Goal: Task Accomplishment & Management: Use online tool/utility

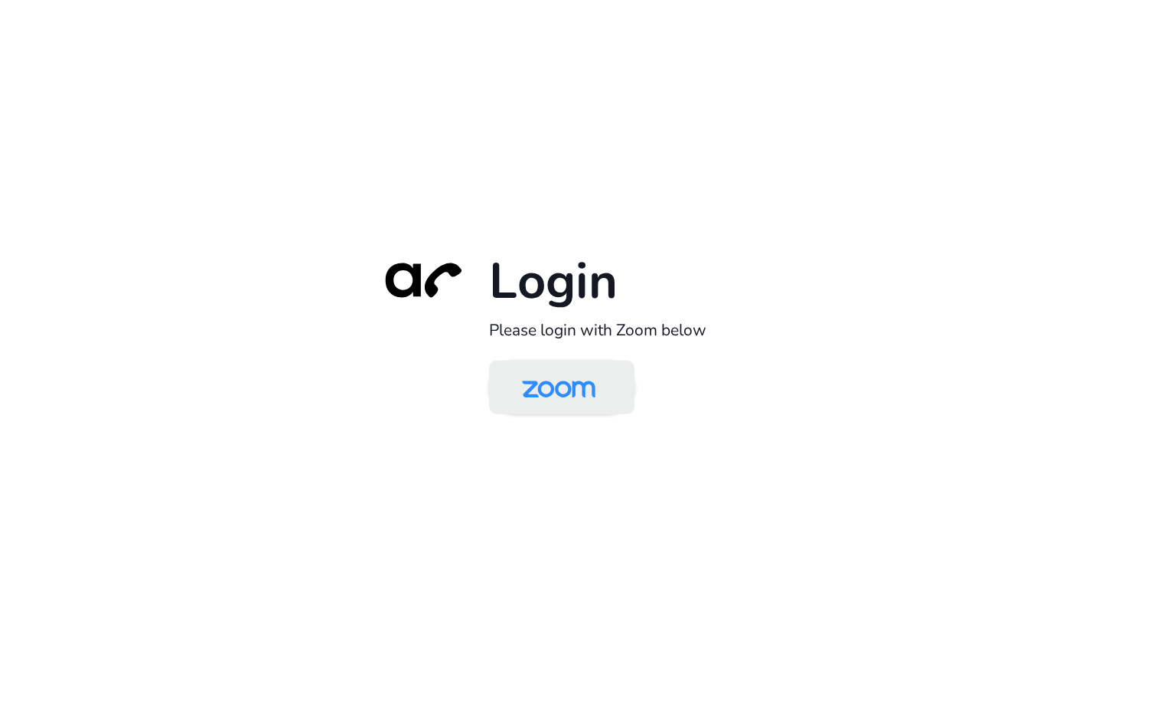
click at [550, 394] on img at bounding box center [559, 389] width 106 height 50
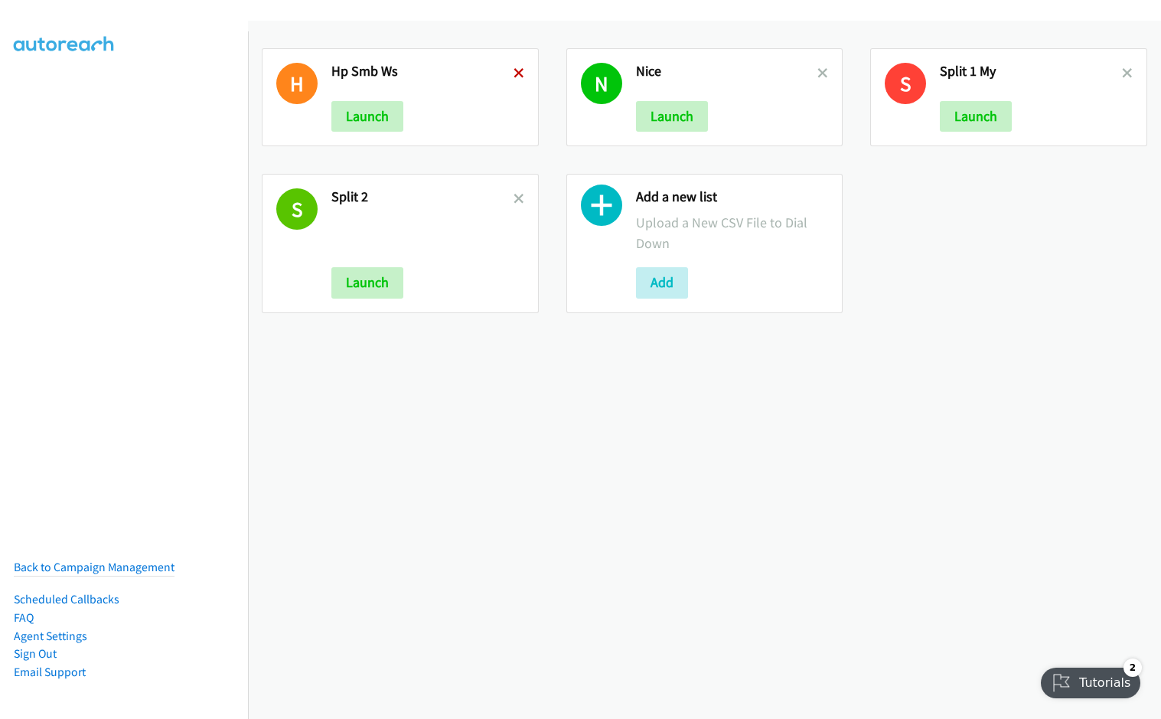
click at [517, 72] on icon at bounding box center [519, 74] width 11 height 11
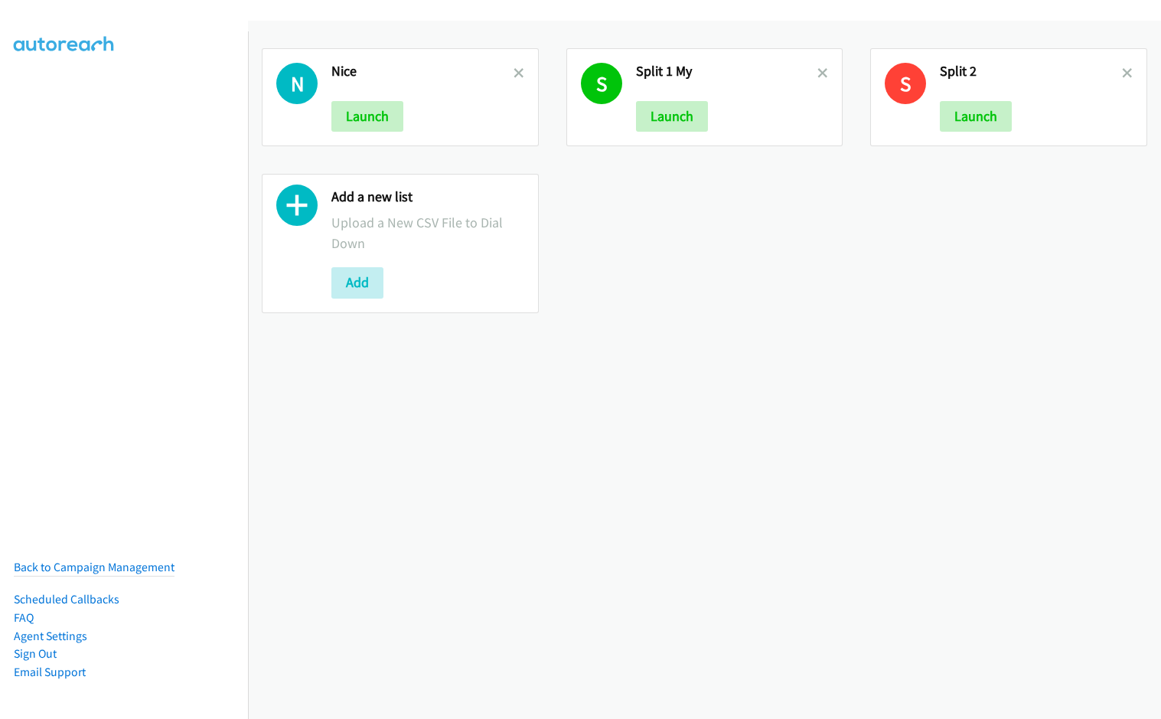
click at [517, 72] on icon at bounding box center [519, 74] width 11 height 11
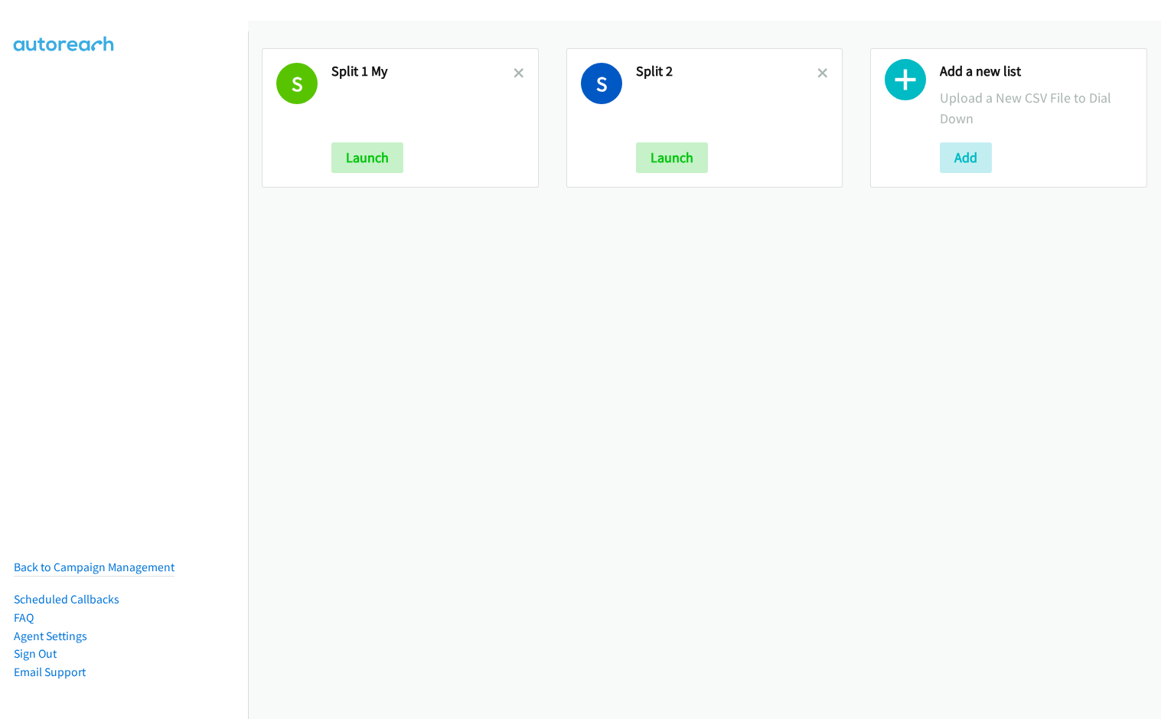
click at [514, 73] on icon at bounding box center [519, 74] width 11 height 11
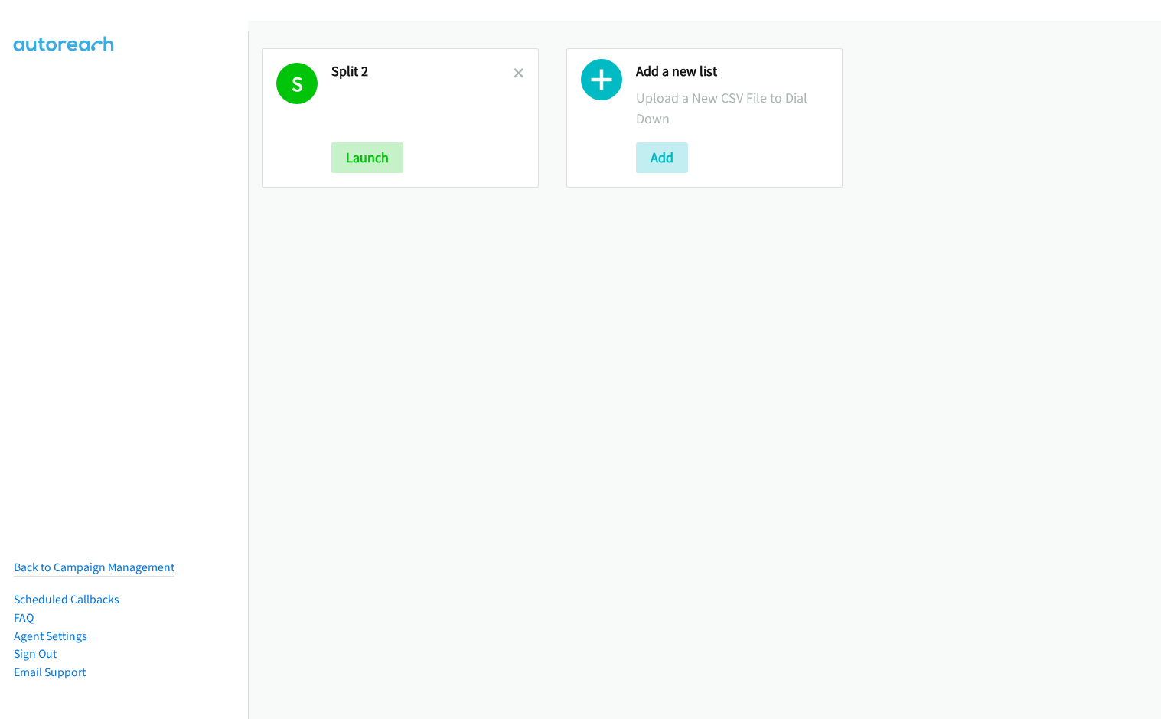
click at [514, 73] on icon at bounding box center [519, 74] width 11 height 11
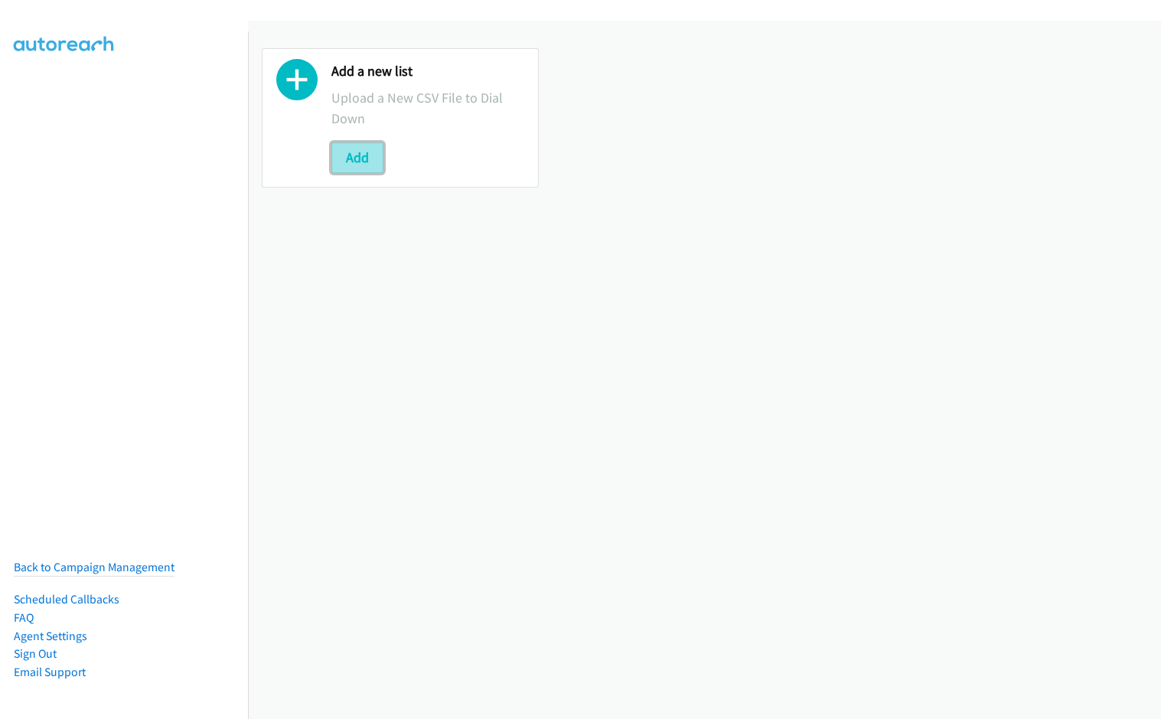
click at [344, 155] on button "Add" at bounding box center [358, 157] width 52 height 31
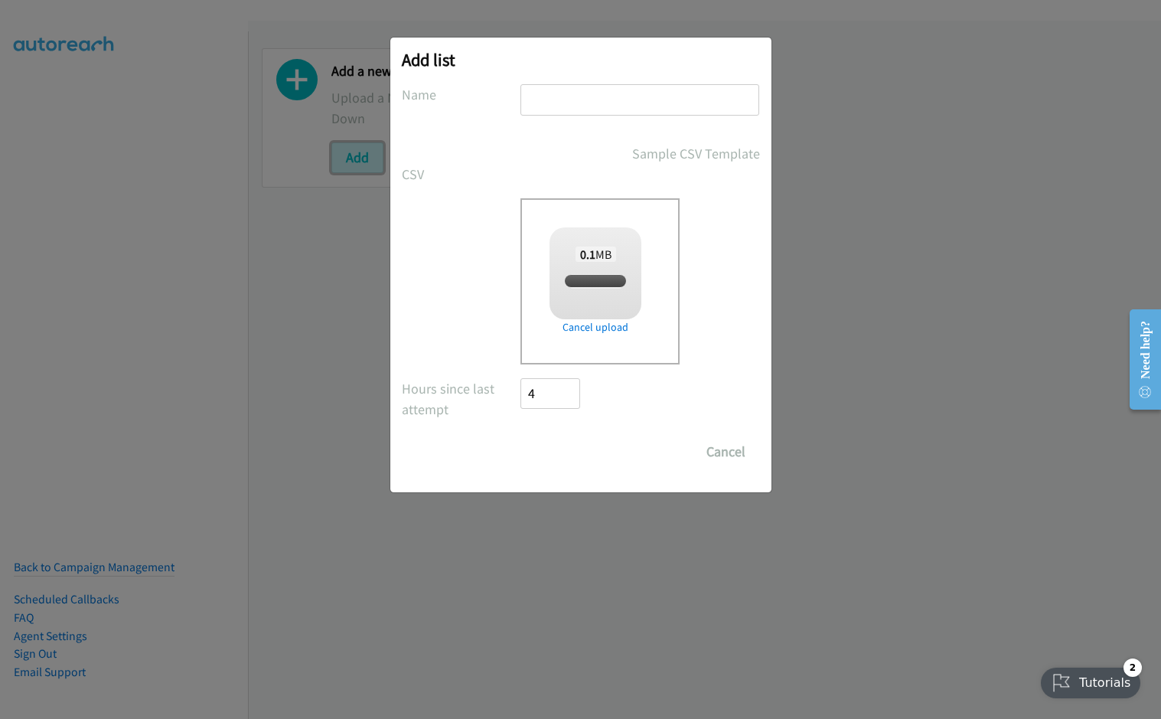
checkbox input "true"
click at [585, 100] on input "text" at bounding box center [640, 99] width 239 height 31
click at [581, 105] on input "text" at bounding box center [640, 99] width 239 height 31
click at [577, 103] on input "MY" at bounding box center [640, 99] width 239 height 31
type input "MY HP"
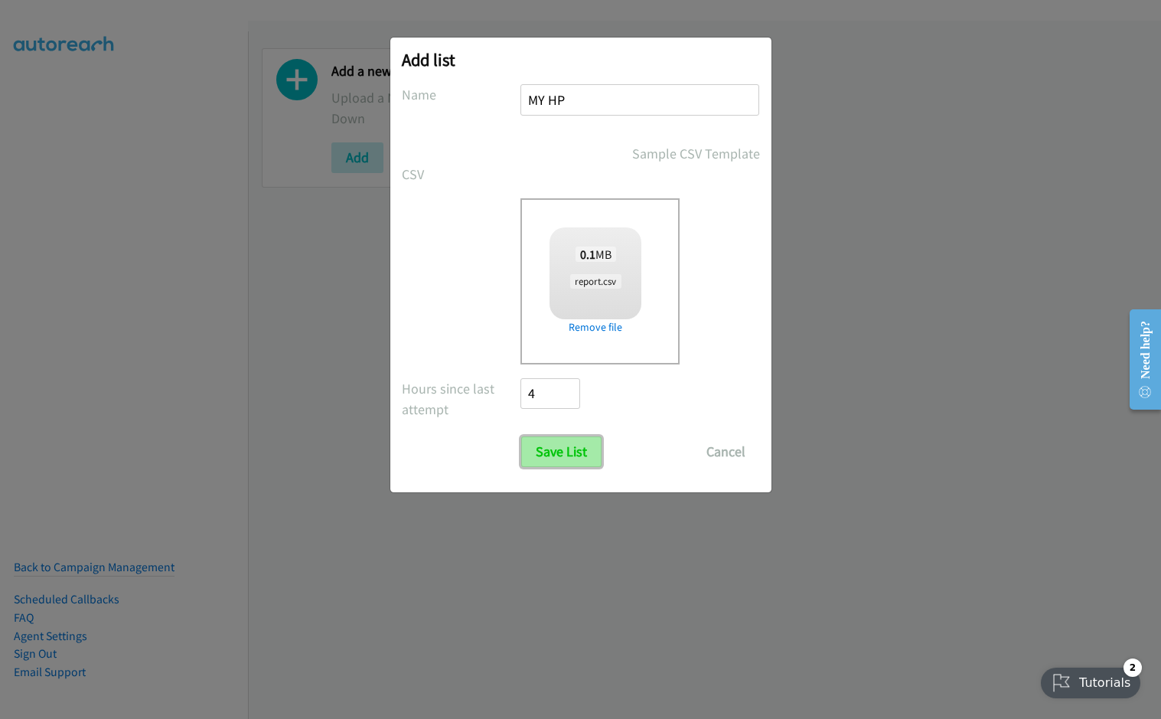
click at [568, 459] on input "Save List" at bounding box center [561, 451] width 80 height 31
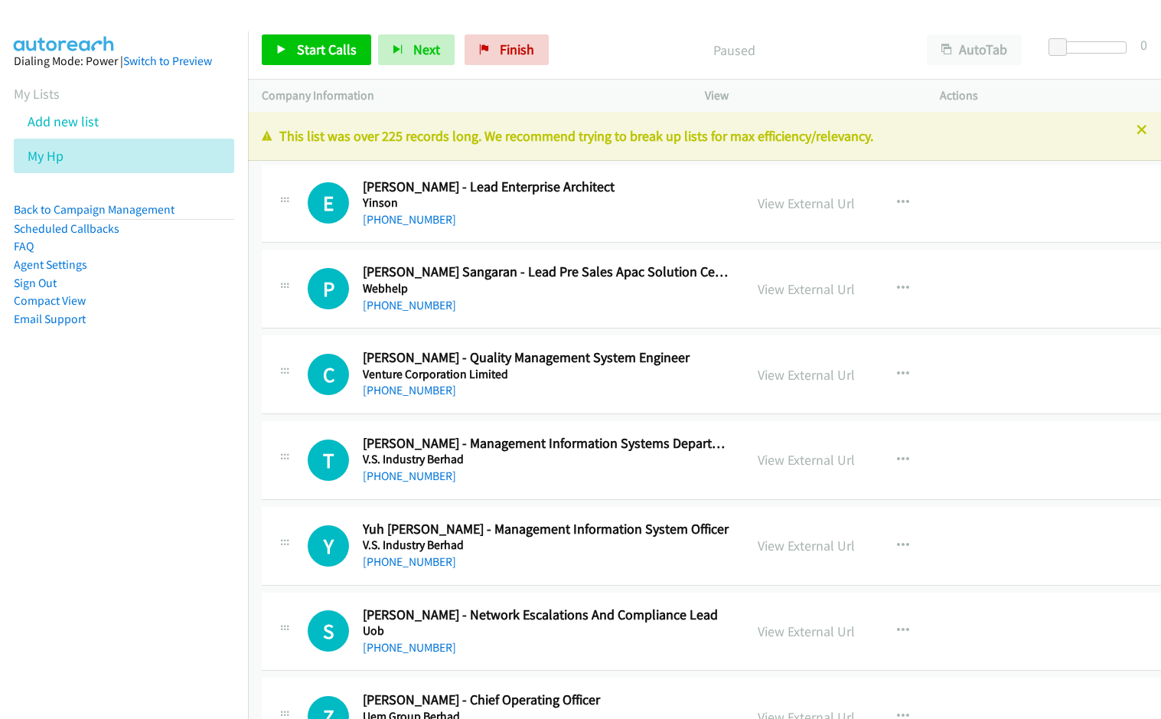
click at [633, 19] on div at bounding box center [574, 29] width 1148 height 59
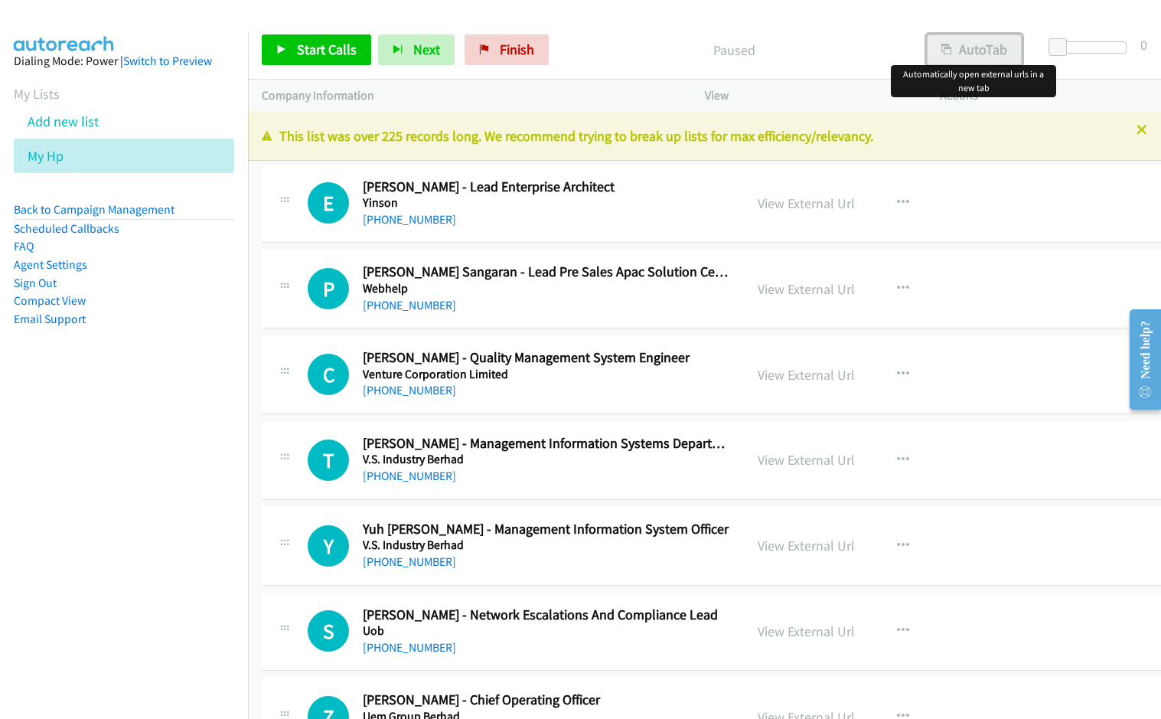
click at [983, 47] on button "AutoTab" at bounding box center [974, 49] width 95 height 31
click at [1137, 127] on icon at bounding box center [1142, 131] width 11 height 11
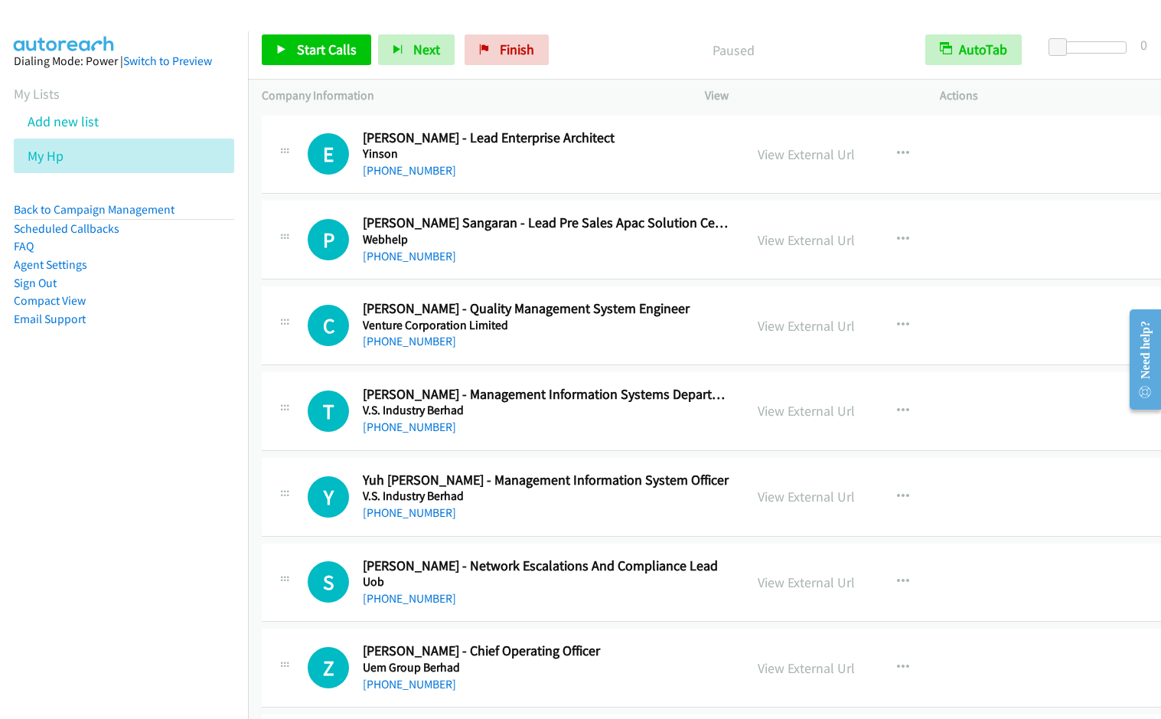
click at [57, 469] on nav "Dialing Mode: Power | Switch to Preview My Lists Add new list My Hp Back to Cam…" at bounding box center [124, 390] width 249 height 719
click at [124, 457] on nav "Dialing Mode: Power | Switch to Preview My Lists Add new list My Hp Back to Cam…" at bounding box center [124, 390] width 249 height 719
click at [639, 16] on div at bounding box center [574, 29] width 1148 height 59
click at [305, 56] on span "Start Calls" at bounding box center [327, 50] width 60 height 18
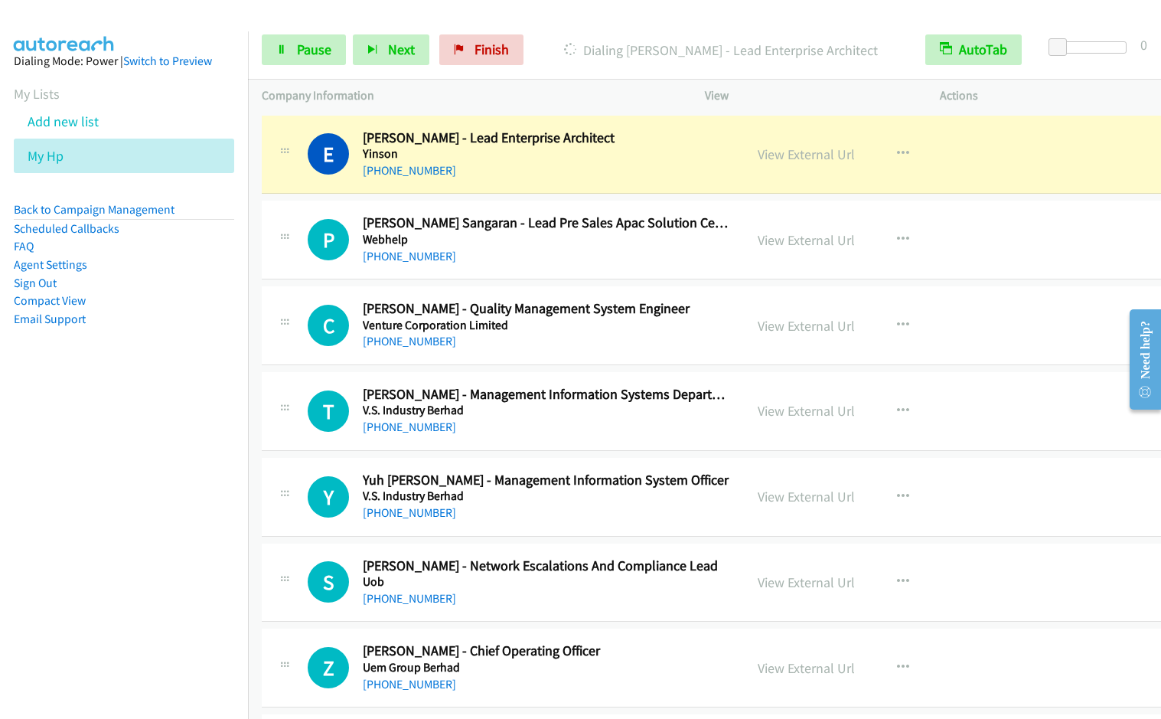
click at [50, 515] on nav "Dialing Mode: Power | Switch to Preview My Lists Add new list My Hp Back to Cam…" at bounding box center [124, 390] width 249 height 719
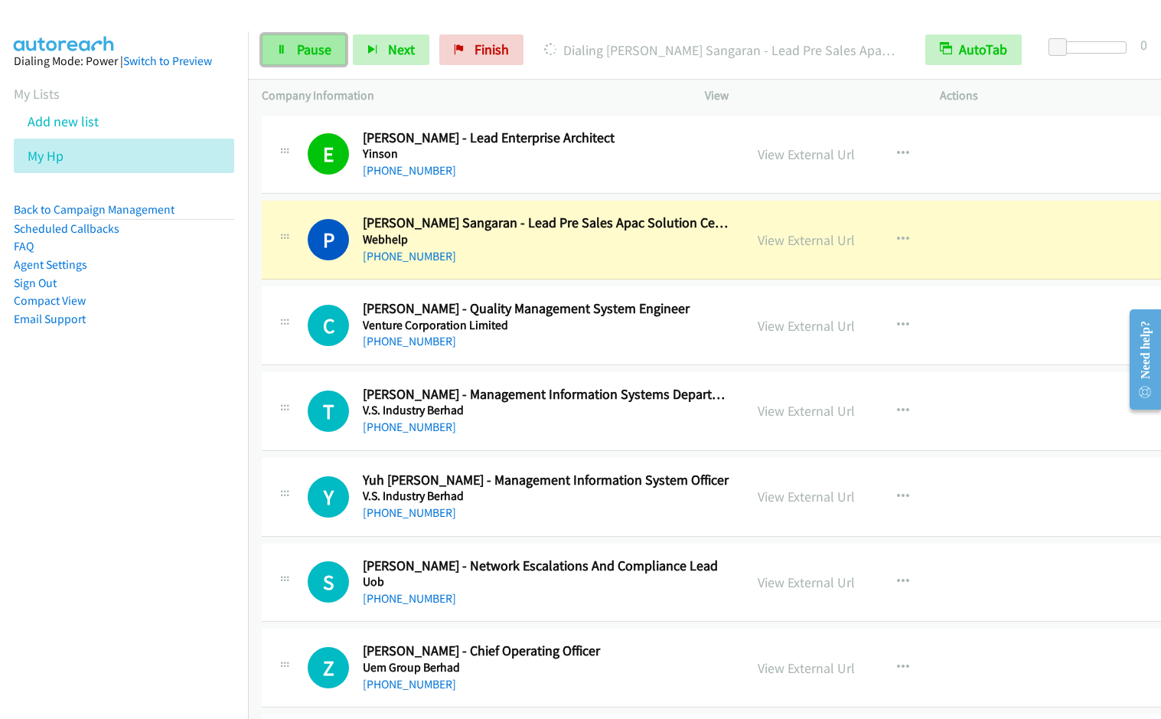
click at [303, 61] on link "Pause" at bounding box center [304, 49] width 84 height 31
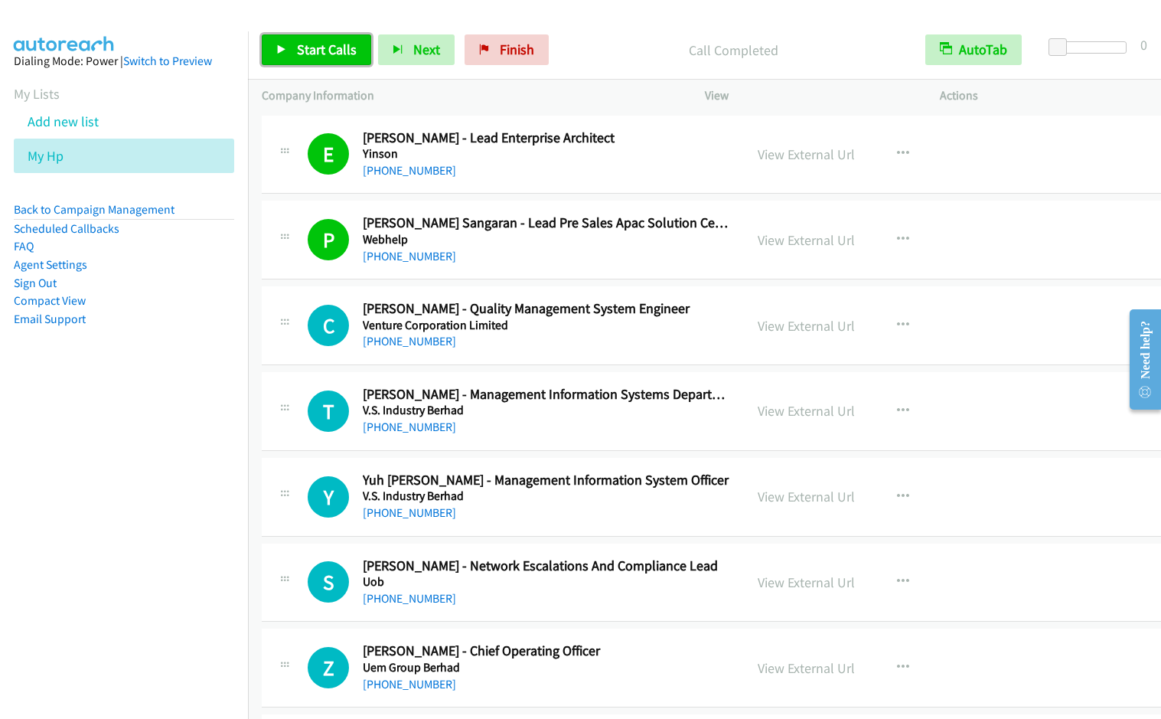
drag, startPoint x: 302, startPoint y: 52, endPoint x: 321, endPoint y: 78, distance: 31.9
click at [305, 53] on span "Start Calls" at bounding box center [327, 50] width 60 height 18
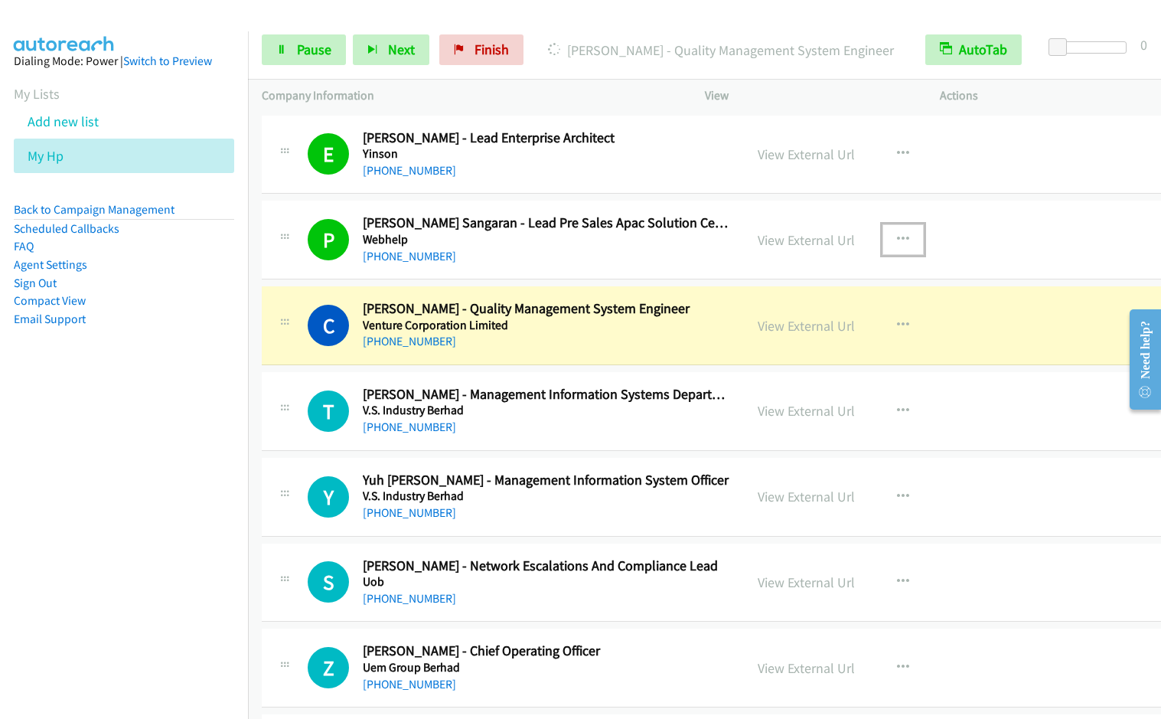
click at [897, 238] on icon "button" at bounding box center [903, 240] width 12 height 12
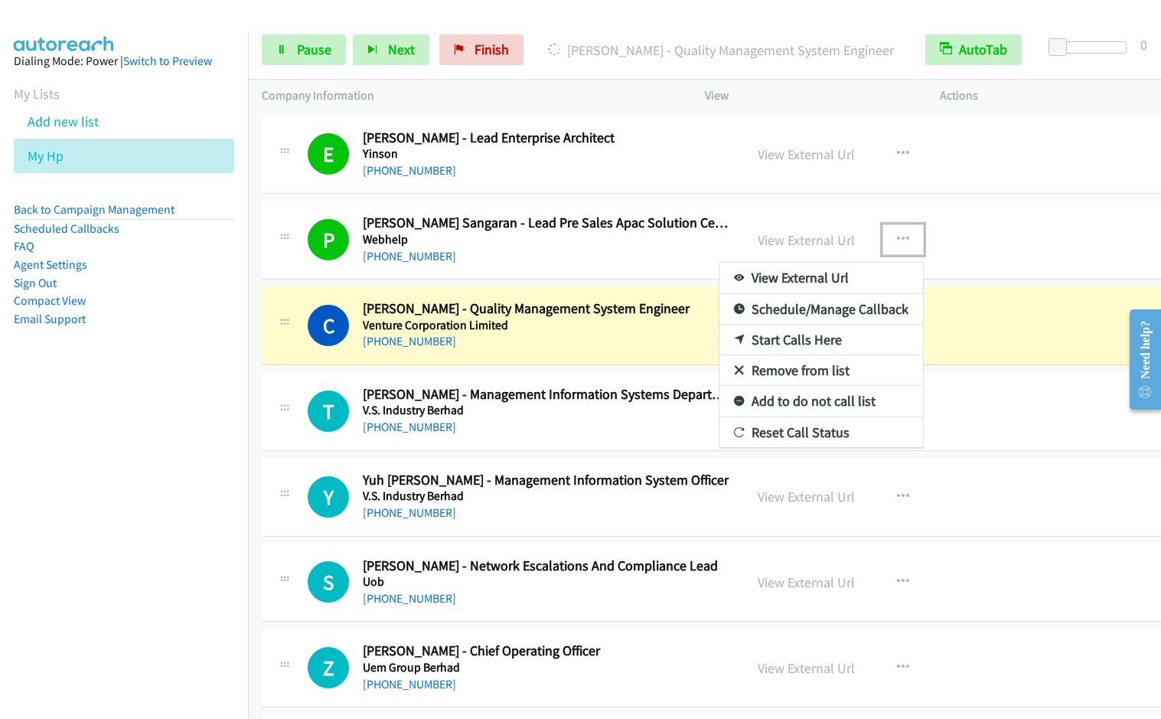
click at [825, 374] on link "Remove from list" at bounding box center [822, 370] width 204 height 31
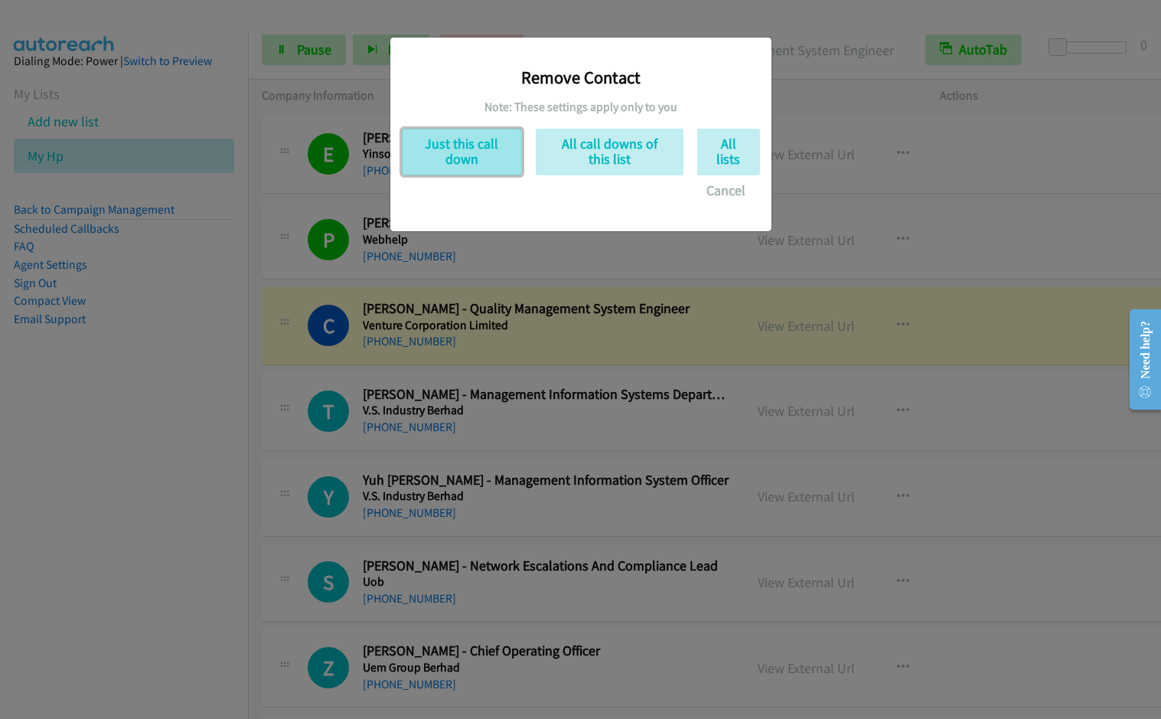
click at [460, 146] on button "Just this call down" at bounding box center [462, 152] width 120 height 47
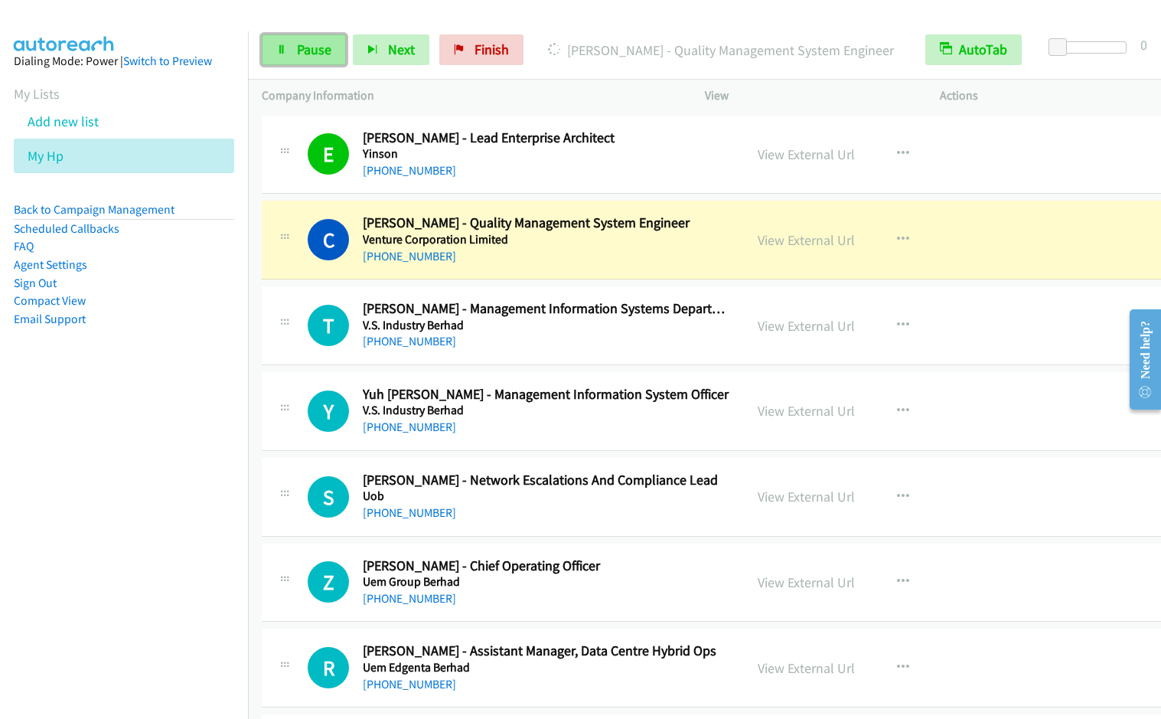
click at [306, 53] on span "Pause" at bounding box center [314, 50] width 34 height 18
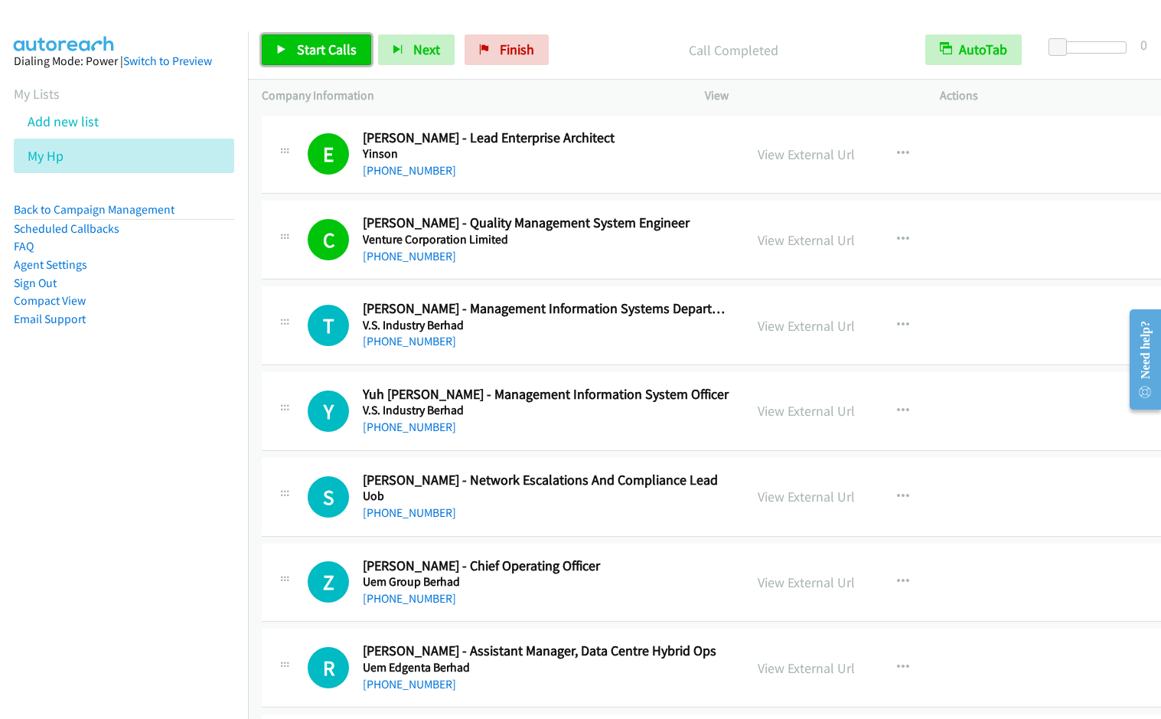
click at [338, 47] on span "Start Calls" at bounding box center [327, 50] width 60 height 18
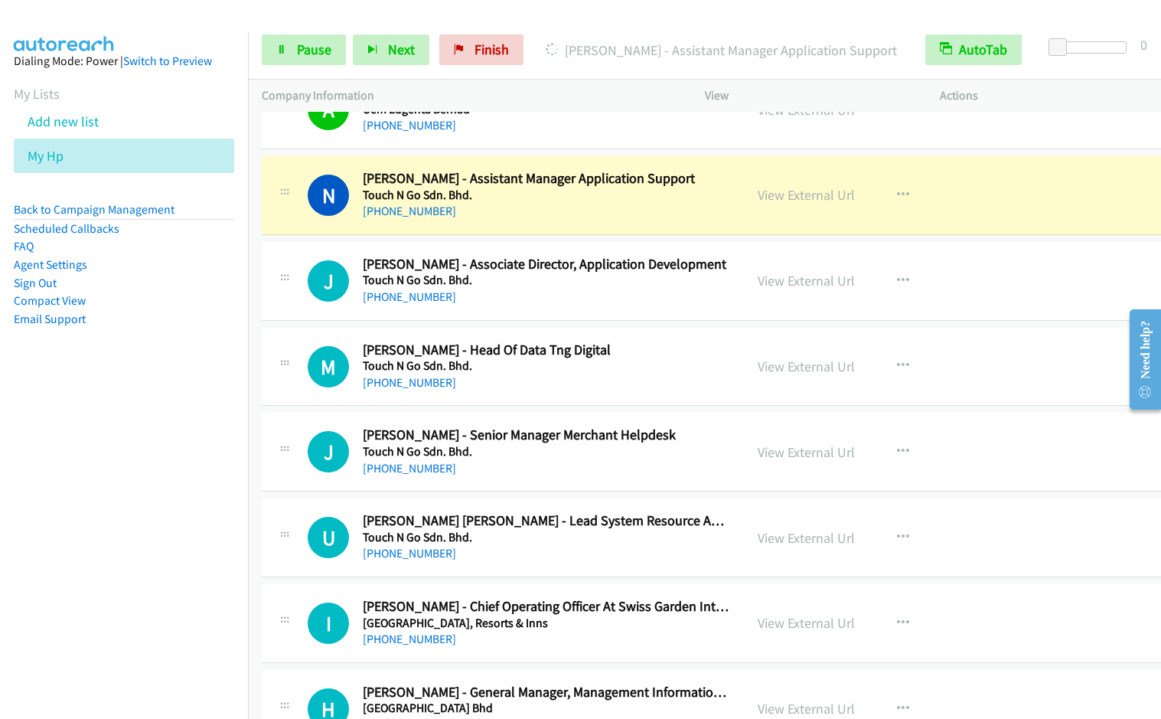
scroll to position [631, 0]
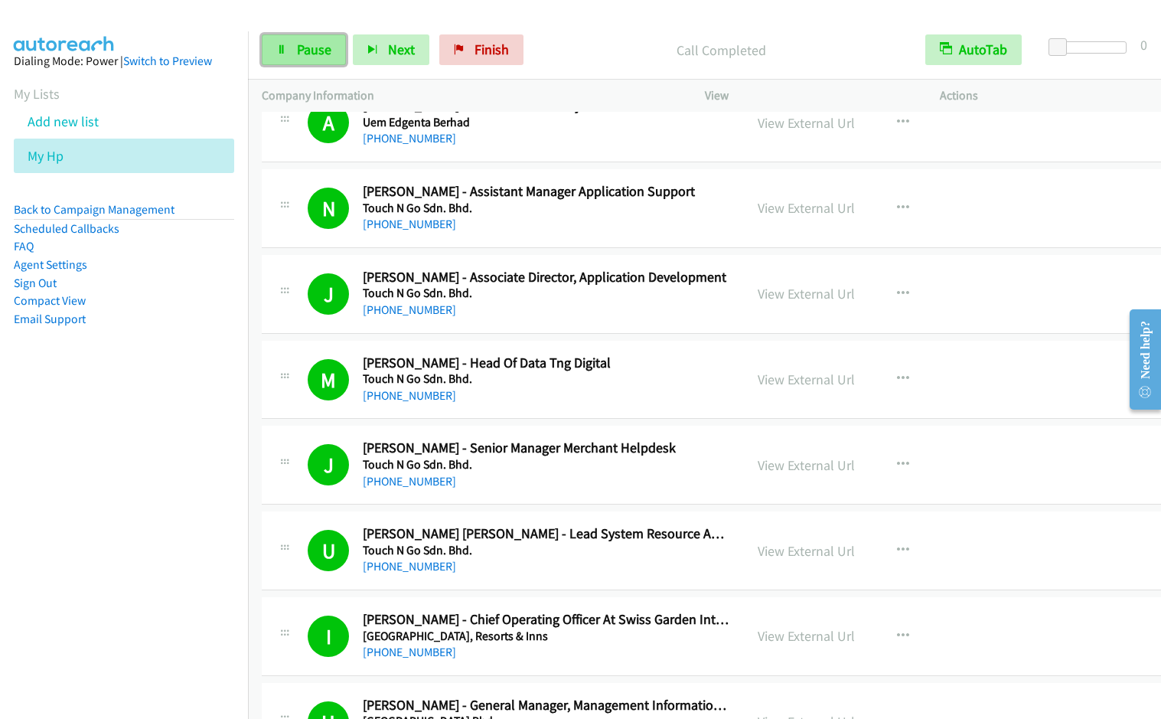
click at [315, 47] on span "Pause" at bounding box center [314, 50] width 34 height 18
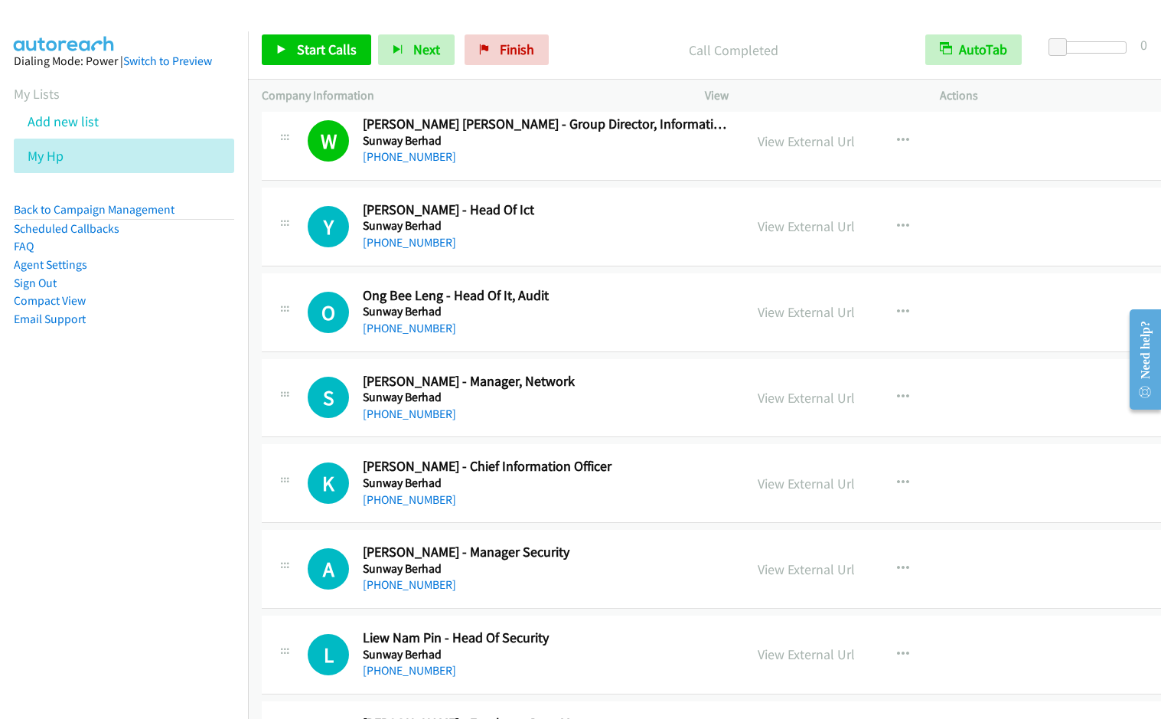
scroll to position [1547, 0]
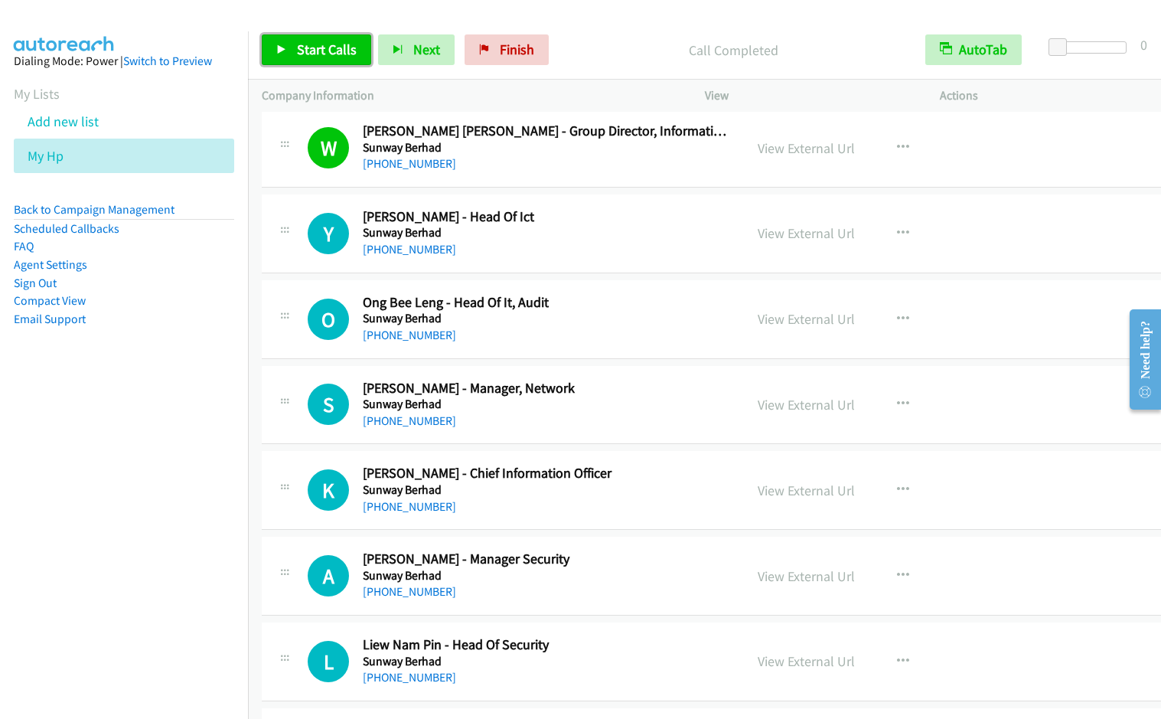
click at [315, 41] on span "Start Calls" at bounding box center [327, 50] width 60 height 18
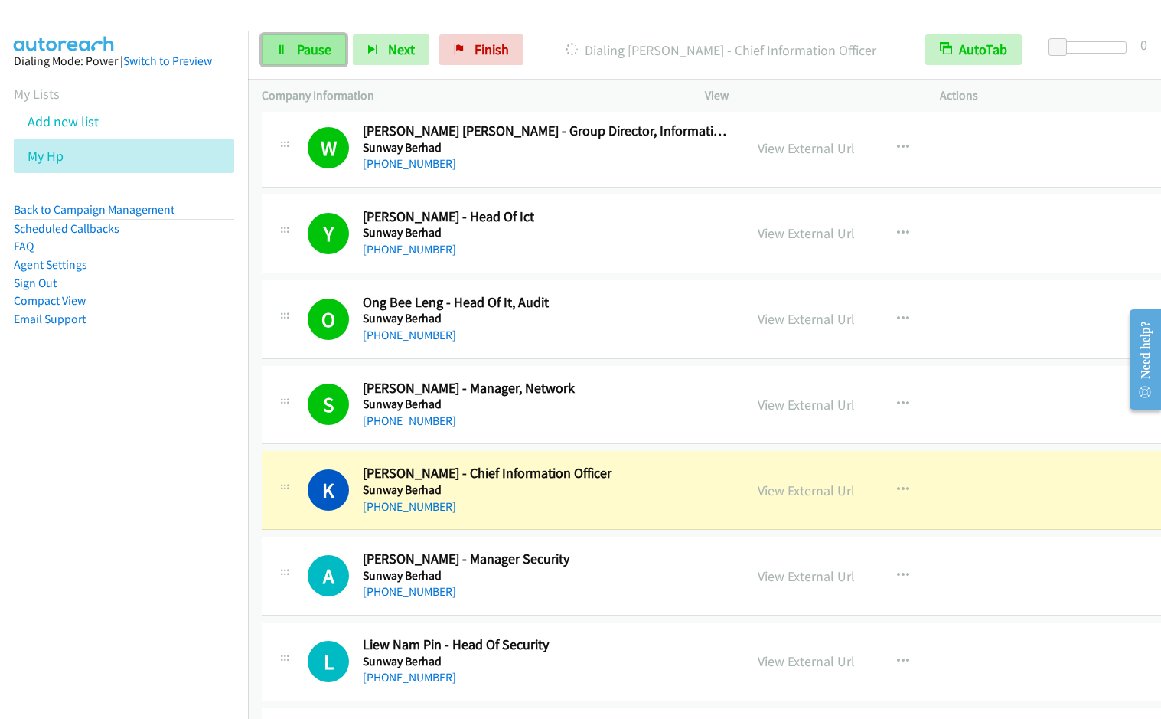
click at [320, 52] on span "Pause" at bounding box center [314, 50] width 34 height 18
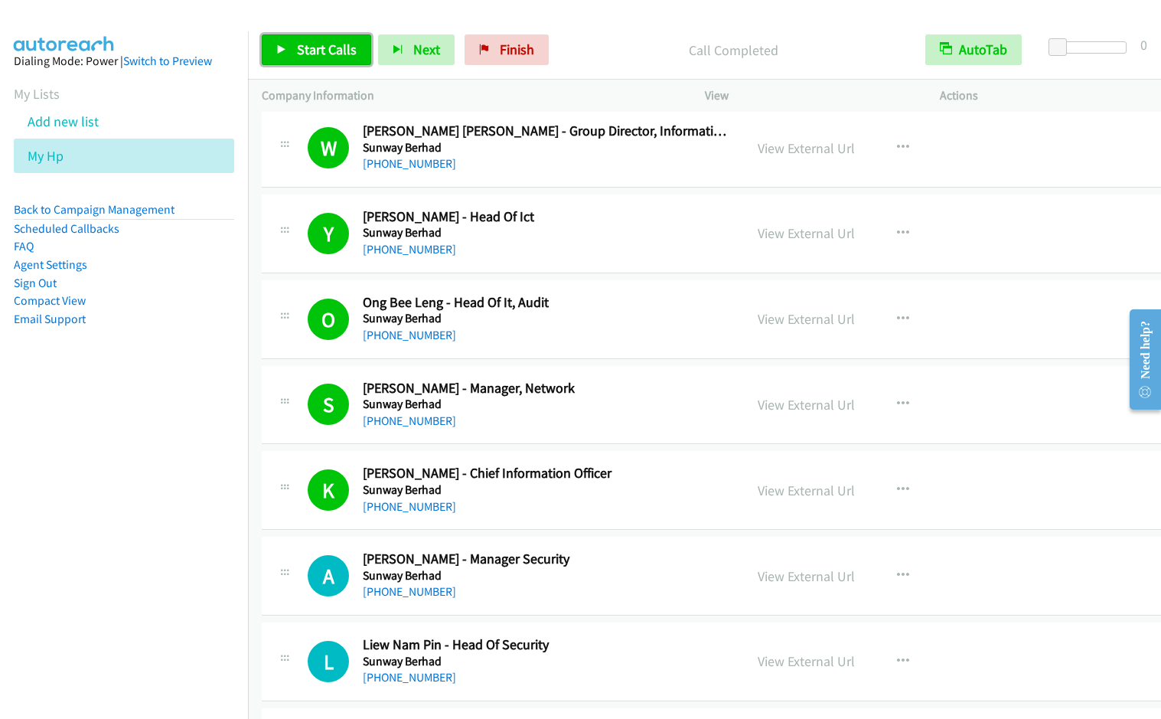
drag, startPoint x: 295, startPoint y: 52, endPoint x: 331, endPoint y: 51, distance: 36.0
click at [295, 52] on link "Start Calls" at bounding box center [316, 49] width 109 height 31
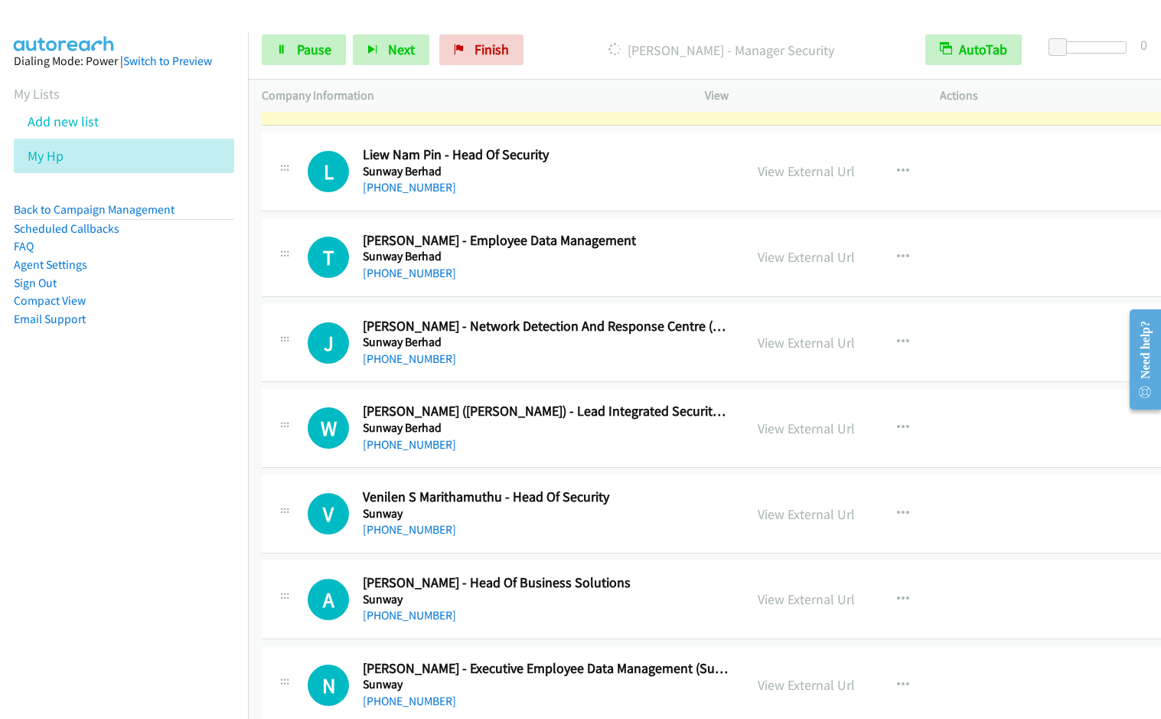
scroll to position [1932, 0]
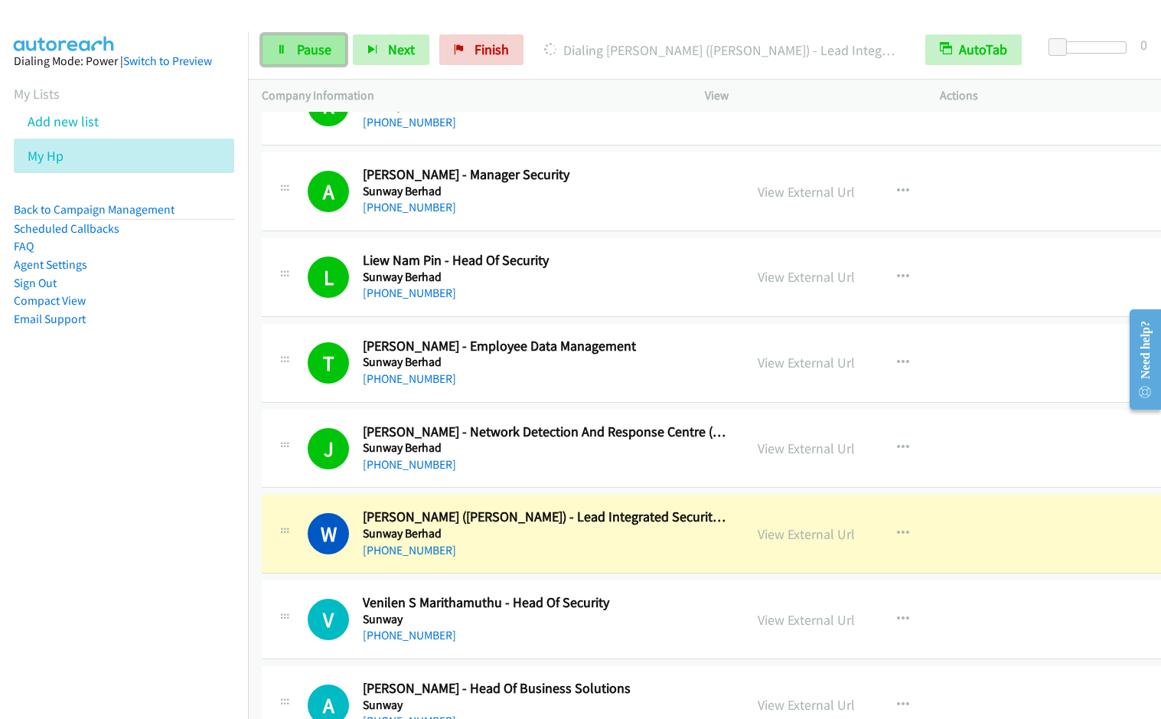
click at [268, 53] on link "Pause" at bounding box center [304, 49] width 84 height 31
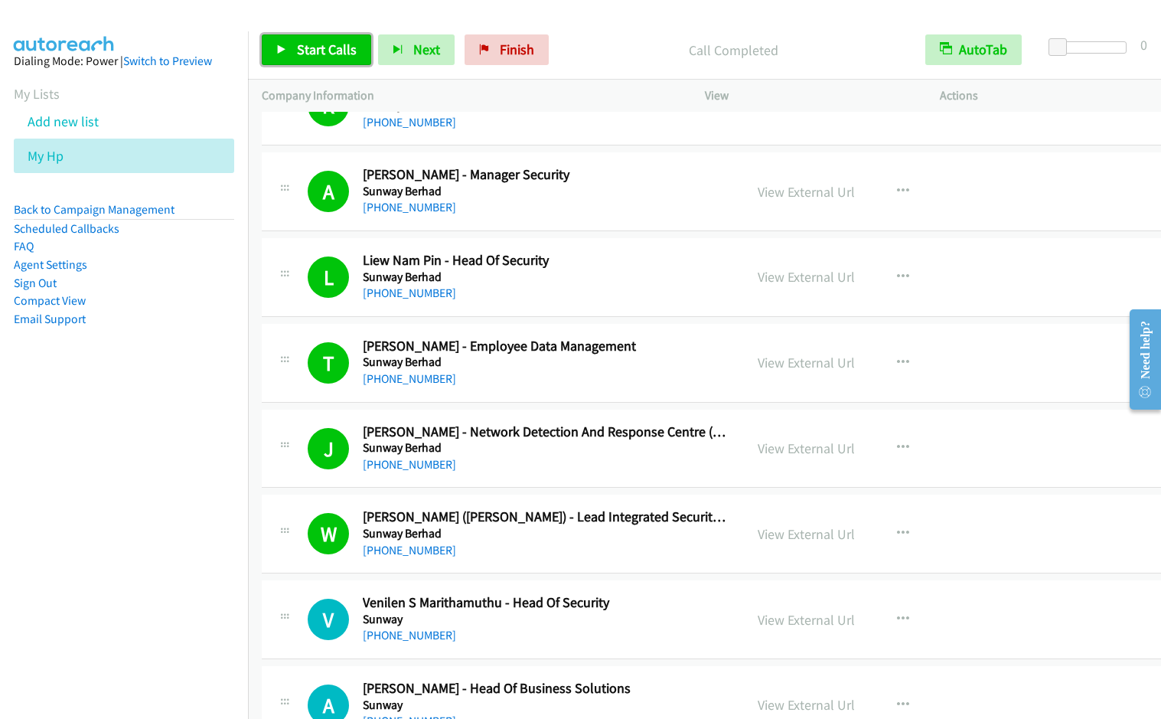
click at [319, 50] on span "Start Calls" at bounding box center [327, 50] width 60 height 18
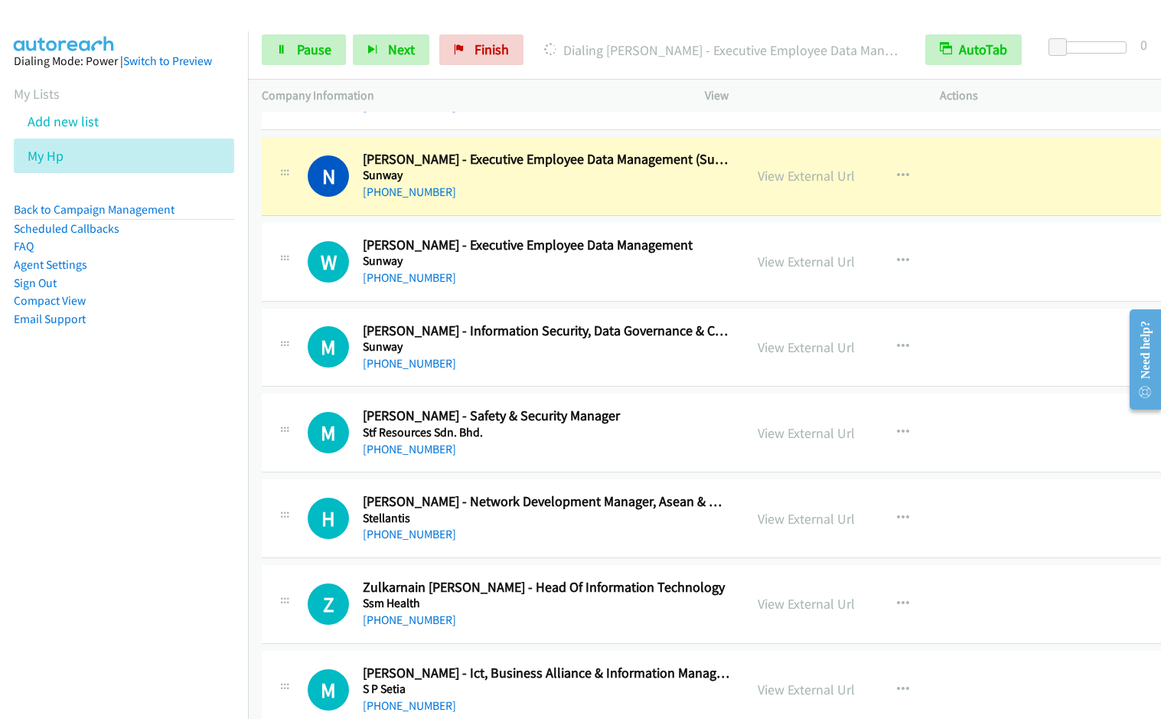
scroll to position [2554, 0]
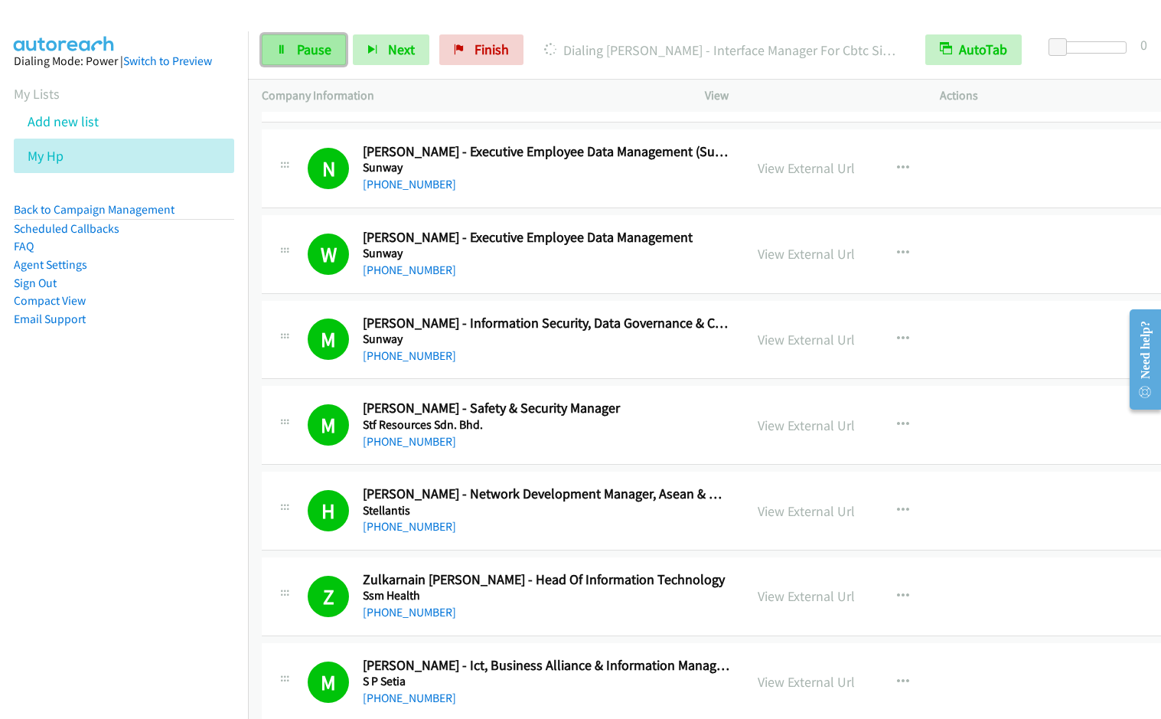
click at [274, 41] on link "Pause" at bounding box center [304, 49] width 84 height 31
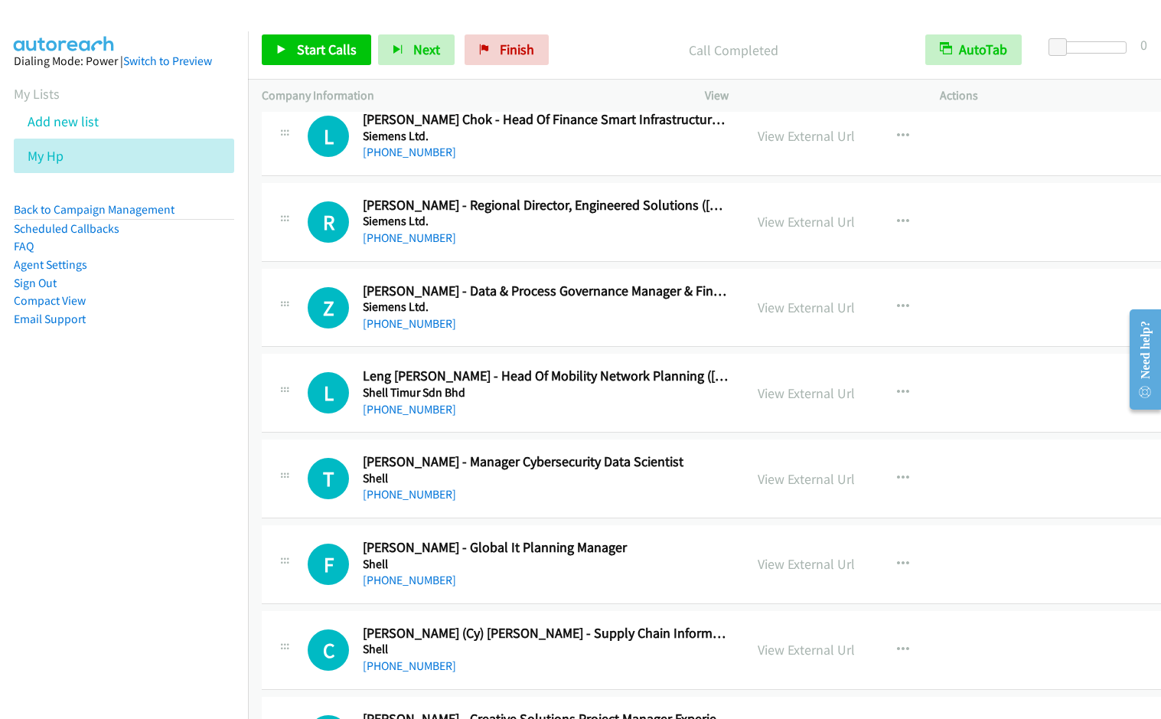
scroll to position [3434, 0]
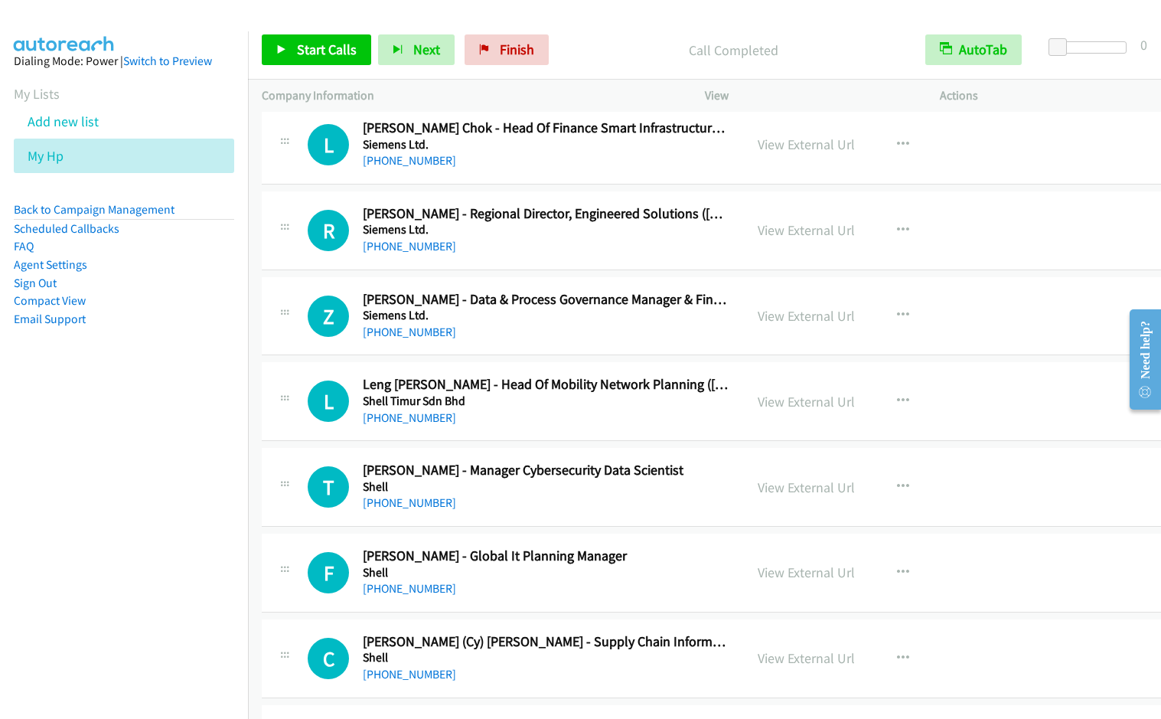
click at [1148, 119] on div "L Callback Scheduled Lian Mun Chok - Head Of Finance Smart Infrastructure Opera…" at bounding box center [716, 145] width 909 height 79
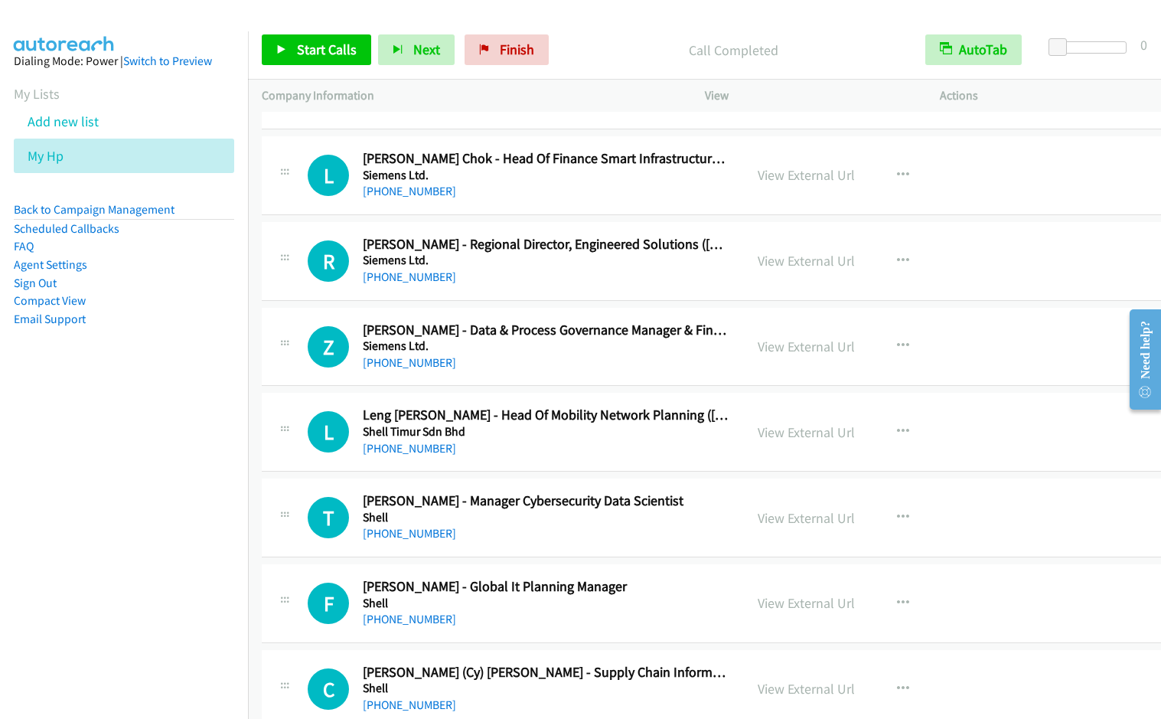
scroll to position [3330, 0]
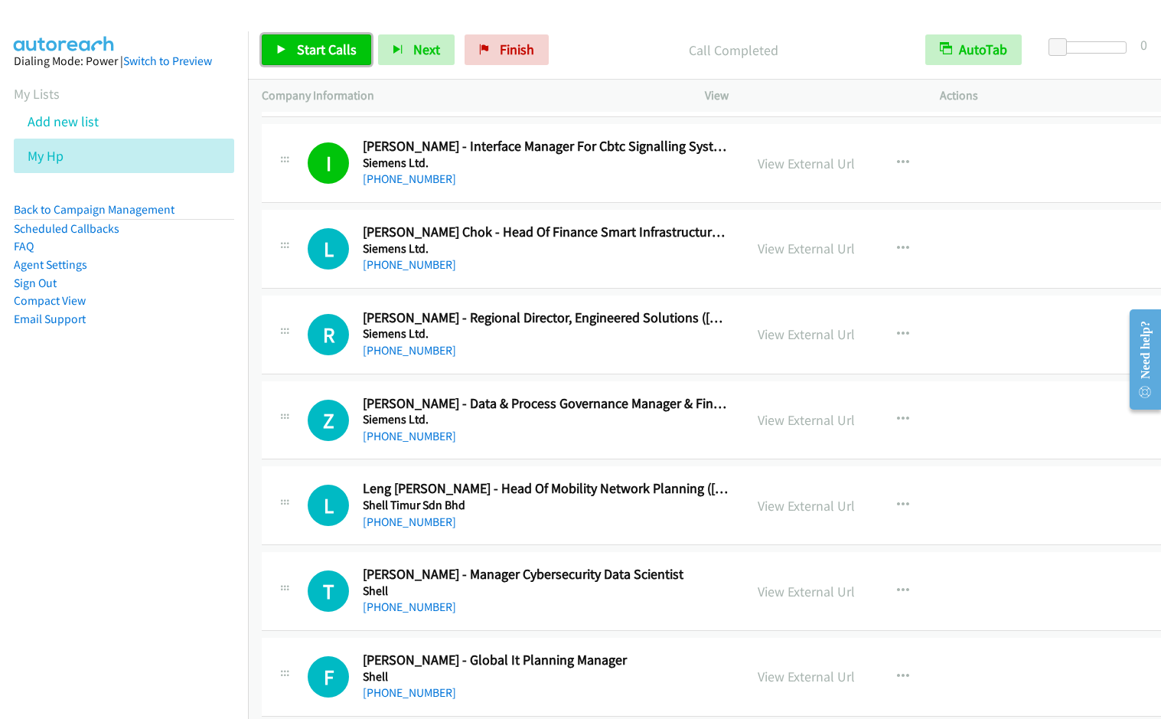
click at [322, 42] on span "Start Calls" at bounding box center [327, 50] width 60 height 18
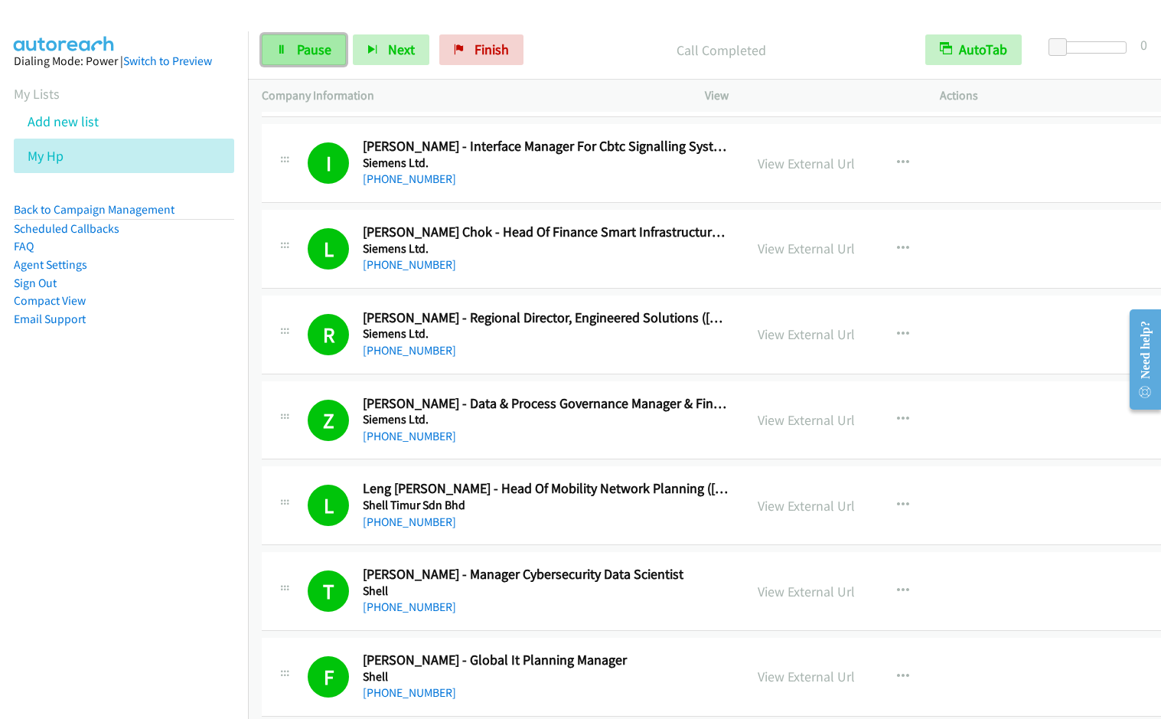
click at [292, 48] on link "Pause" at bounding box center [304, 49] width 84 height 31
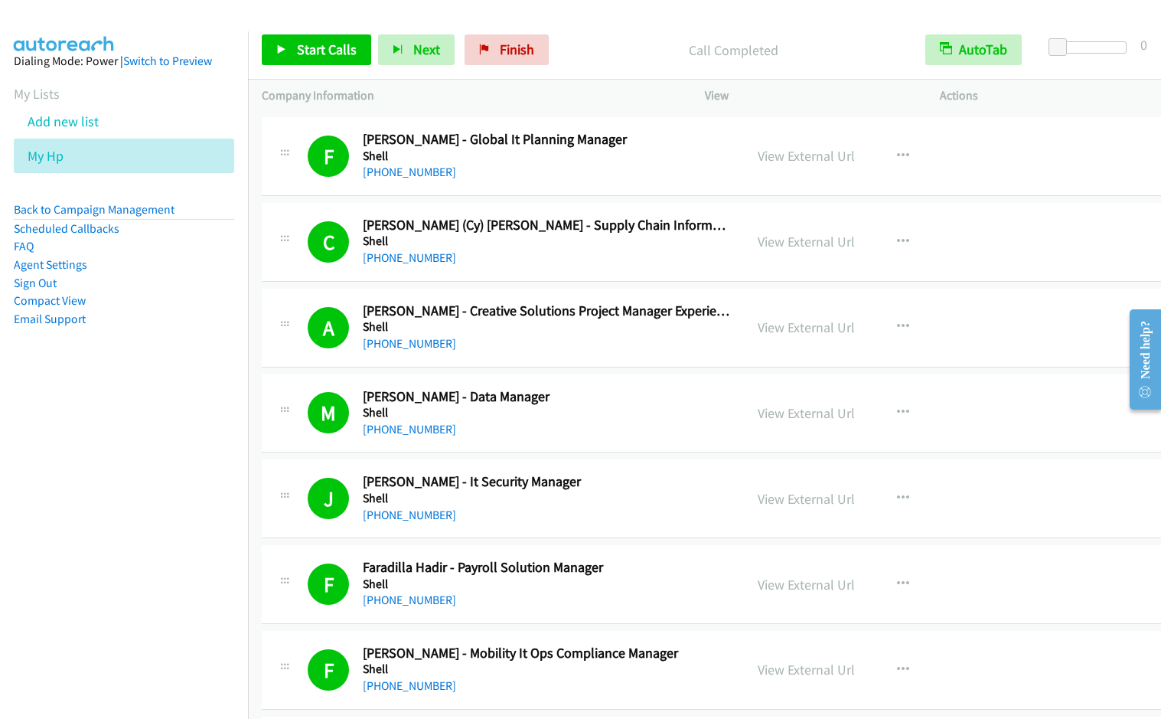
scroll to position [4371, 0]
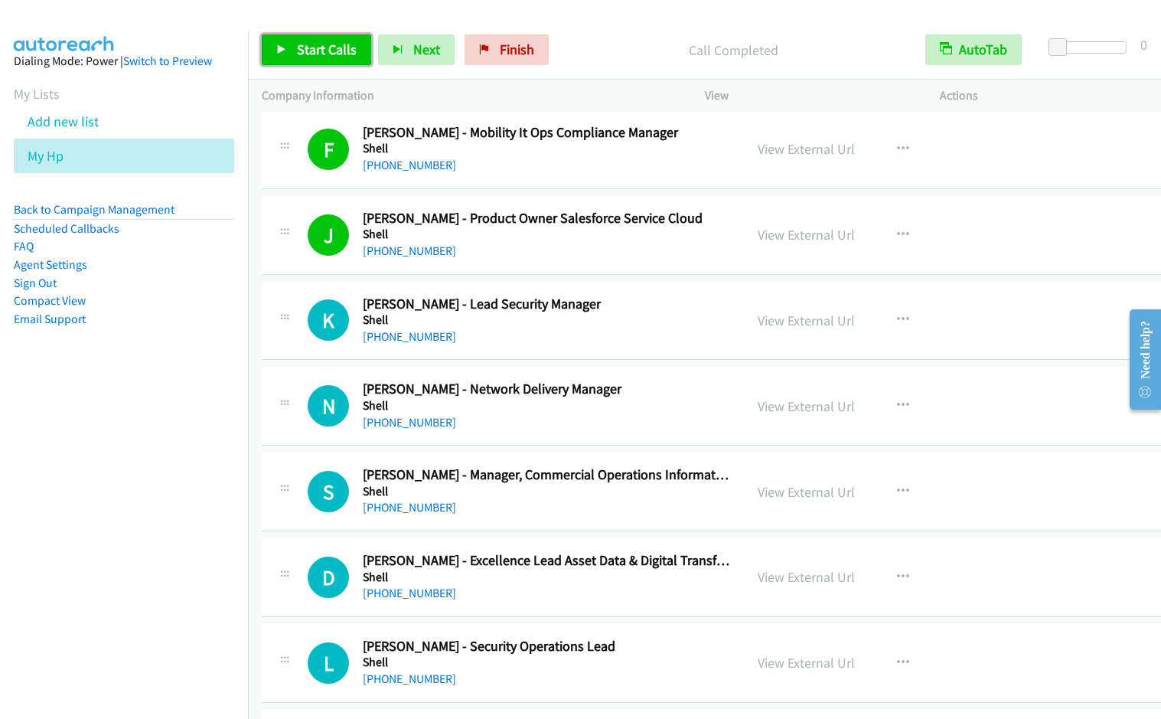
click at [287, 54] on link "Start Calls" at bounding box center [316, 49] width 109 height 31
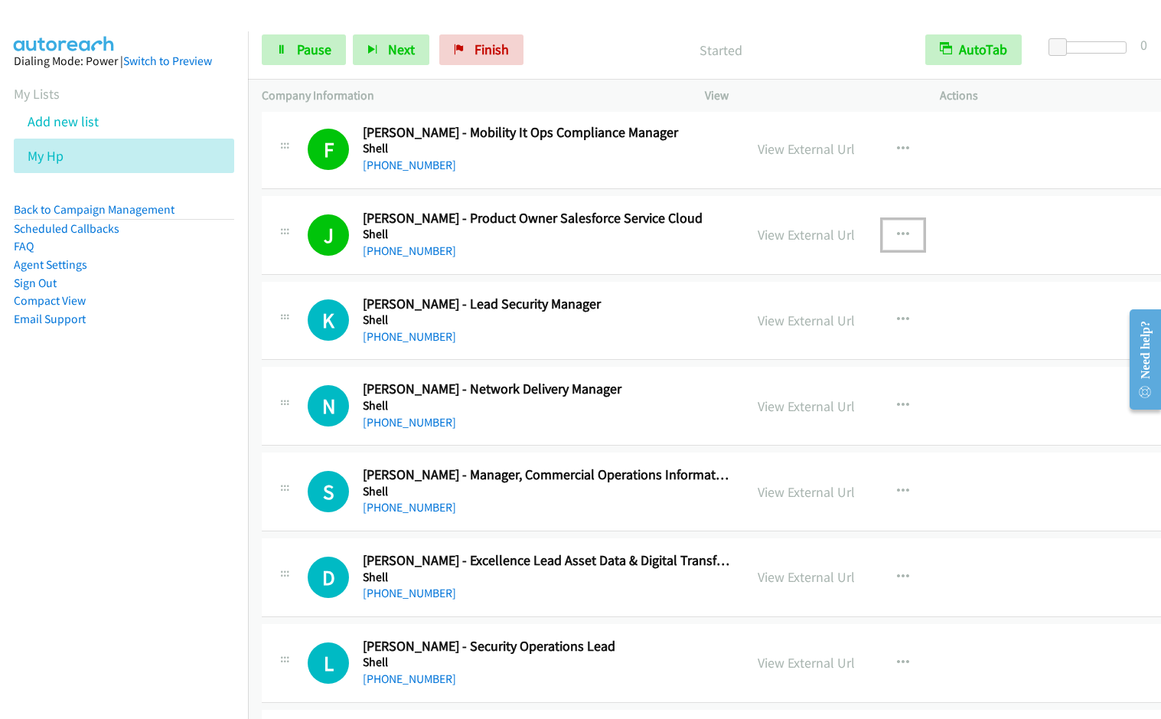
click at [886, 234] on button "button" at bounding box center [903, 235] width 41 height 31
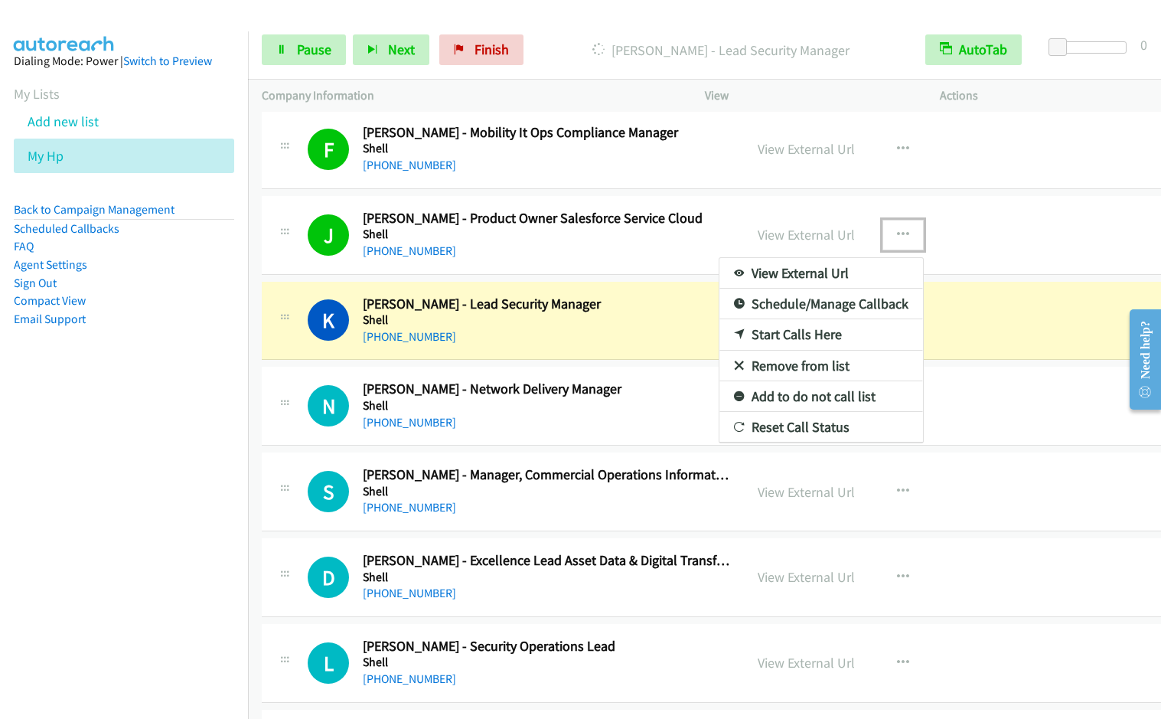
click at [779, 365] on link "Remove from list" at bounding box center [822, 366] width 204 height 31
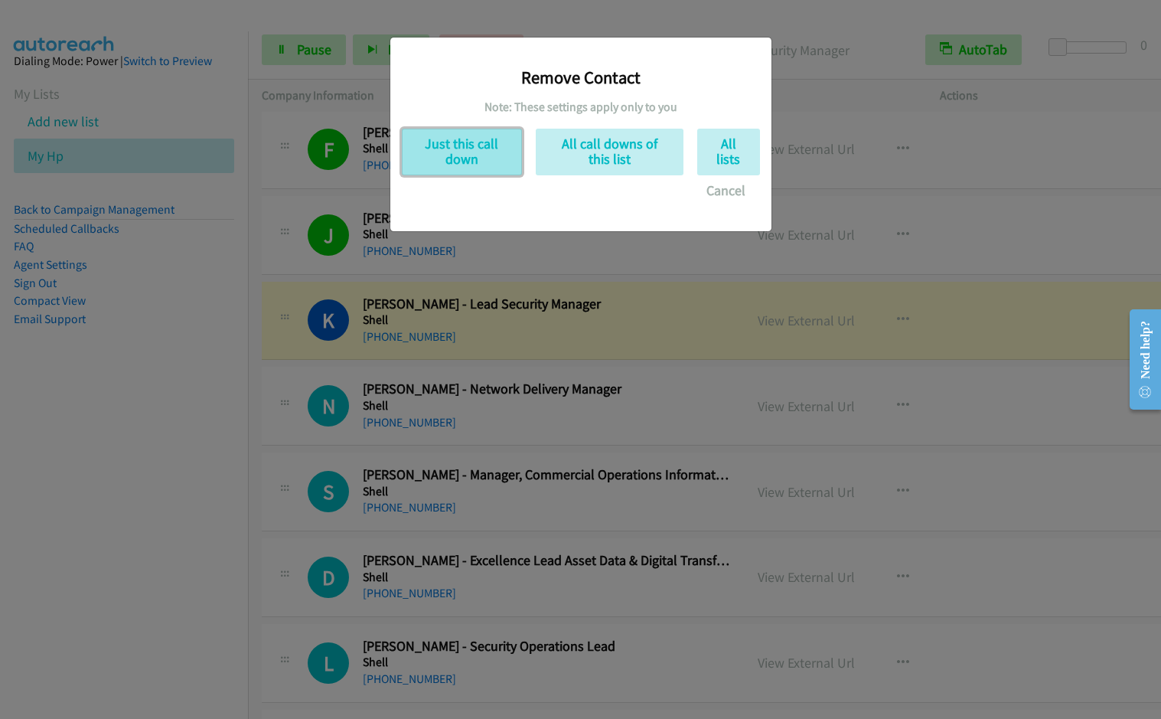
click at [453, 159] on button "Just this call down" at bounding box center [462, 152] width 120 height 47
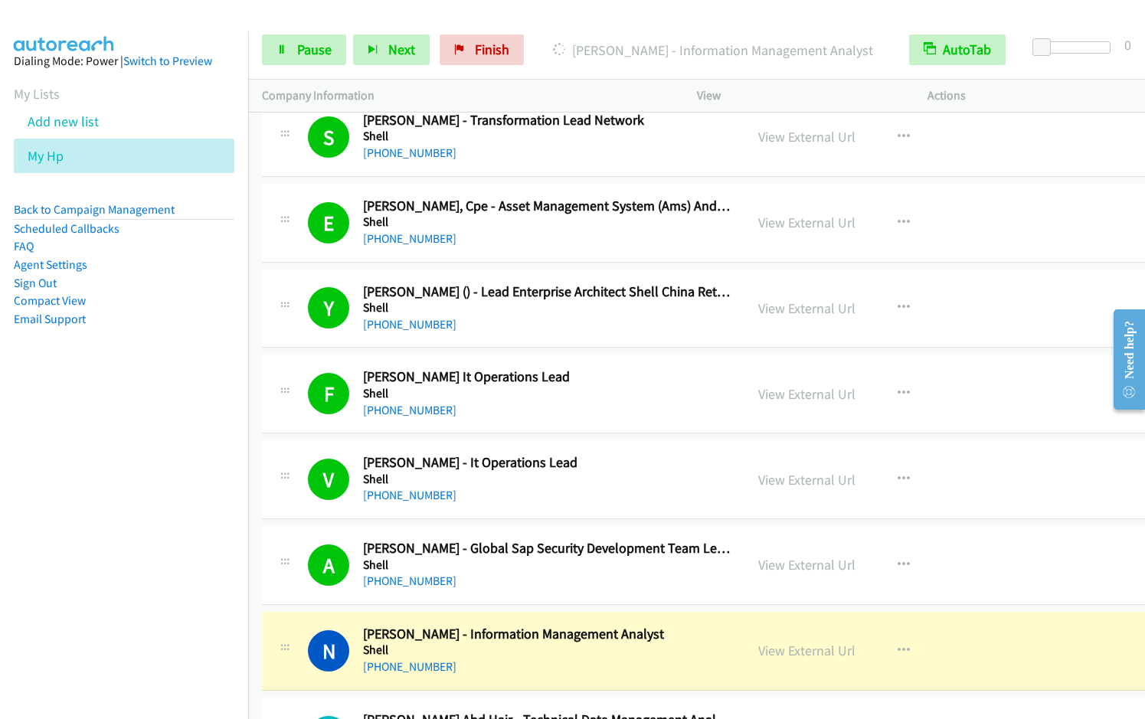
scroll to position [5760, 0]
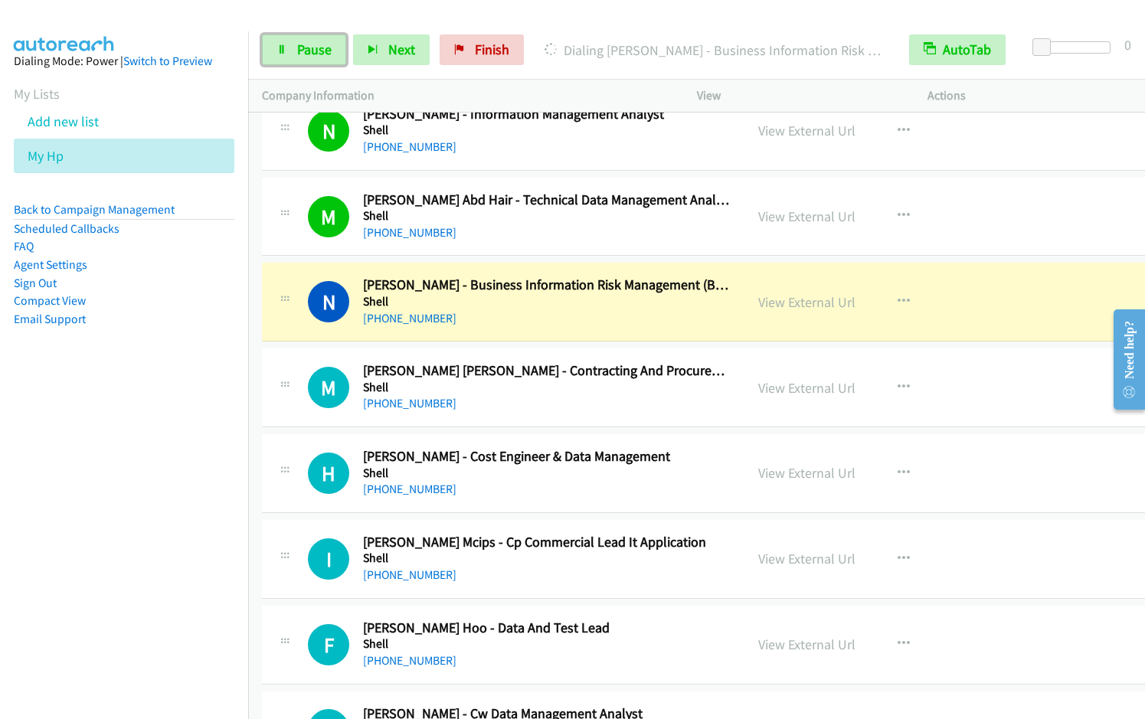
drag, startPoint x: 313, startPoint y: 53, endPoint x: 364, endPoint y: 32, distance: 54.6
click at [312, 53] on span "Pause" at bounding box center [314, 50] width 34 height 18
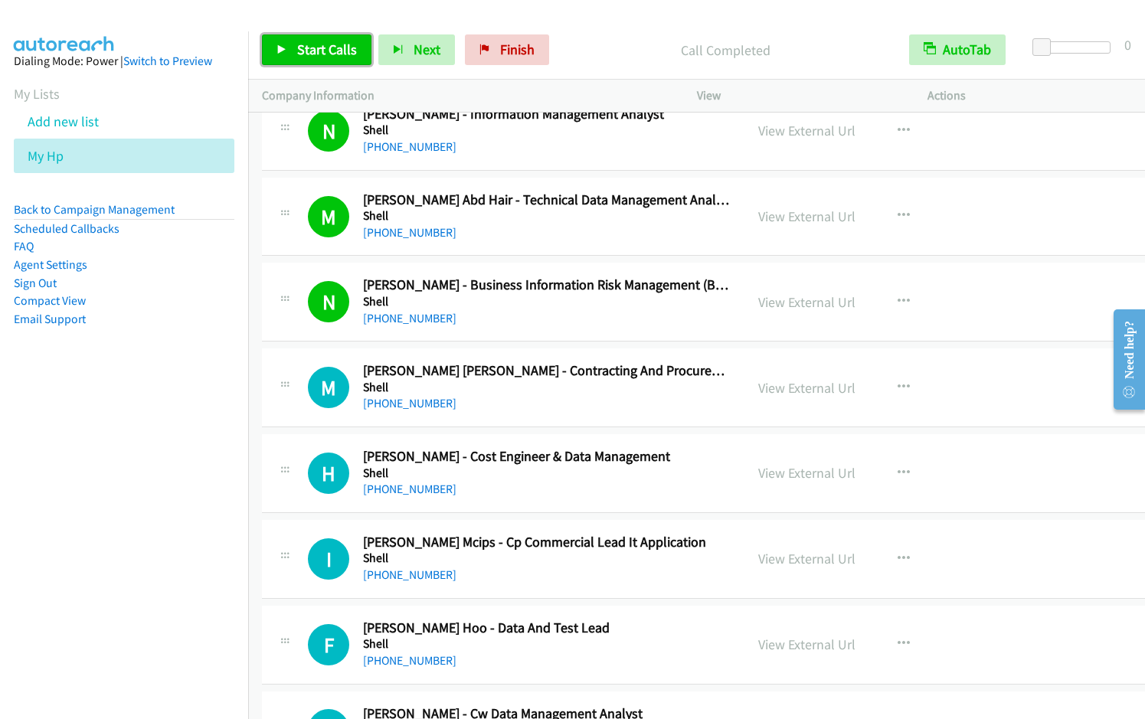
drag, startPoint x: 315, startPoint y: 47, endPoint x: 332, endPoint y: 53, distance: 17.7
click at [315, 47] on span "Start Calls" at bounding box center [327, 50] width 60 height 18
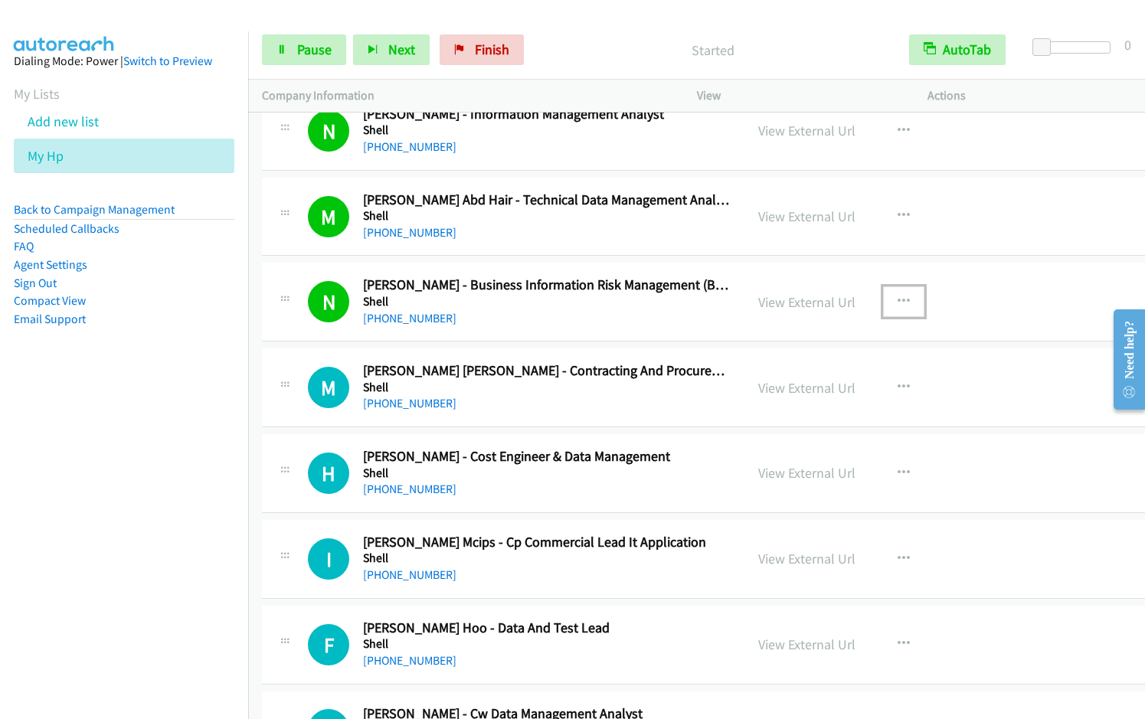
click at [897, 298] on icon "button" at bounding box center [903, 302] width 12 height 12
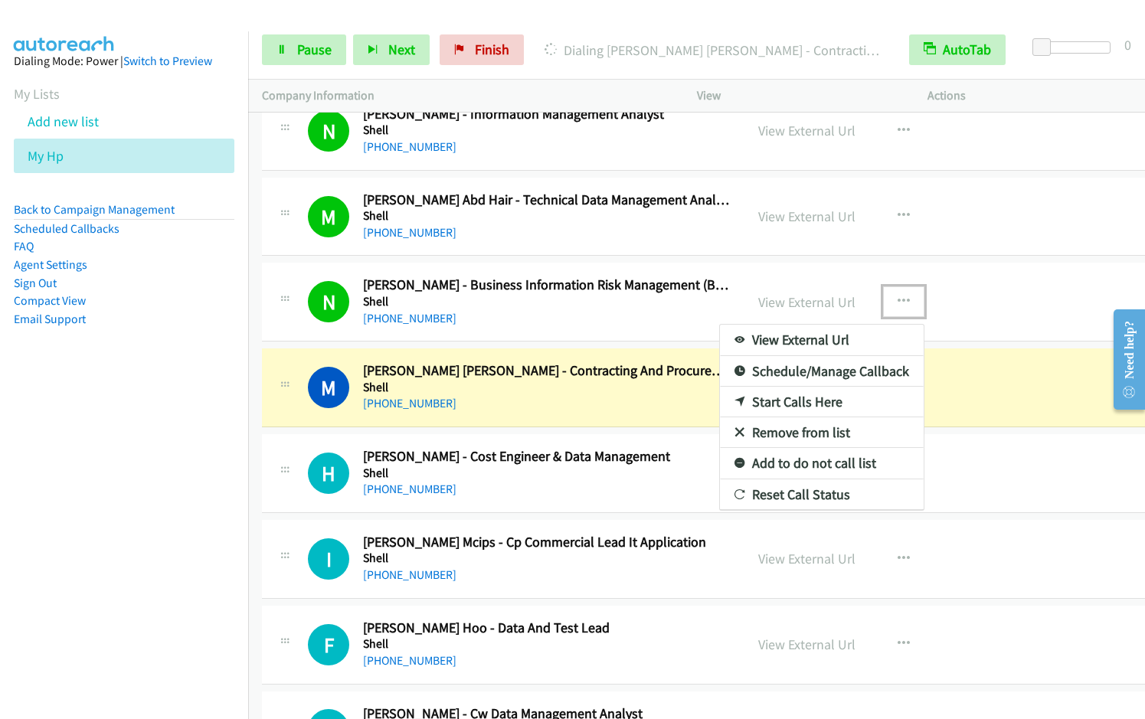
click at [792, 430] on link "Remove from list" at bounding box center [822, 432] width 204 height 31
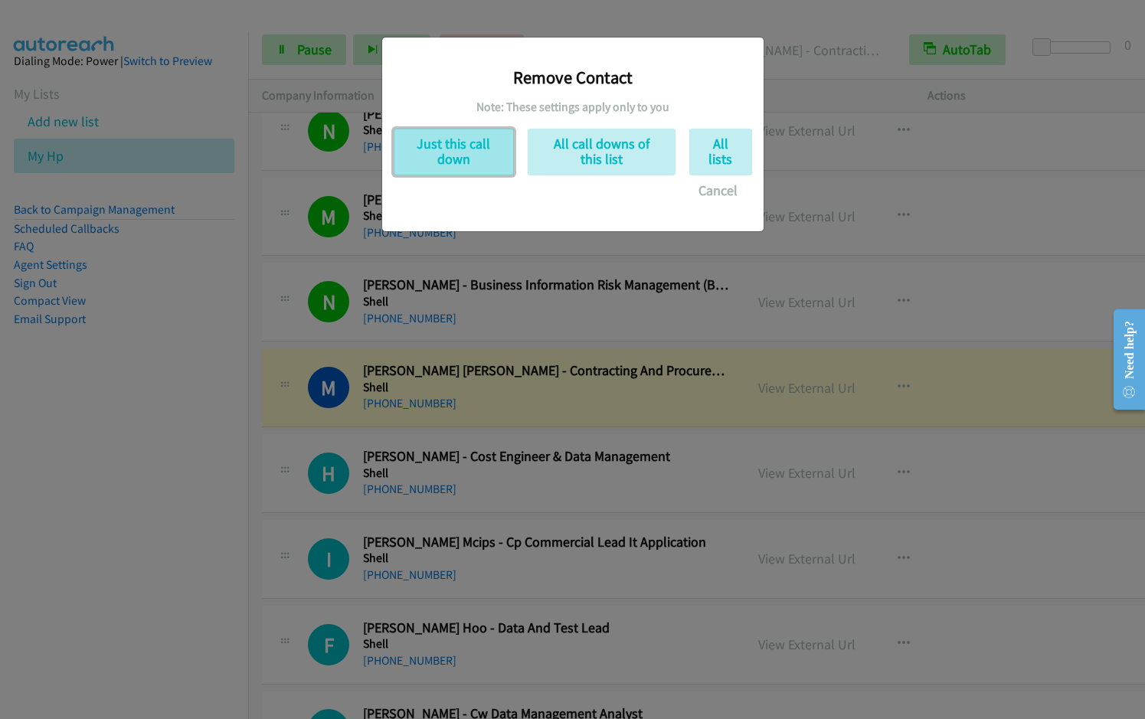
click at [477, 152] on button "Just this call down" at bounding box center [454, 152] width 120 height 47
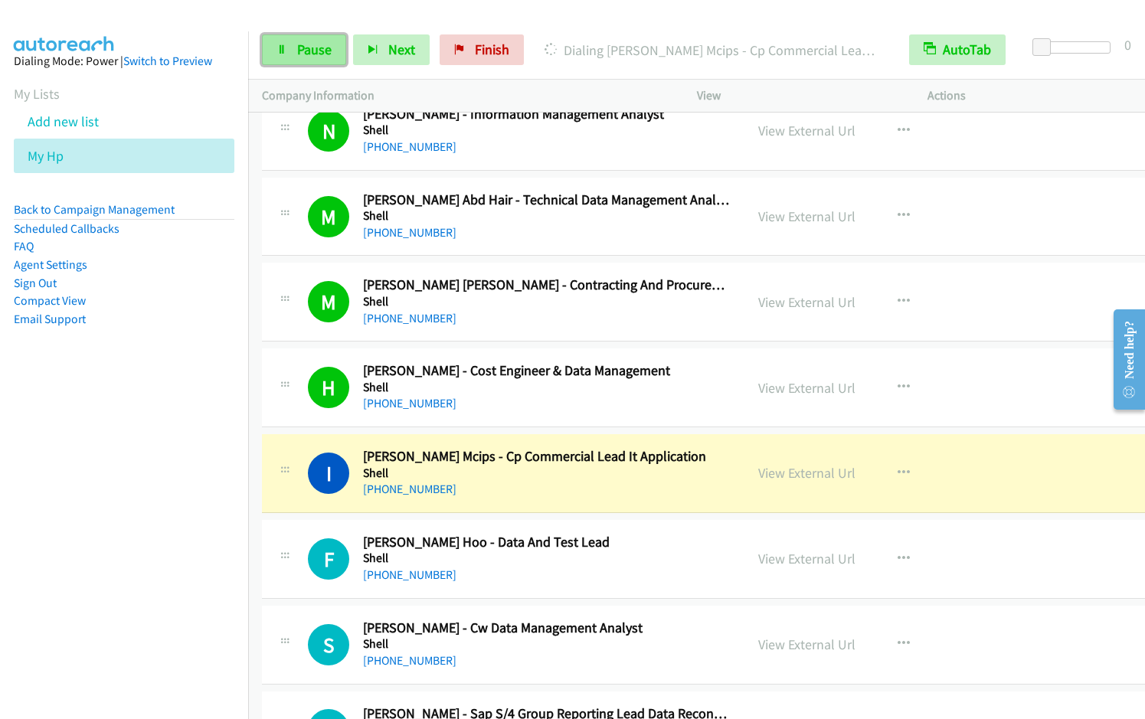
click at [300, 52] on span "Pause" at bounding box center [314, 50] width 34 height 18
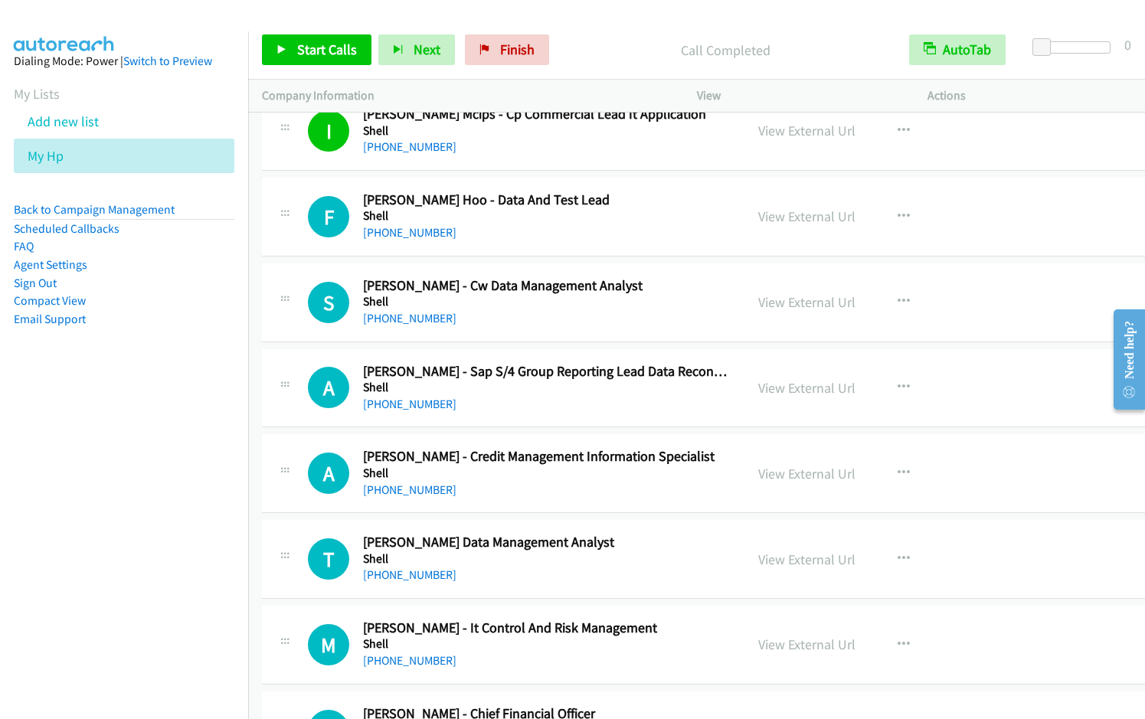
scroll to position [6086, 0]
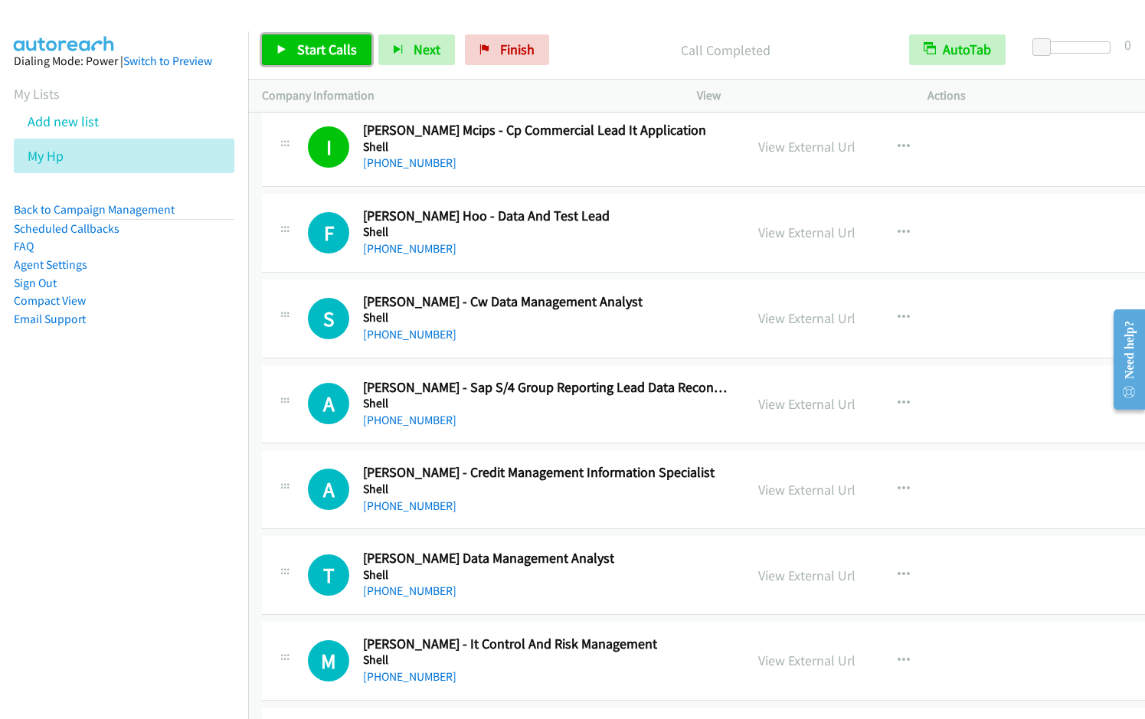
click at [302, 54] on span "Start Calls" at bounding box center [327, 50] width 60 height 18
click at [897, 143] on icon "button" at bounding box center [903, 147] width 12 height 12
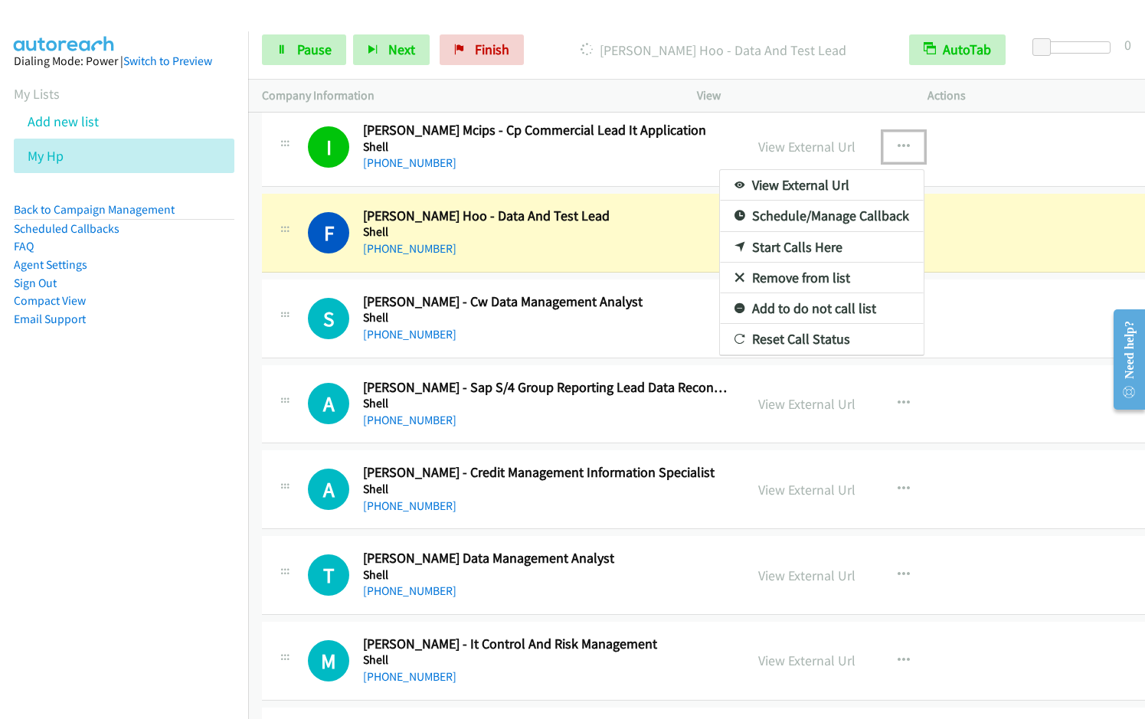
click at [799, 278] on link "Remove from list" at bounding box center [822, 278] width 204 height 31
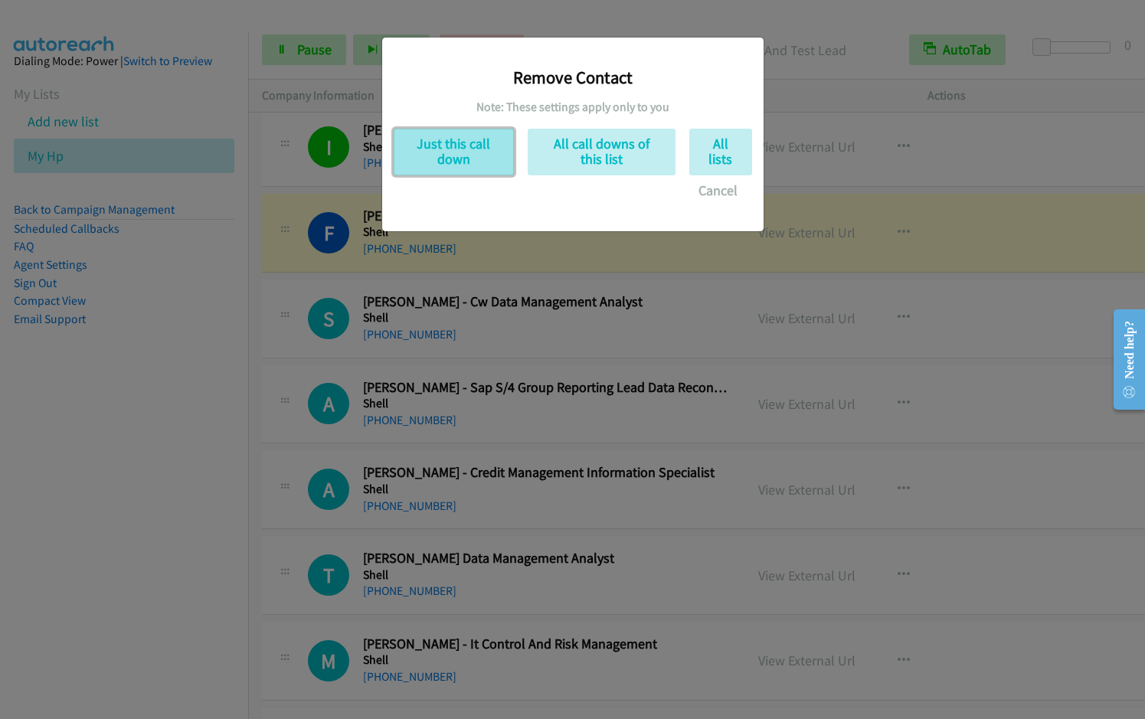
click at [442, 162] on button "Just this call down" at bounding box center [454, 152] width 120 height 47
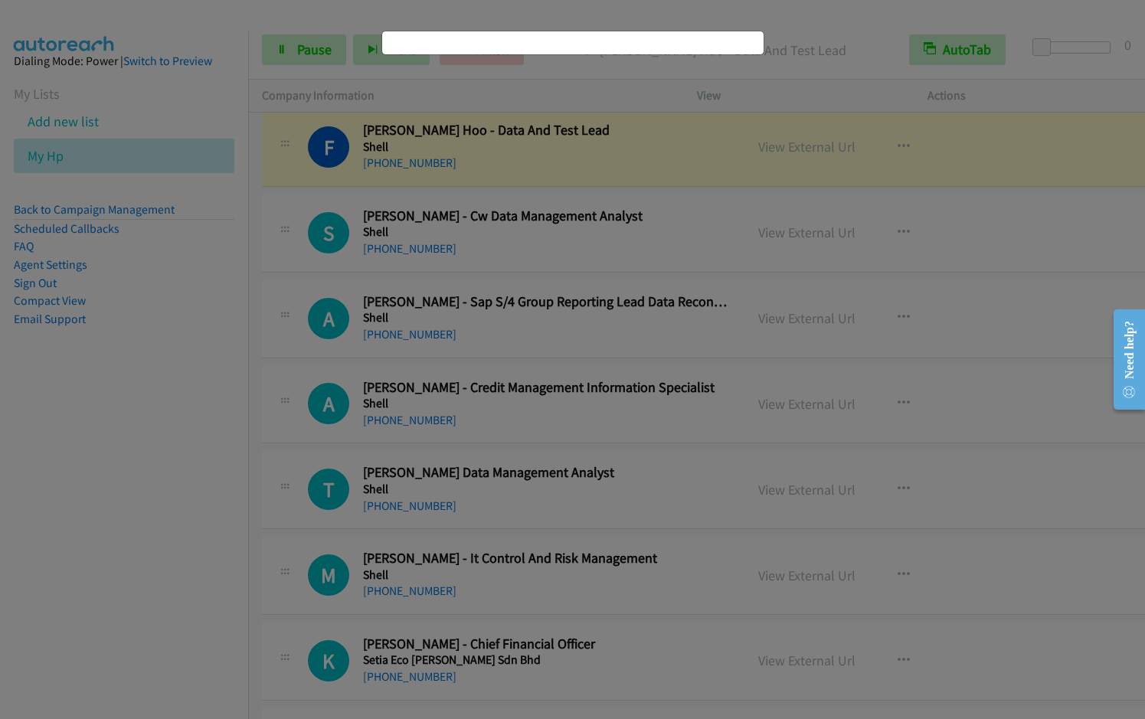
scroll to position [6000, 0]
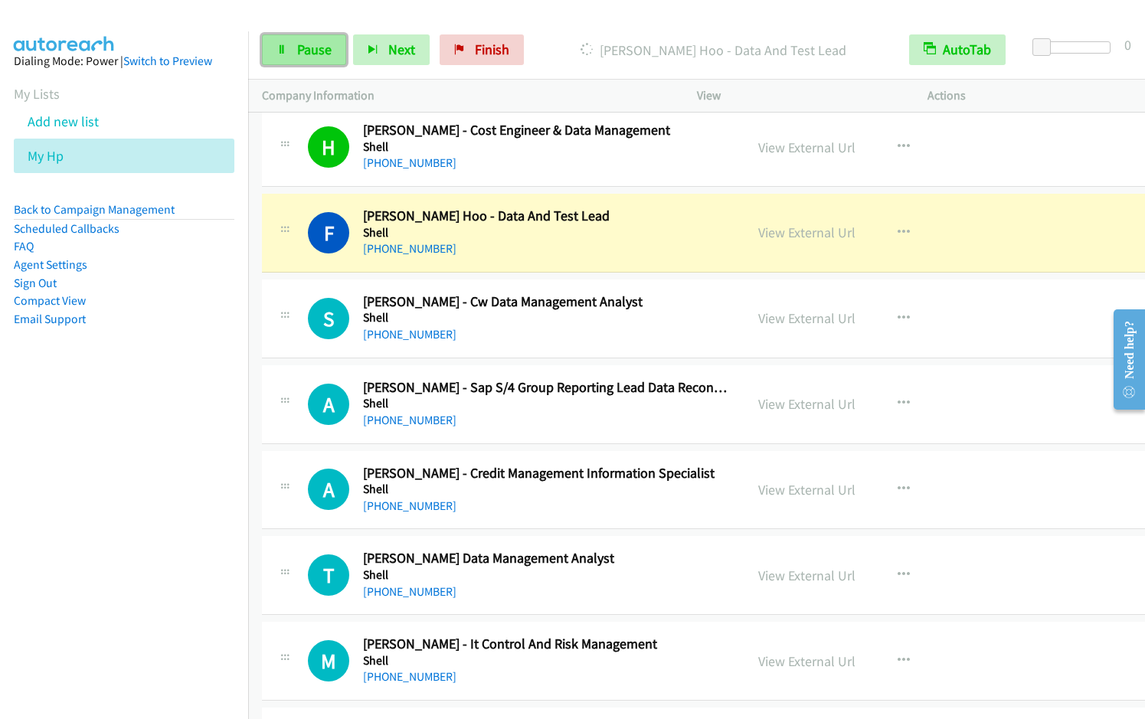
click at [289, 50] on link "Pause" at bounding box center [304, 49] width 84 height 31
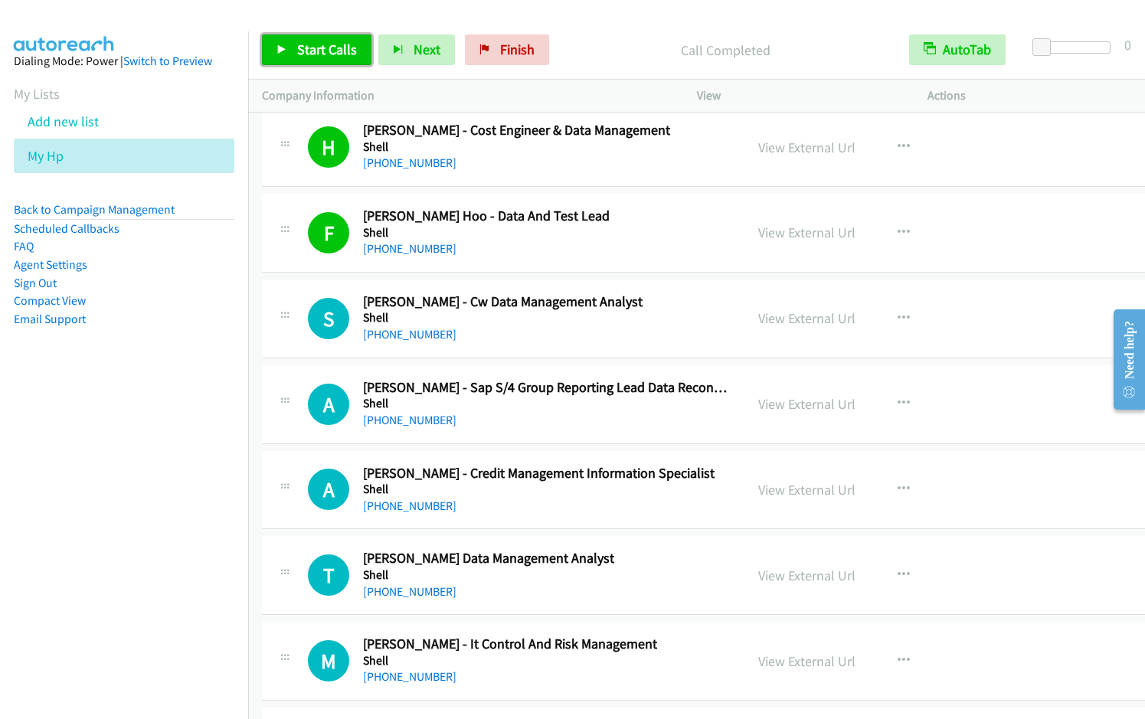
drag, startPoint x: 311, startPoint y: 50, endPoint x: 464, endPoint y: 0, distance: 161.0
click at [311, 50] on span "Start Calls" at bounding box center [327, 50] width 60 height 18
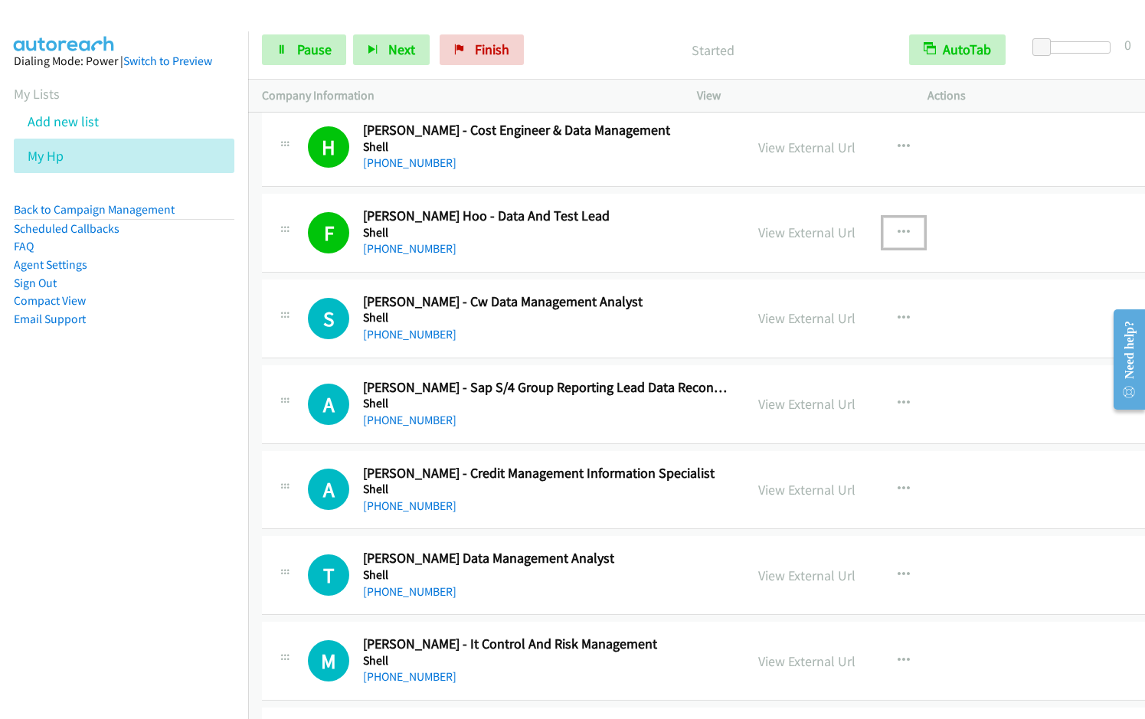
click at [897, 230] on icon "button" at bounding box center [903, 233] width 12 height 12
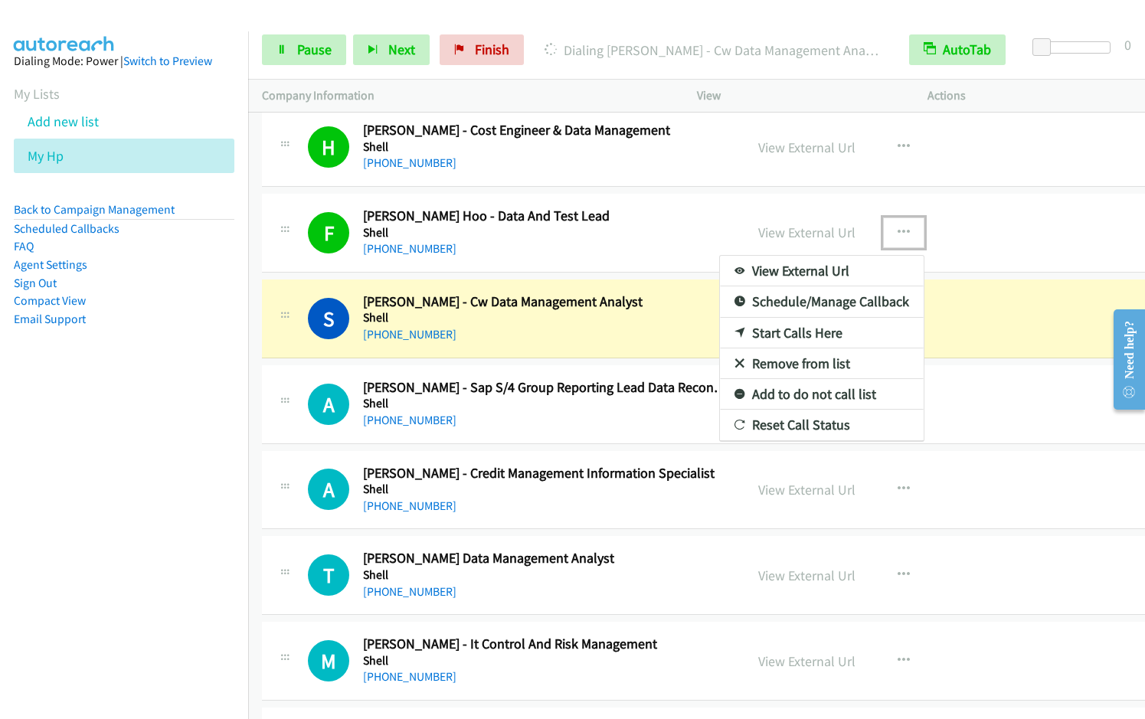
click at [802, 361] on link "Remove from list" at bounding box center [822, 363] width 204 height 31
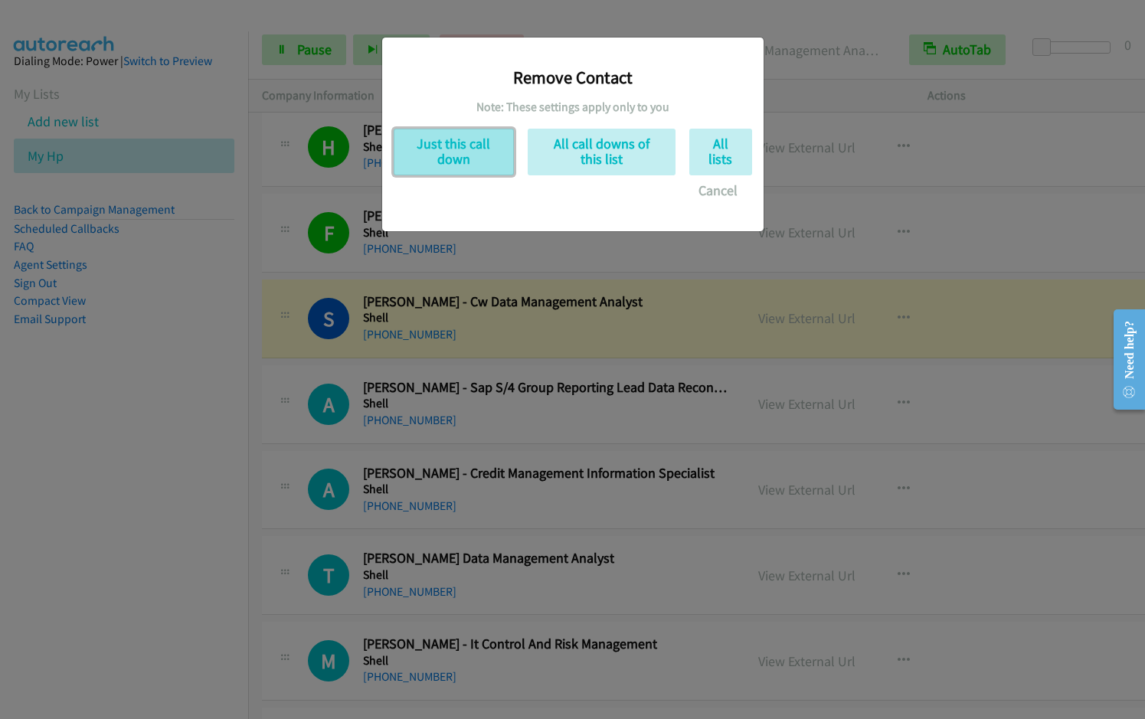
click at [433, 158] on button "Just this call down" at bounding box center [454, 152] width 120 height 47
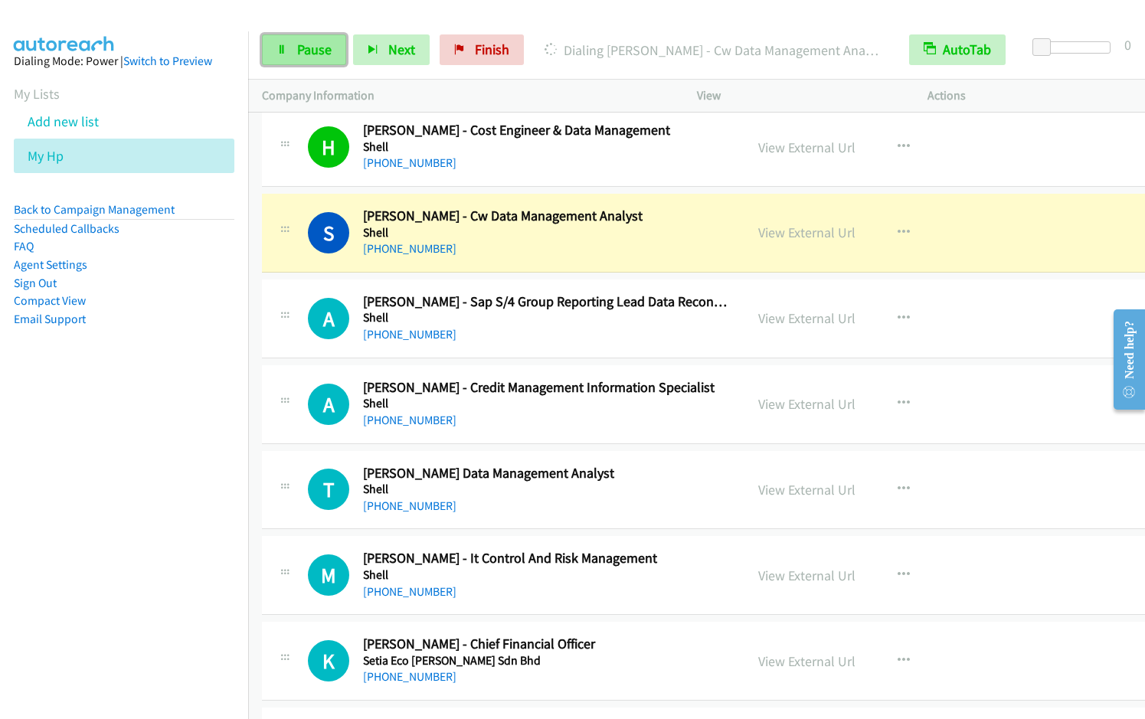
click at [299, 48] on span "Pause" at bounding box center [314, 50] width 34 height 18
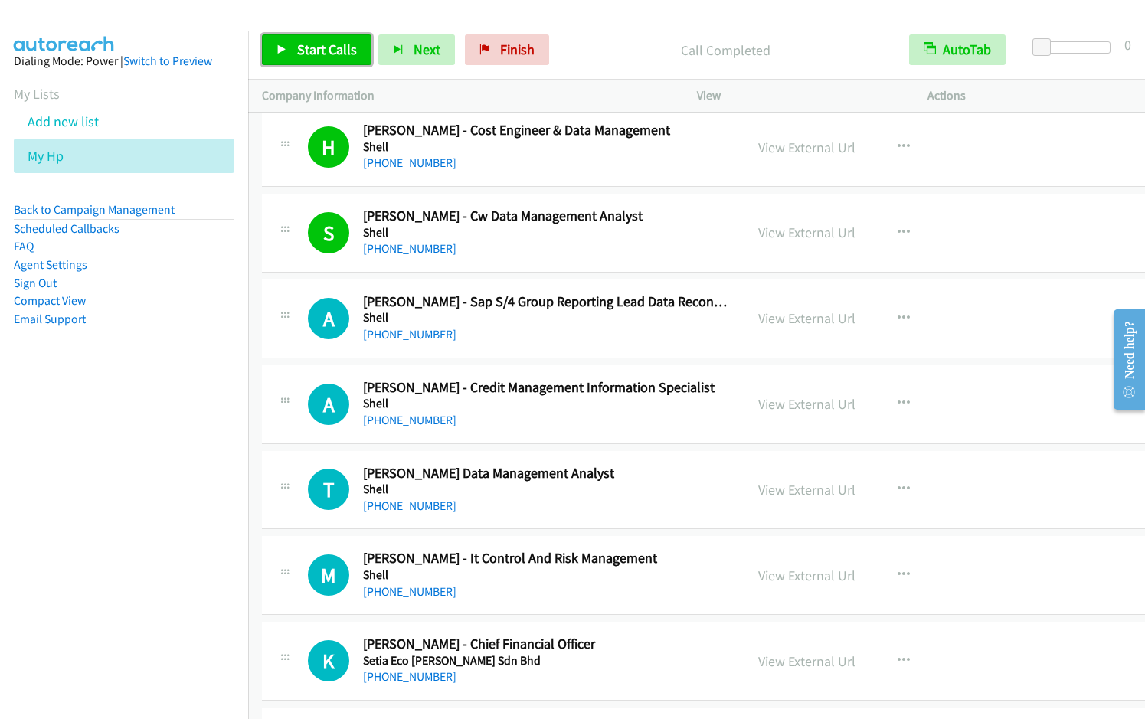
click at [305, 63] on link "Start Calls" at bounding box center [316, 49] width 109 height 31
click at [897, 232] on icon "button" at bounding box center [903, 233] width 12 height 12
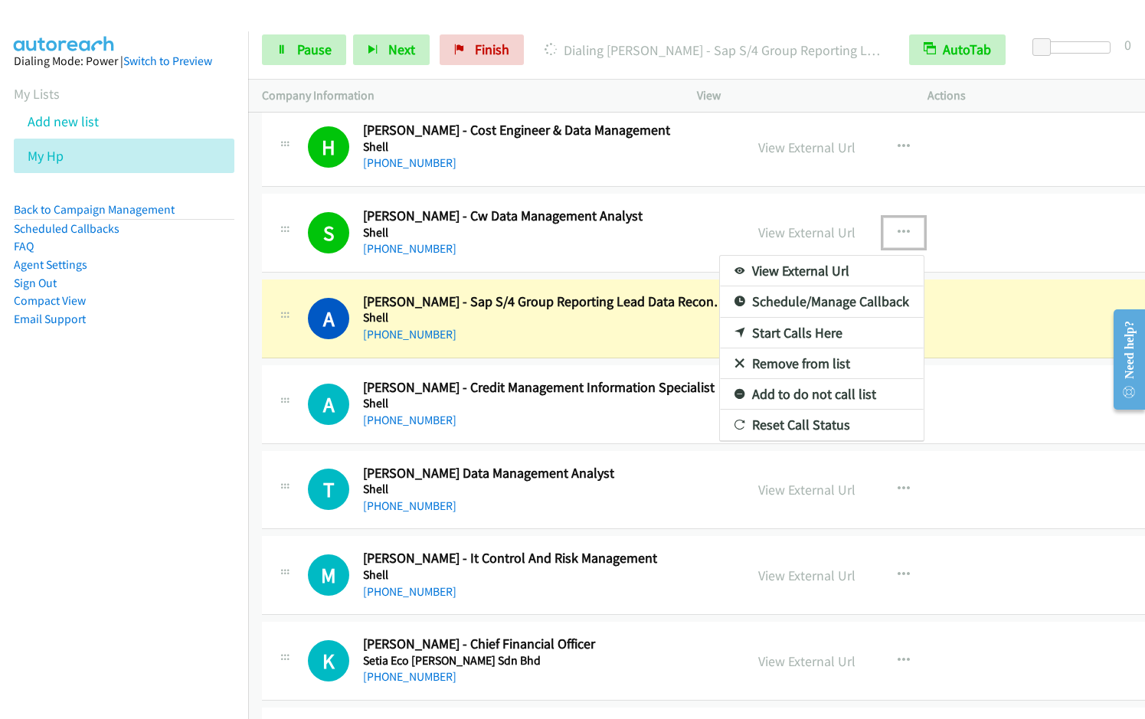
click at [787, 364] on link "Remove from list" at bounding box center [822, 363] width 204 height 31
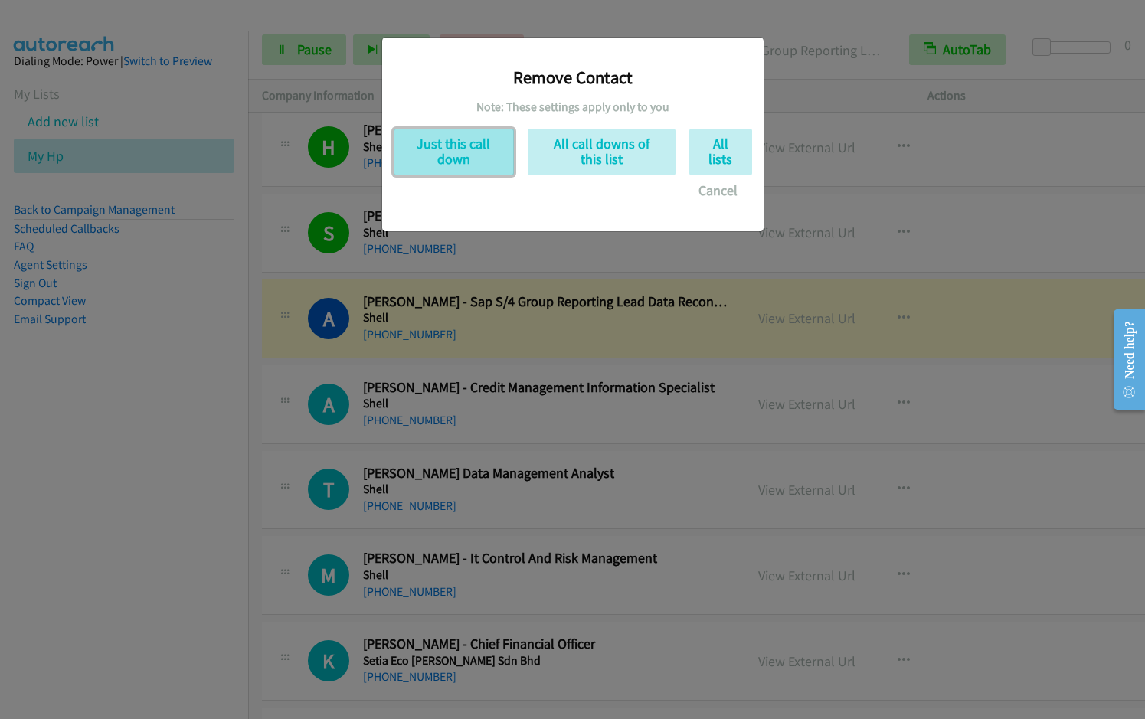
click at [465, 150] on button "Just this call down" at bounding box center [454, 152] width 120 height 47
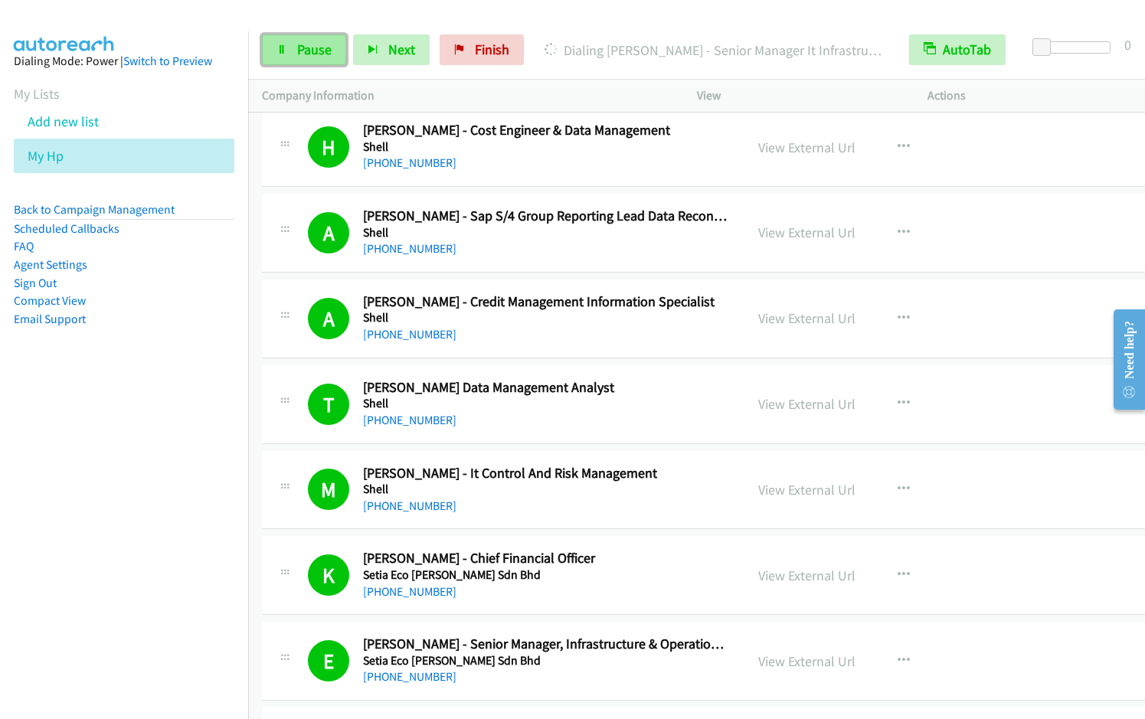
click at [303, 54] on span "Pause" at bounding box center [314, 50] width 34 height 18
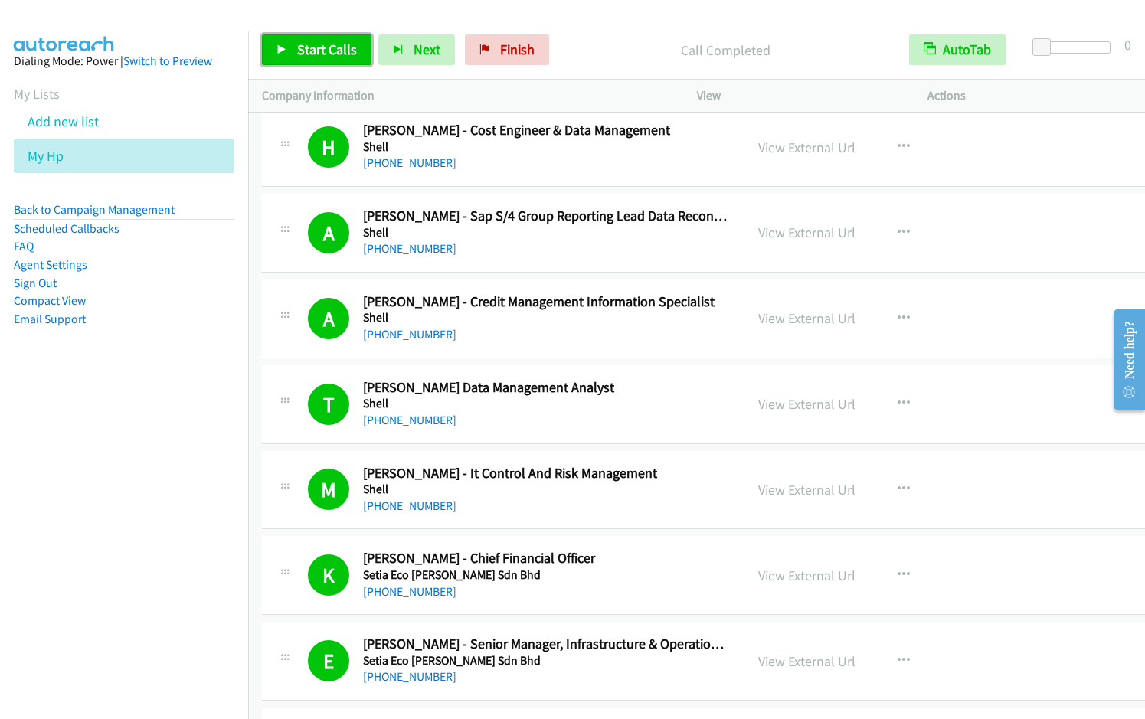
drag, startPoint x: 305, startPoint y: 55, endPoint x: 302, endPoint y: 66, distance: 11.0
click at [305, 55] on span "Start Calls" at bounding box center [327, 50] width 60 height 18
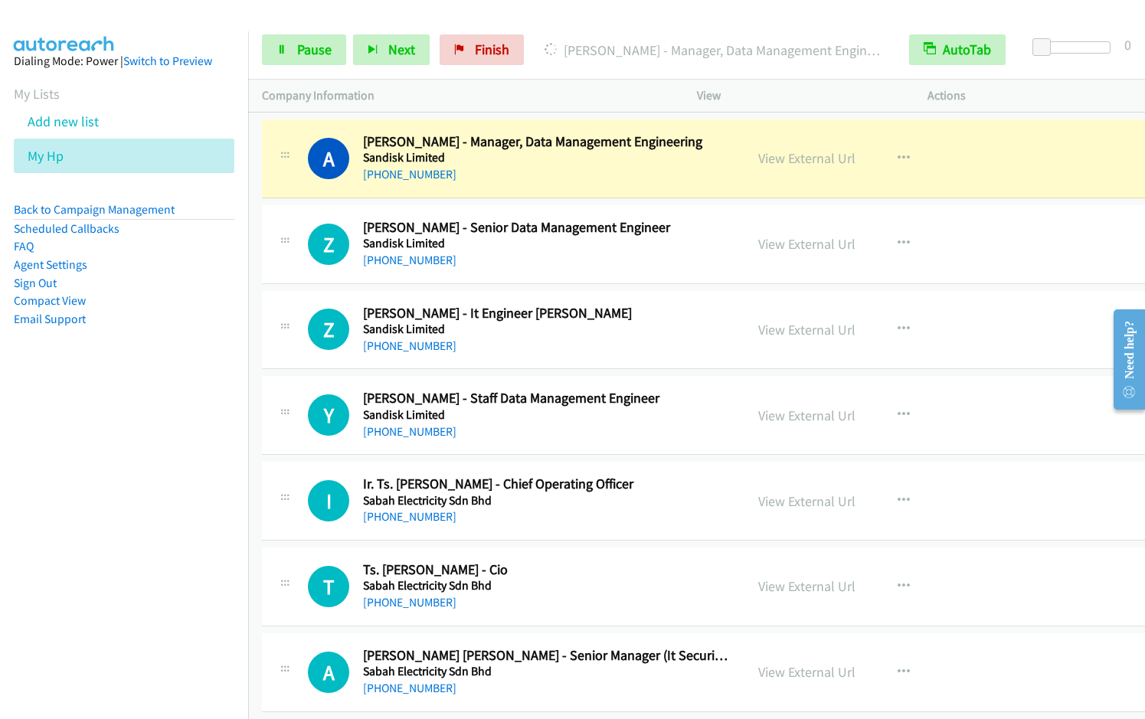
scroll to position [7529, 0]
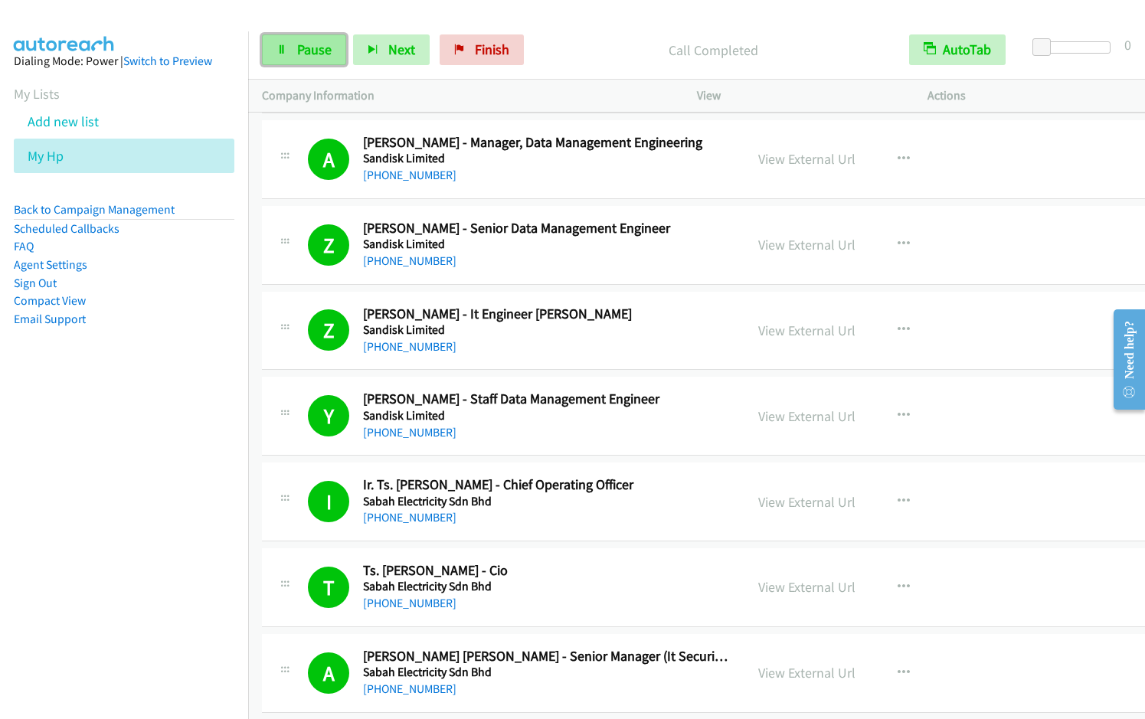
click at [283, 57] on link "Pause" at bounding box center [304, 49] width 84 height 31
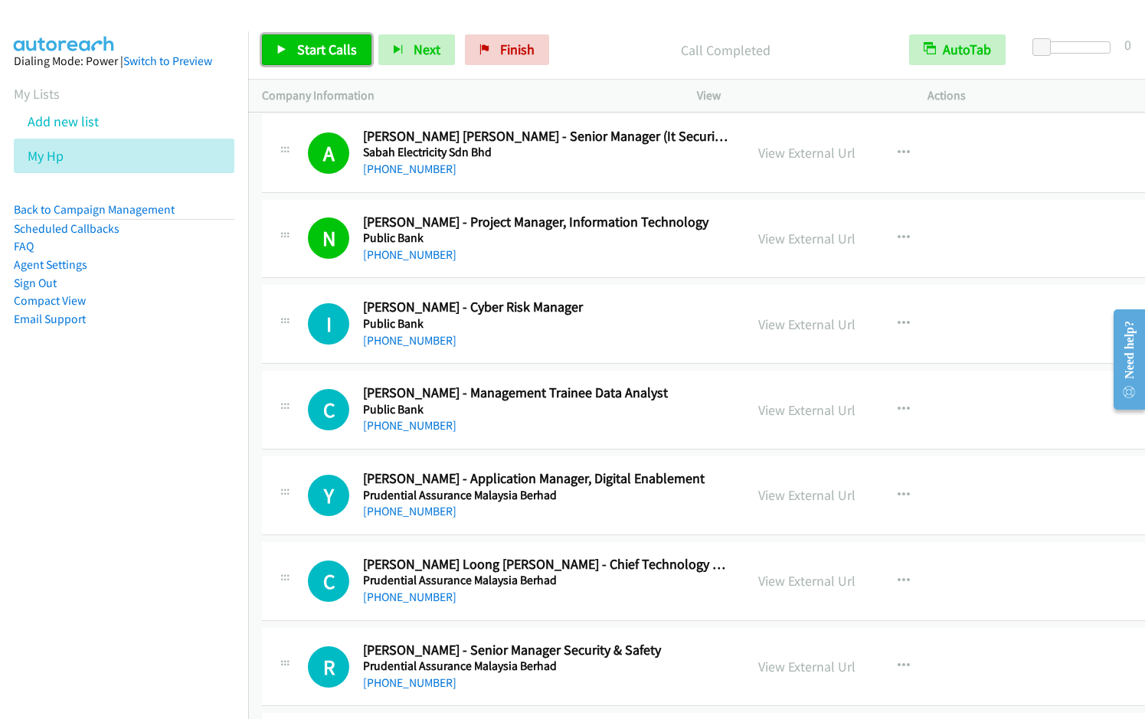
click at [309, 54] on span "Start Calls" at bounding box center [327, 50] width 60 height 18
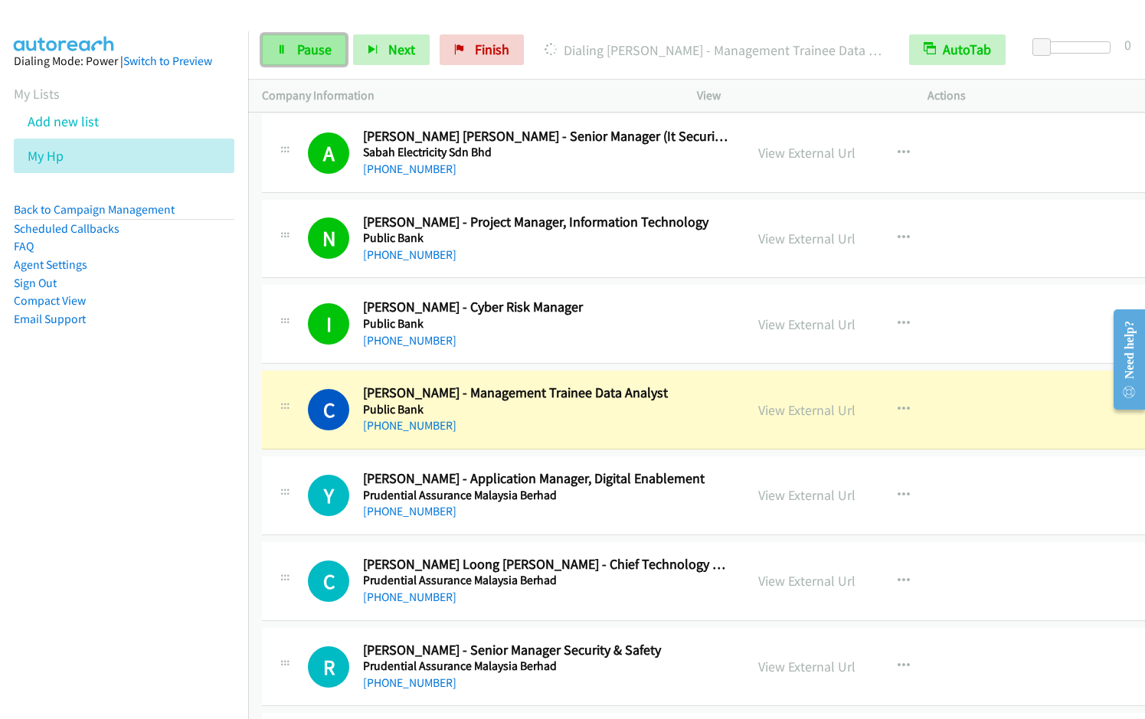
drag, startPoint x: 291, startPoint y: 47, endPoint x: 319, endPoint y: 44, distance: 27.7
click at [290, 47] on link "Pause" at bounding box center [304, 49] width 84 height 31
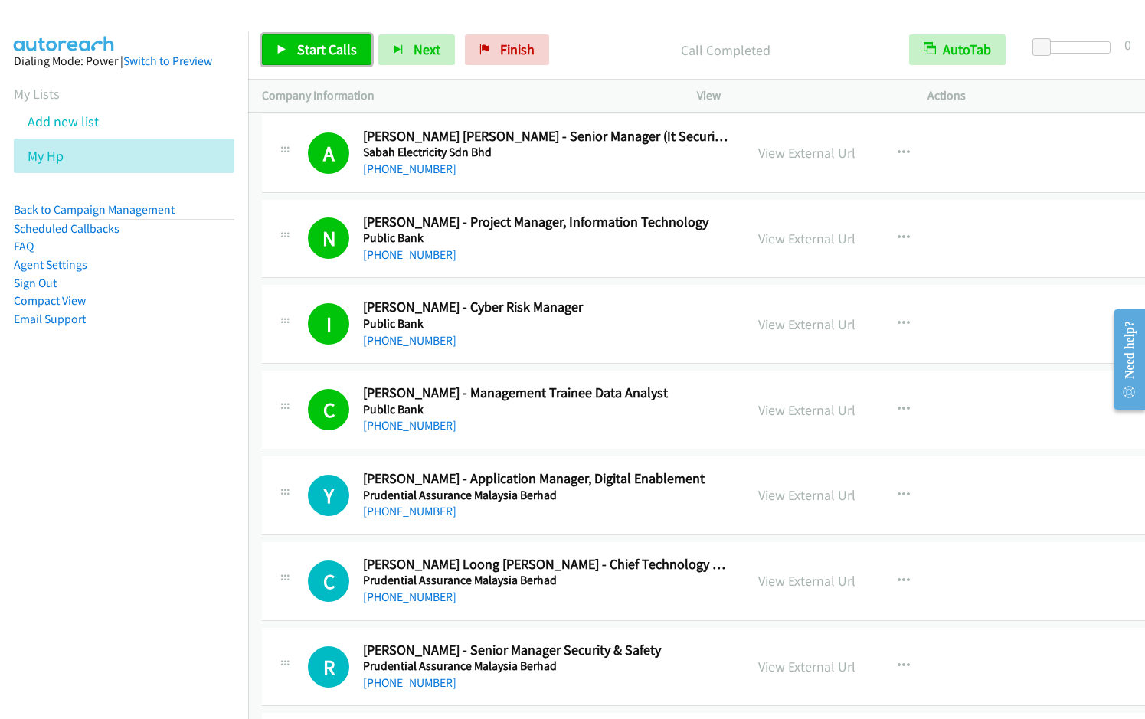
click at [315, 57] on span "Start Calls" at bounding box center [327, 50] width 60 height 18
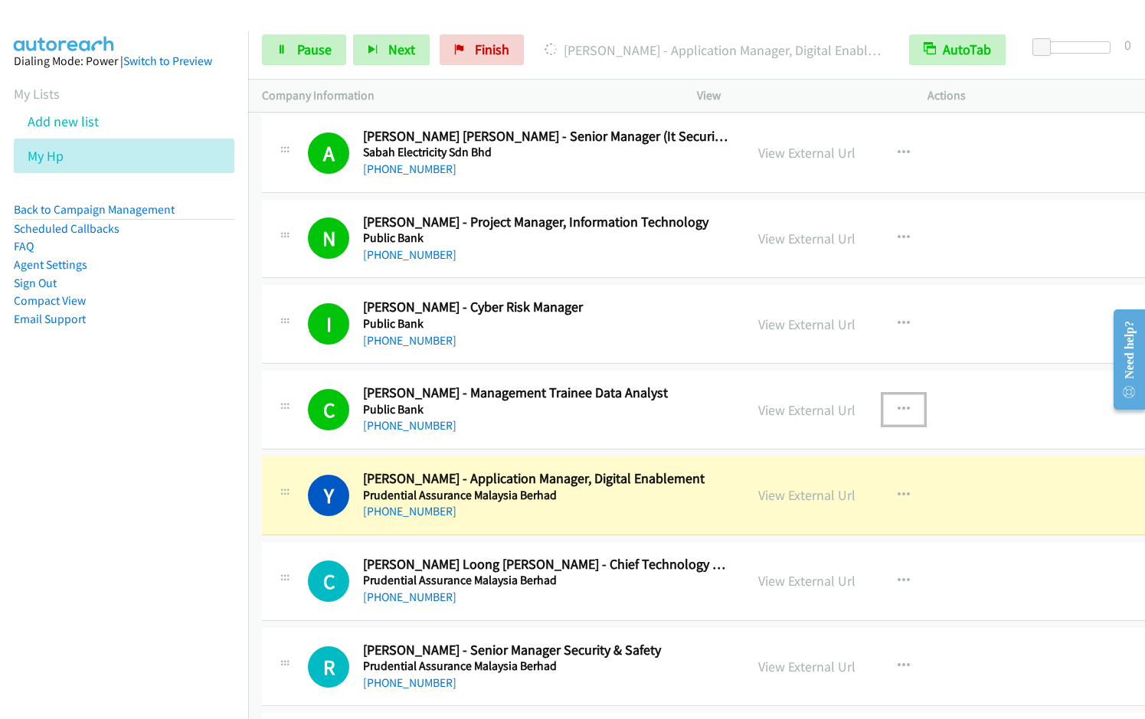
drag, startPoint x: 890, startPoint y: 409, endPoint x: 884, endPoint y: 417, distance: 10.4
click at [897, 409] on icon "button" at bounding box center [903, 409] width 12 height 12
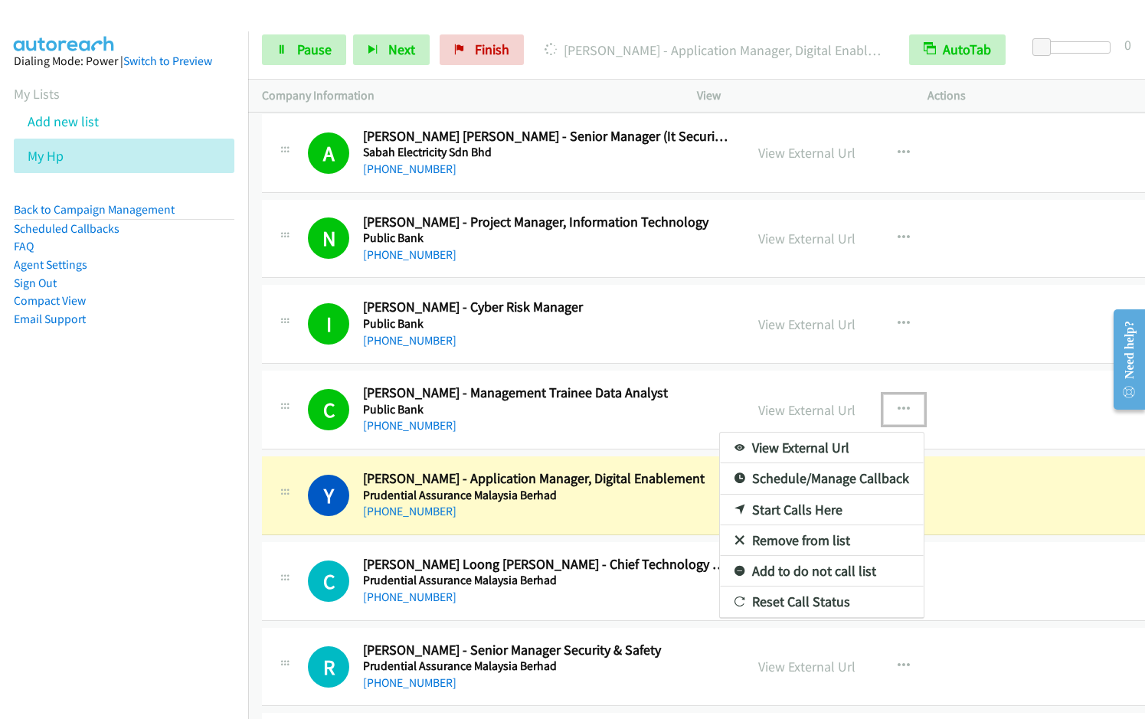
click at [786, 539] on link "Remove from list" at bounding box center [822, 540] width 204 height 31
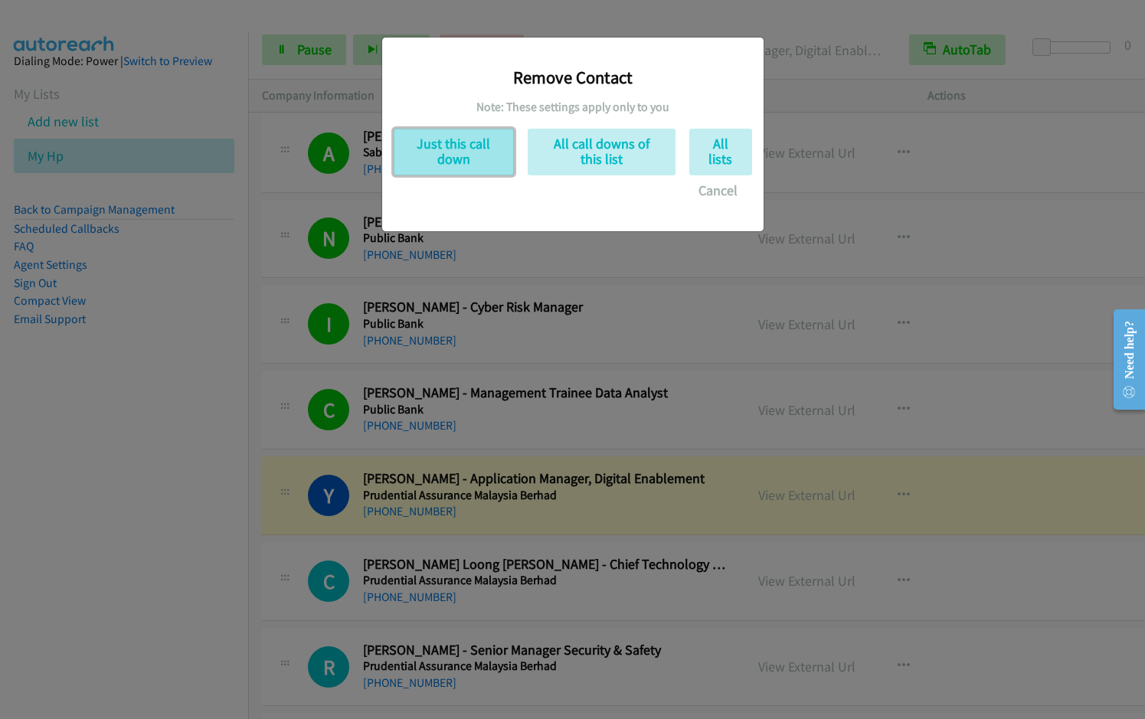
click at [440, 159] on button "Just this call down" at bounding box center [454, 152] width 120 height 47
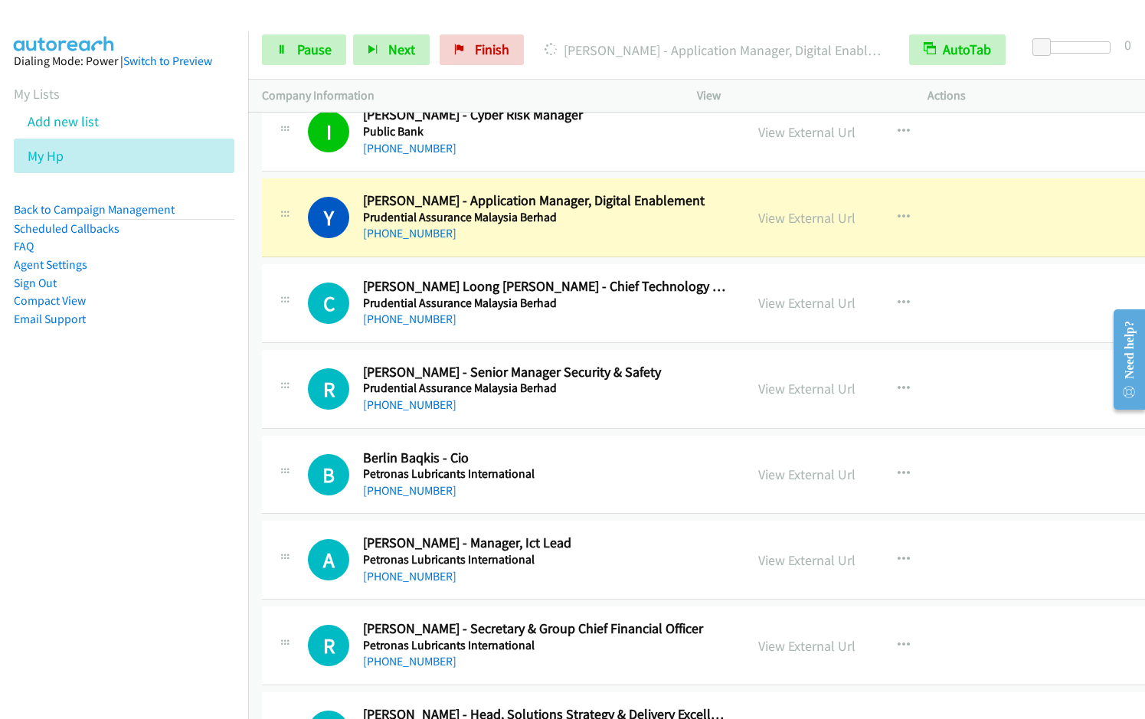
scroll to position [8282, 0]
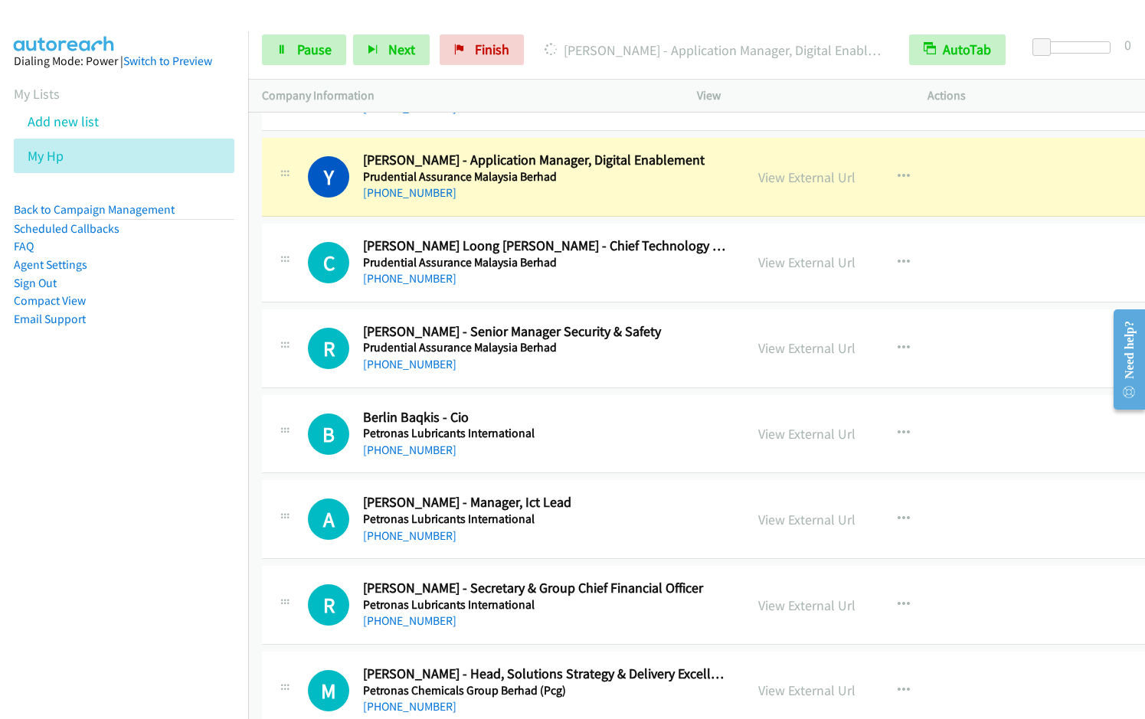
click at [136, 441] on nav "Dialing Mode: Power | Switch to Preview My Lists Add new list My Hp Back to Cam…" at bounding box center [124, 390] width 249 height 719
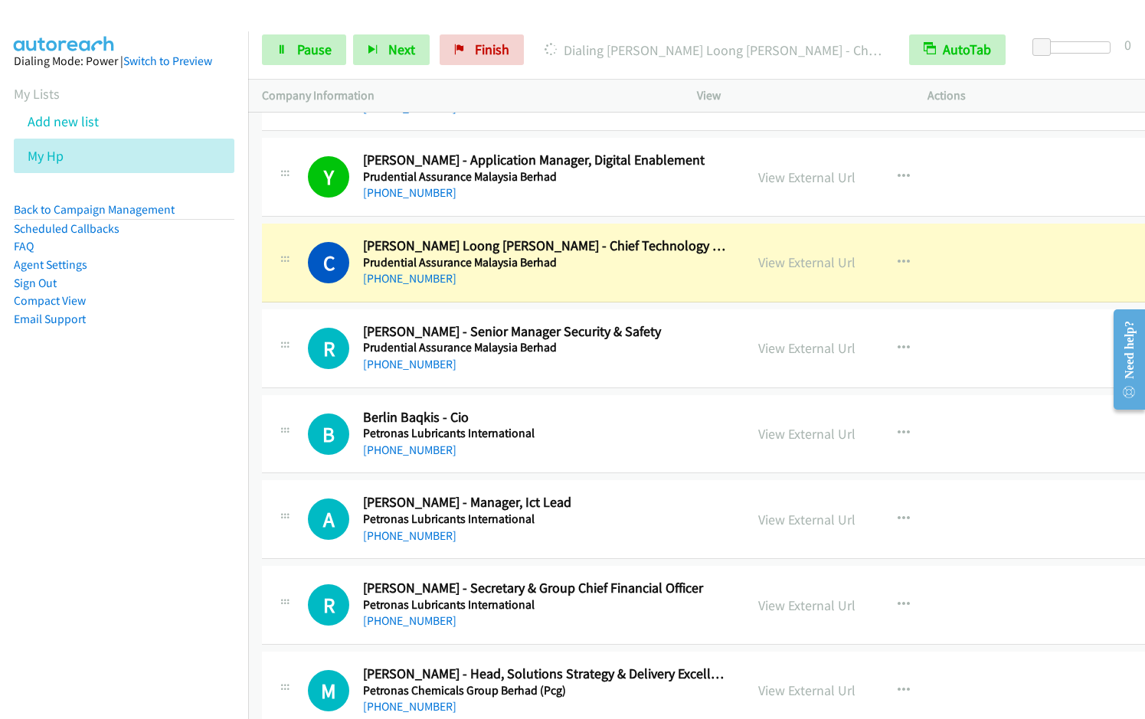
click at [76, 561] on nav "Dialing Mode: Power | Switch to Preview My Lists Add new list My Hp Back to Cam…" at bounding box center [124, 390] width 249 height 719
click at [119, 533] on nav "Dialing Mode: Power | Switch to Preview My Lists Add new list My Hp Back to Cam…" at bounding box center [124, 390] width 249 height 719
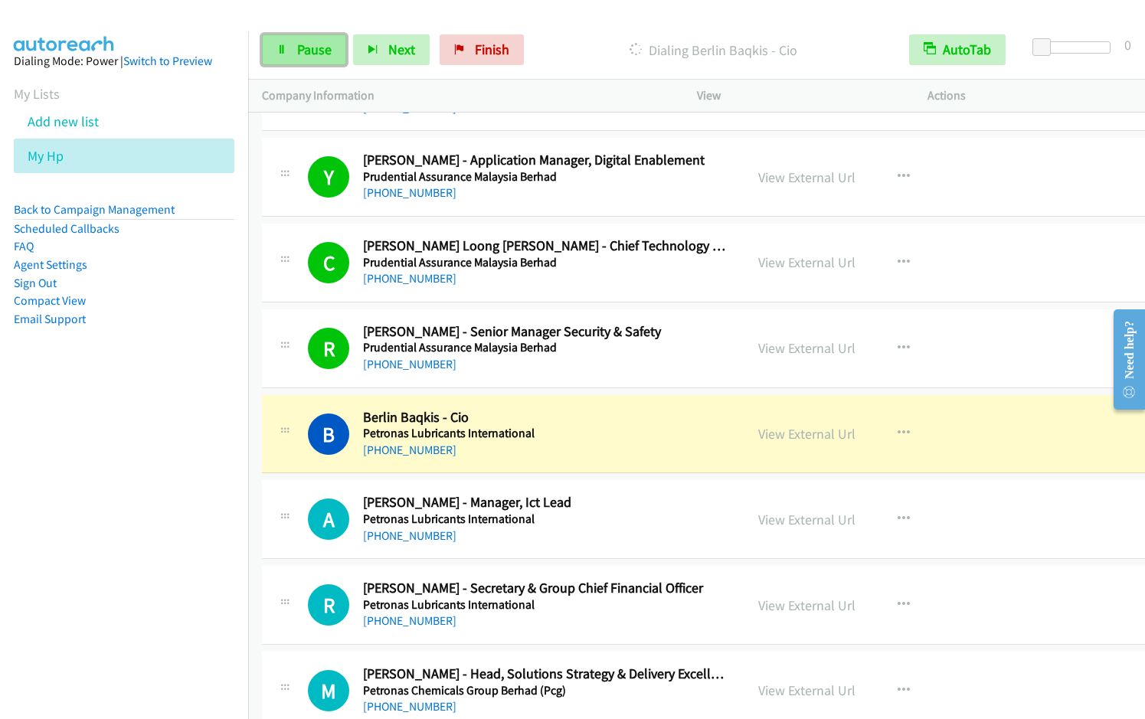
click at [296, 51] on link "Pause" at bounding box center [304, 49] width 84 height 31
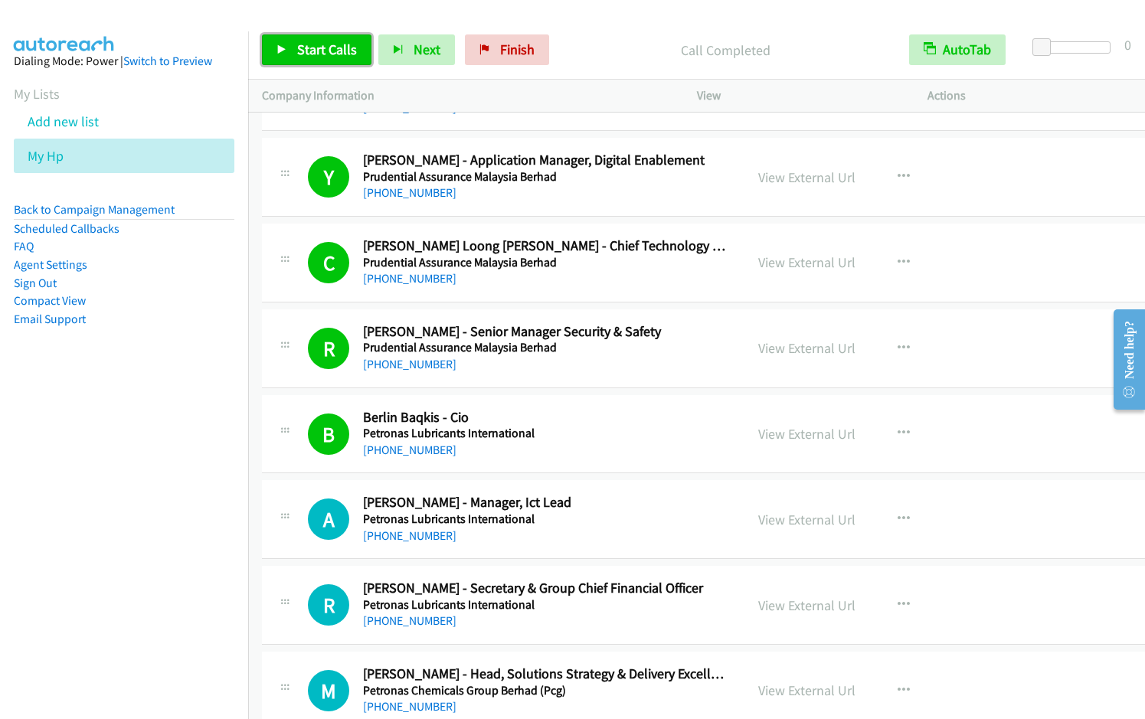
click at [297, 48] on span "Start Calls" at bounding box center [327, 50] width 60 height 18
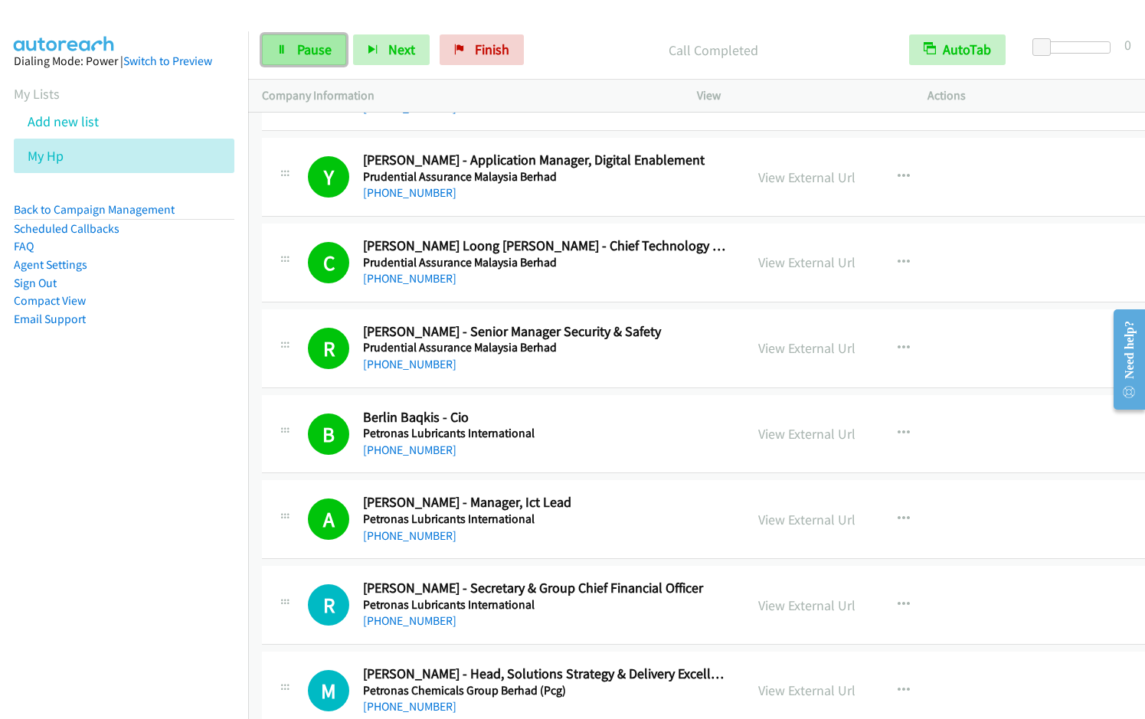
click at [296, 60] on link "Pause" at bounding box center [304, 49] width 84 height 31
click at [303, 55] on span "Start Calls" at bounding box center [327, 50] width 60 height 18
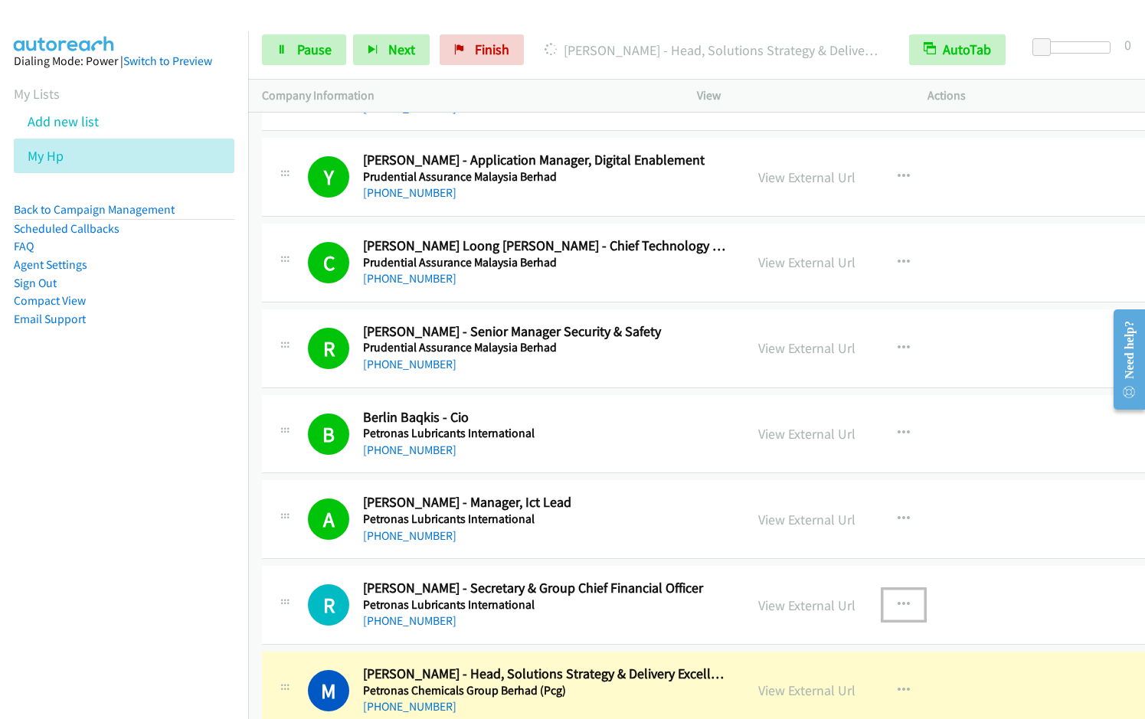
click at [897, 603] on icon "button" at bounding box center [903, 605] width 12 height 12
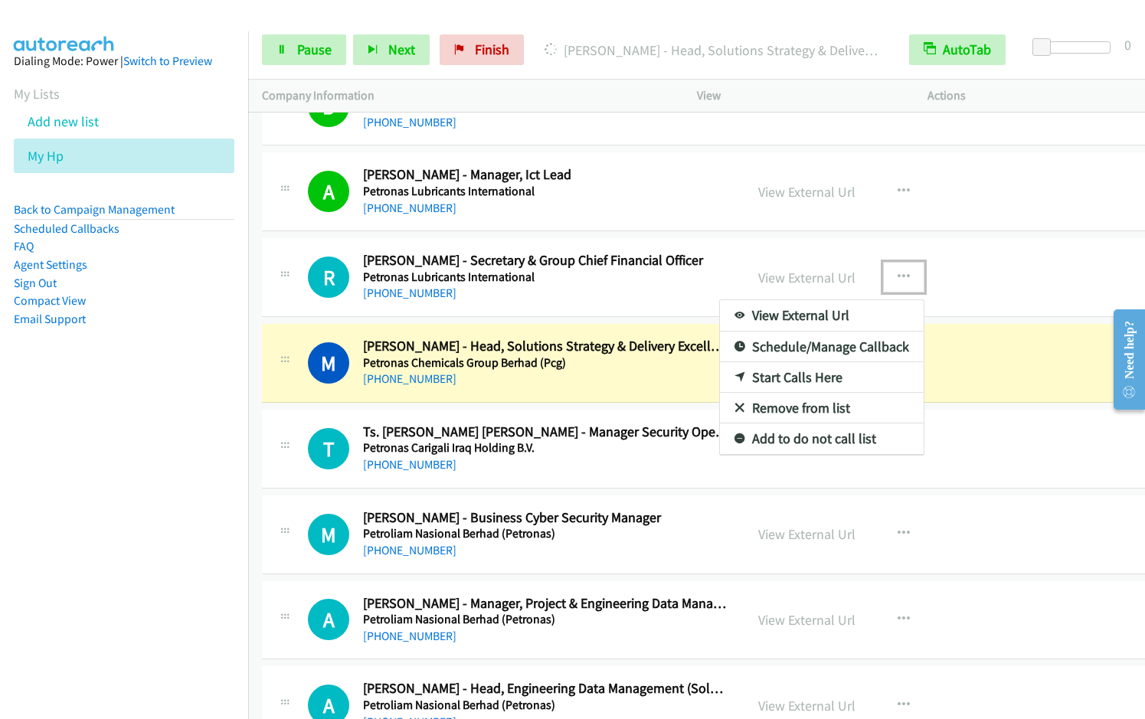
scroll to position [8619, 0]
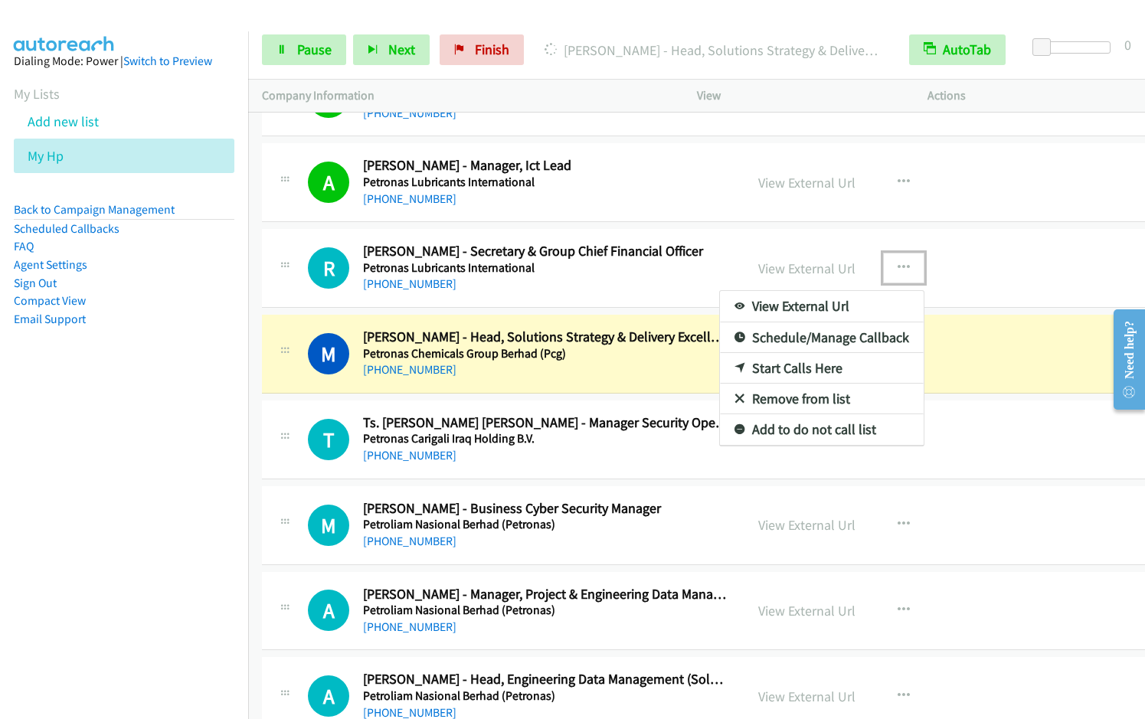
click at [783, 399] on link "Remove from list" at bounding box center [822, 399] width 204 height 31
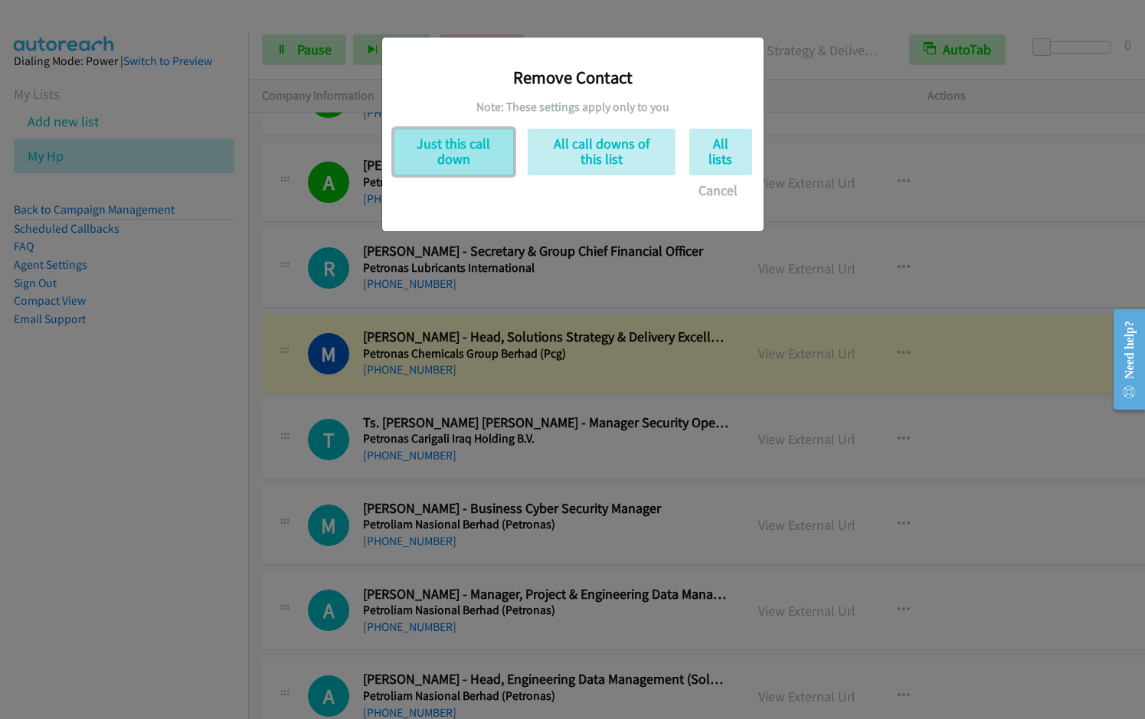
click at [479, 150] on button "Just this call down" at bounding box center [454, 152] width 120 height 47
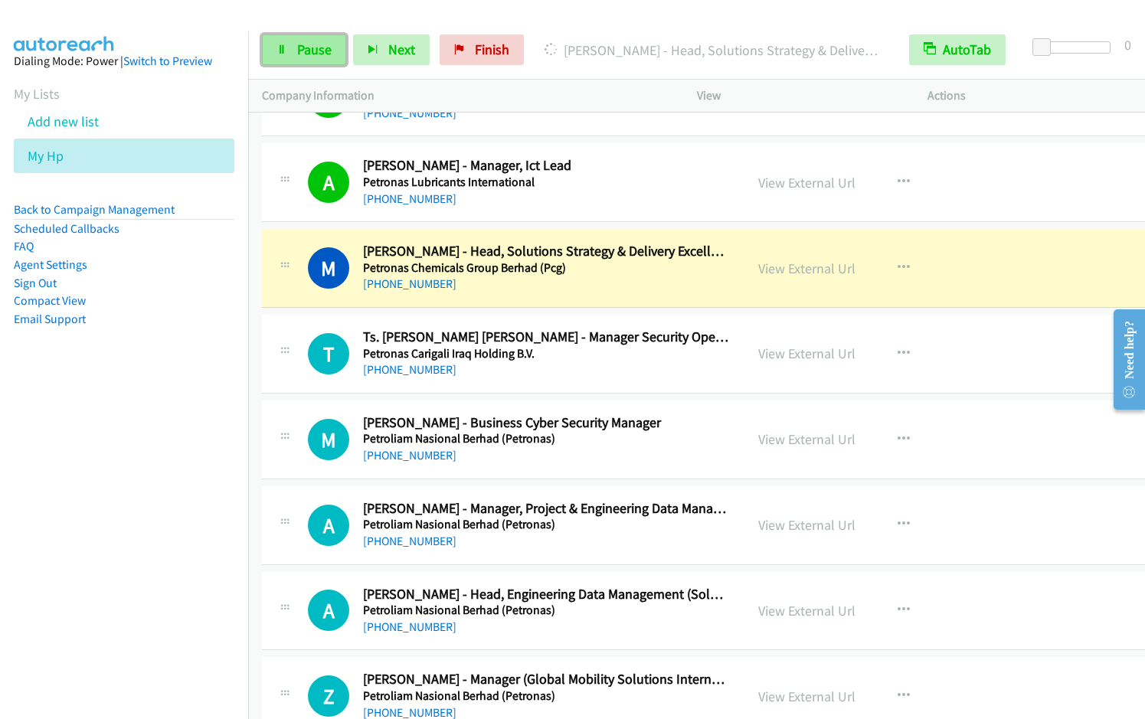
click at [298, 49] on span "Pause" at bounding box center [314, 50] width 34 height 18
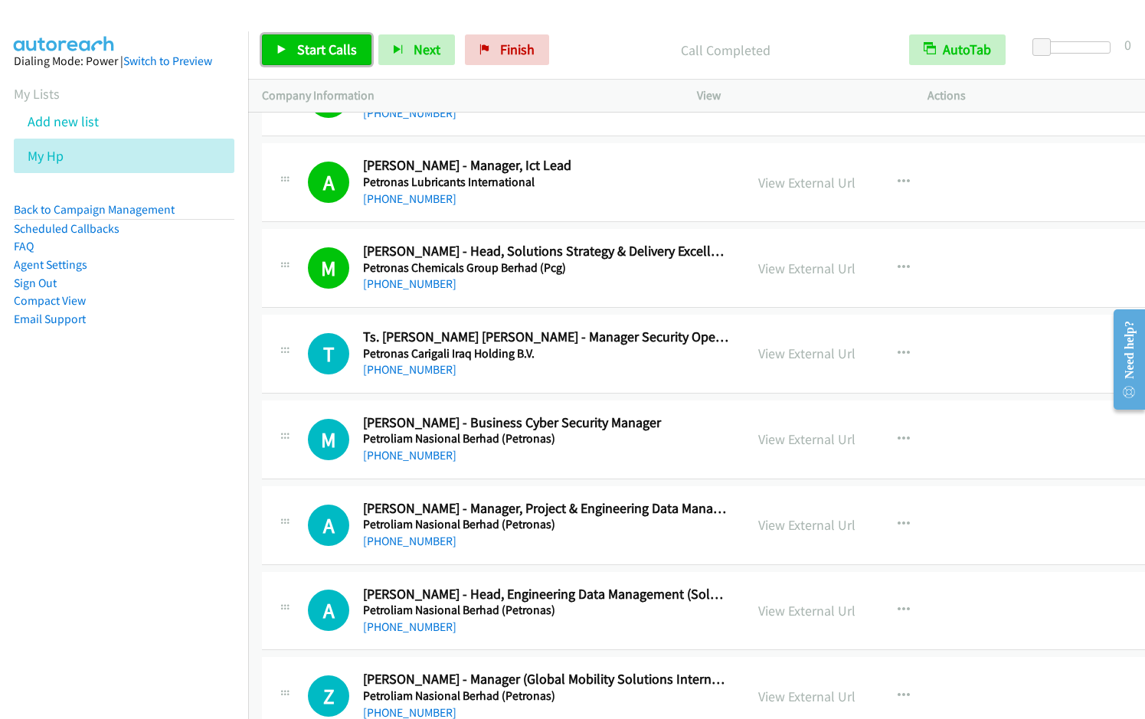
click at [311, 53] on span "Start Calls" at bounding box center [327, 50] width 60 height 18
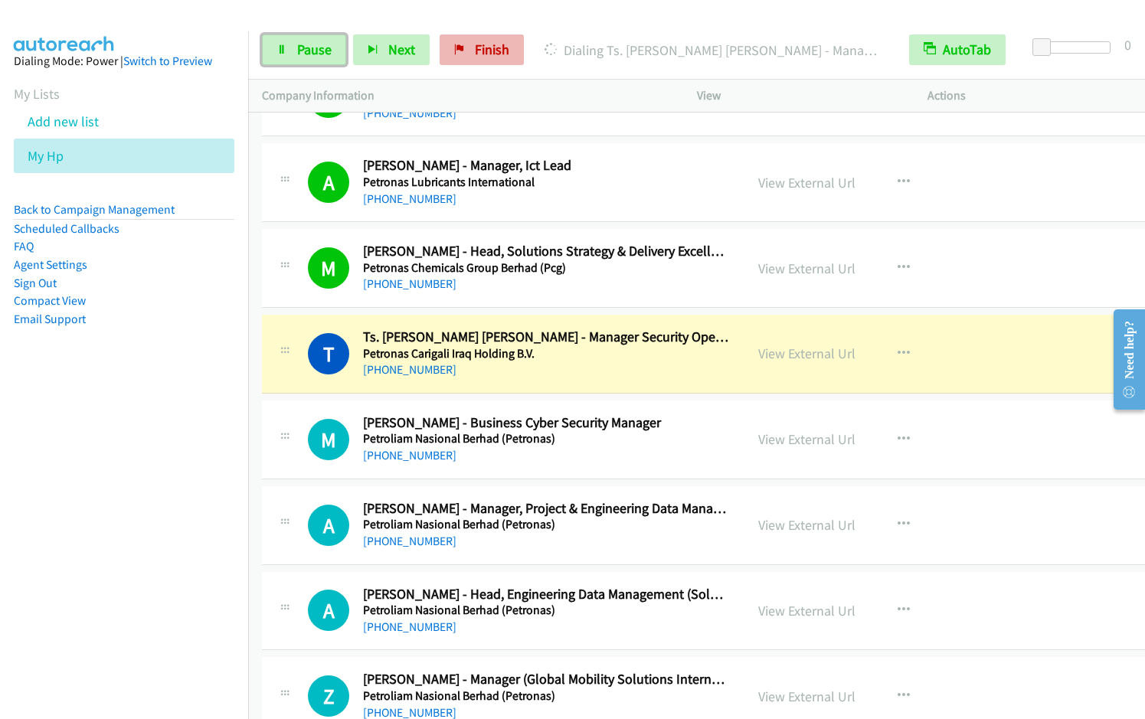
drag, startPoint x: 302, startPoint y: 57, endPoint x: 450, endPoint y: 45, distance: 149.0
click at [302, 57] on span "Pause" at bounding box center [314, 50] width 34 height 18
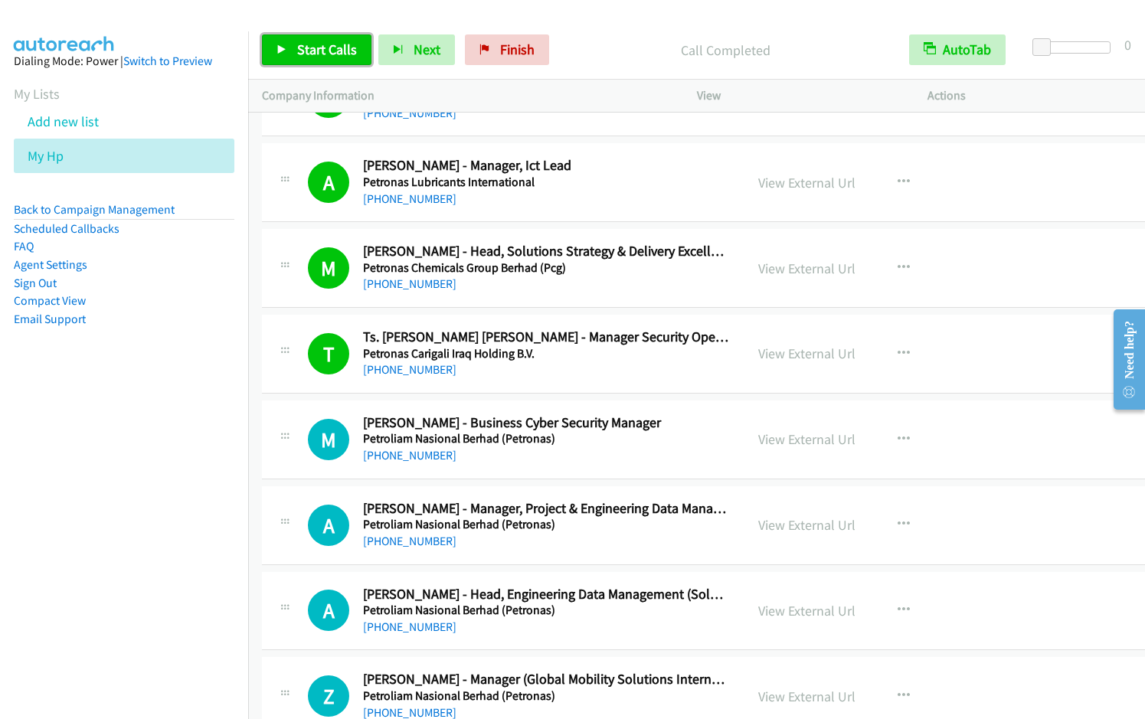
drag, startPoint x: 301, startPoint y: 44, endPoint x: 411, endPoint y: 33, distance: 110.8
click at [301, 44] on span "Start Calls" at bounding box center [327, 50] width 60 height 18
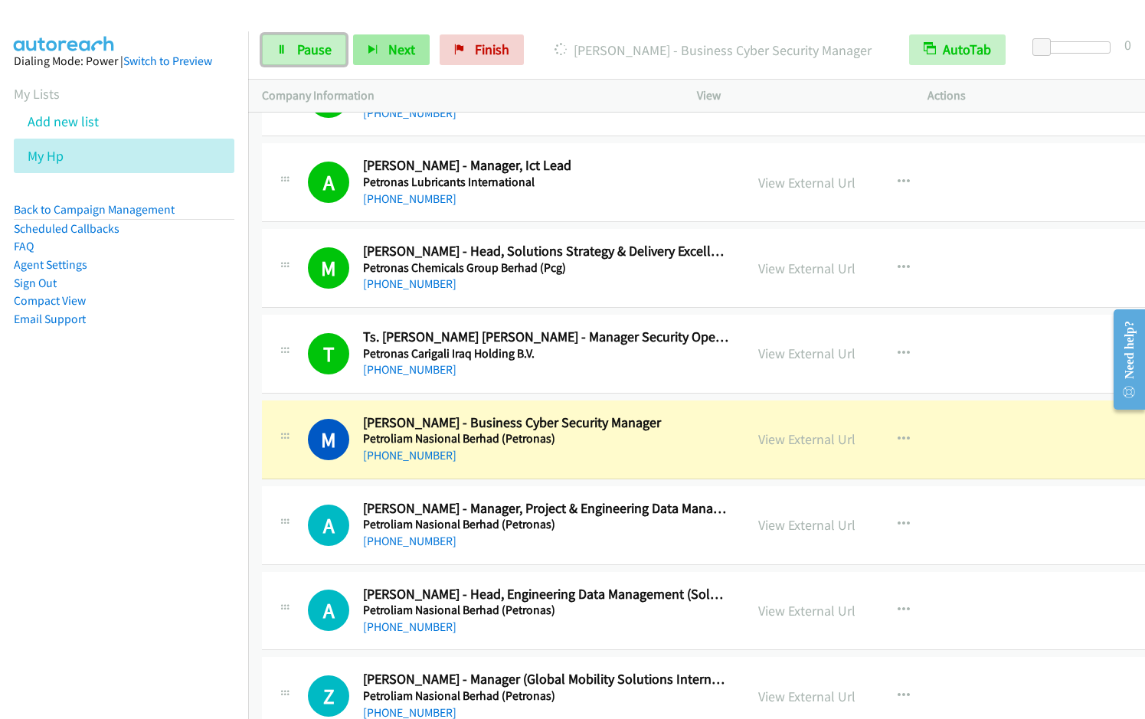
drag, startPoint x: 299, startPoint y: 47, endPoint x: 377, endPoint y: 39, distance: 78.5
click at [299, 47] on span "Pause" at bounding box center [314, 50] width 34 height 18
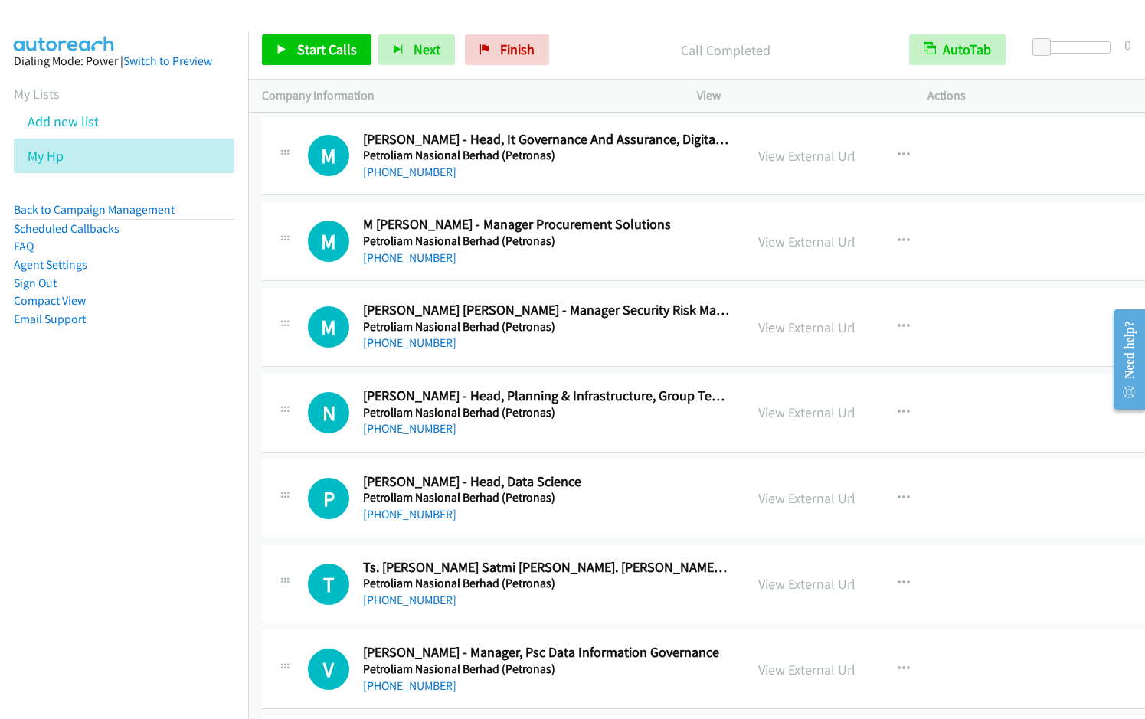
scroll to position [11391, 0]
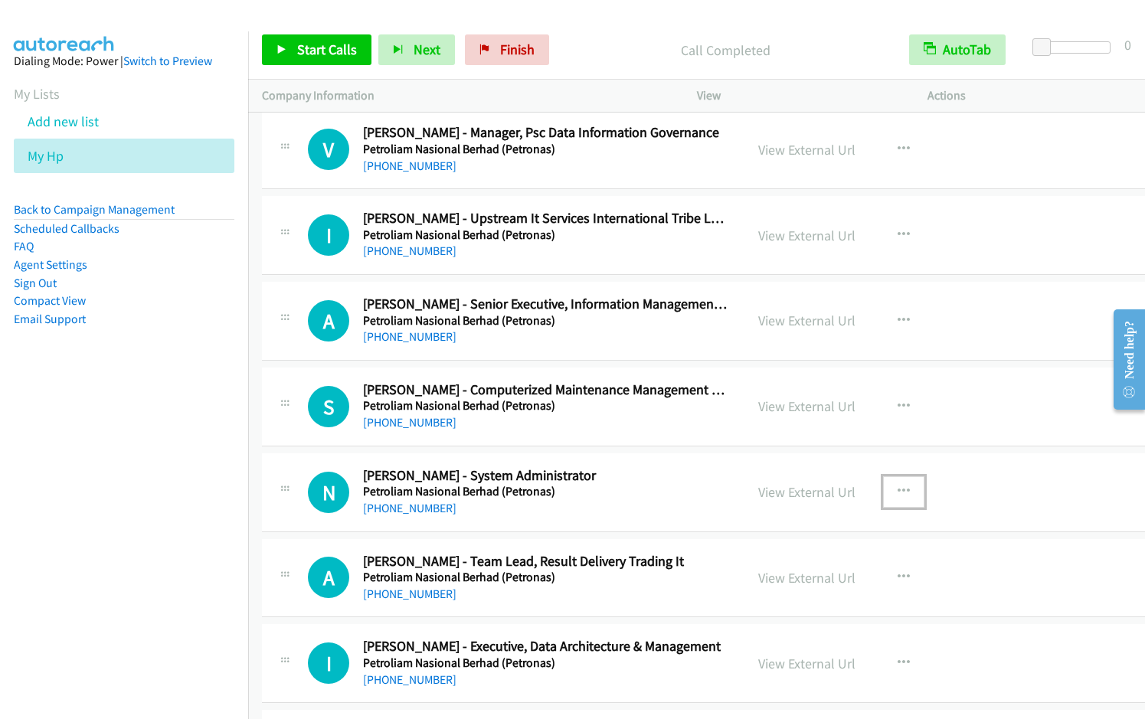
click at [897, 490] on icon "button" at bounding box center [903, 491] width 12 height 12
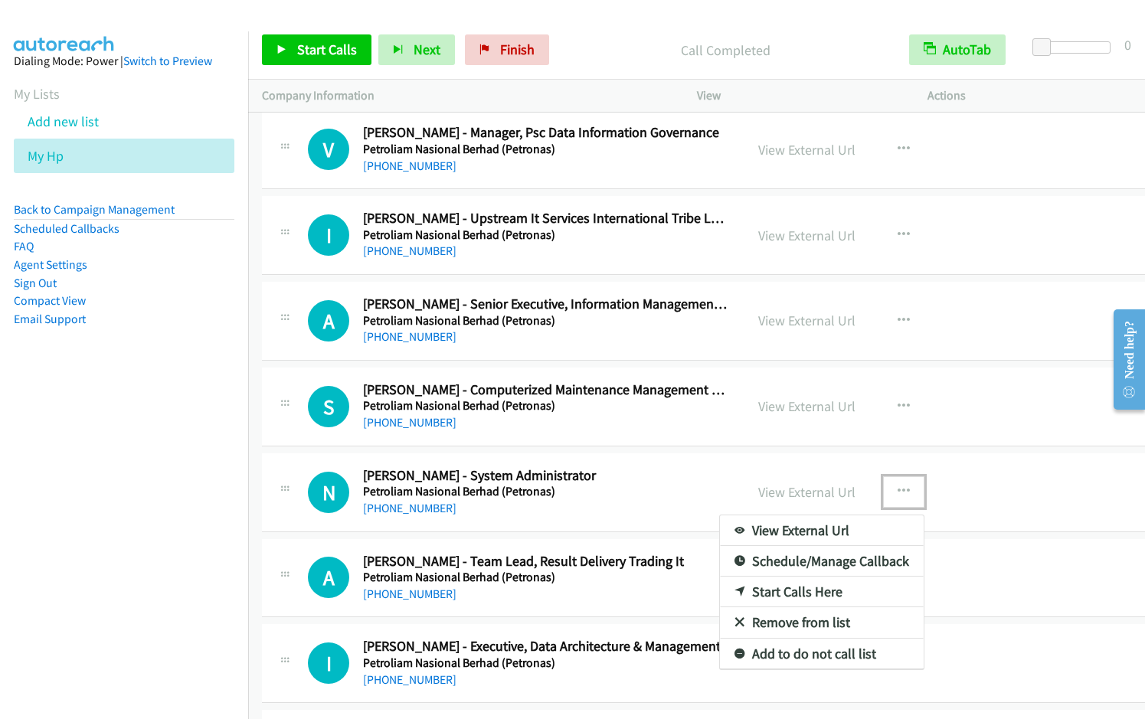
click at [793, 623] on link "Remove from list" at bounding box center [822, 622] width 204 height 31
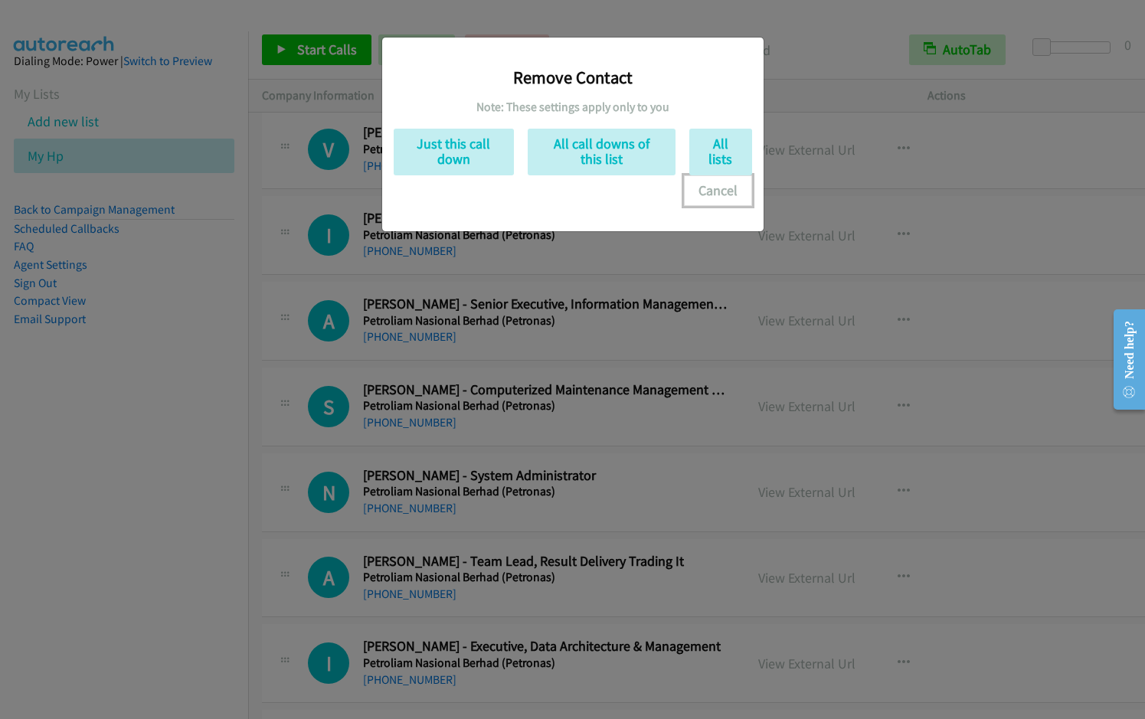
click at [725, 194] on button "Cancel" at bounding box center [718, 190] width 68 height 31
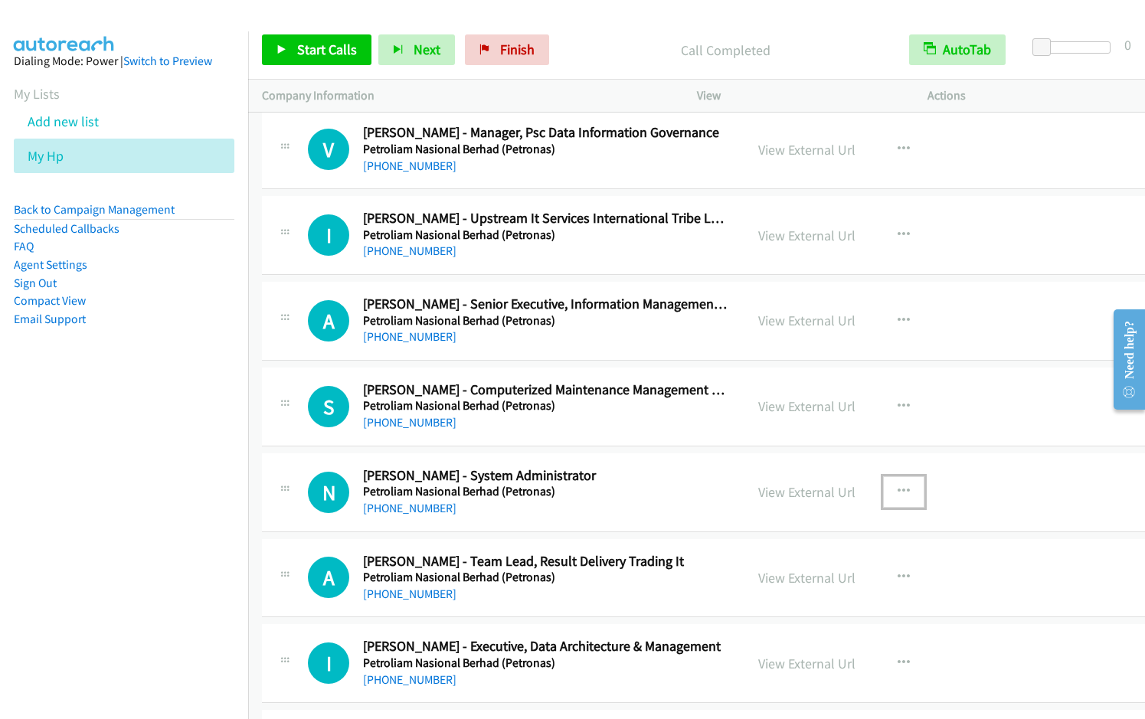
click at [897, 491] on icon "button" at bounding box center [903, 491] width 12 height 12
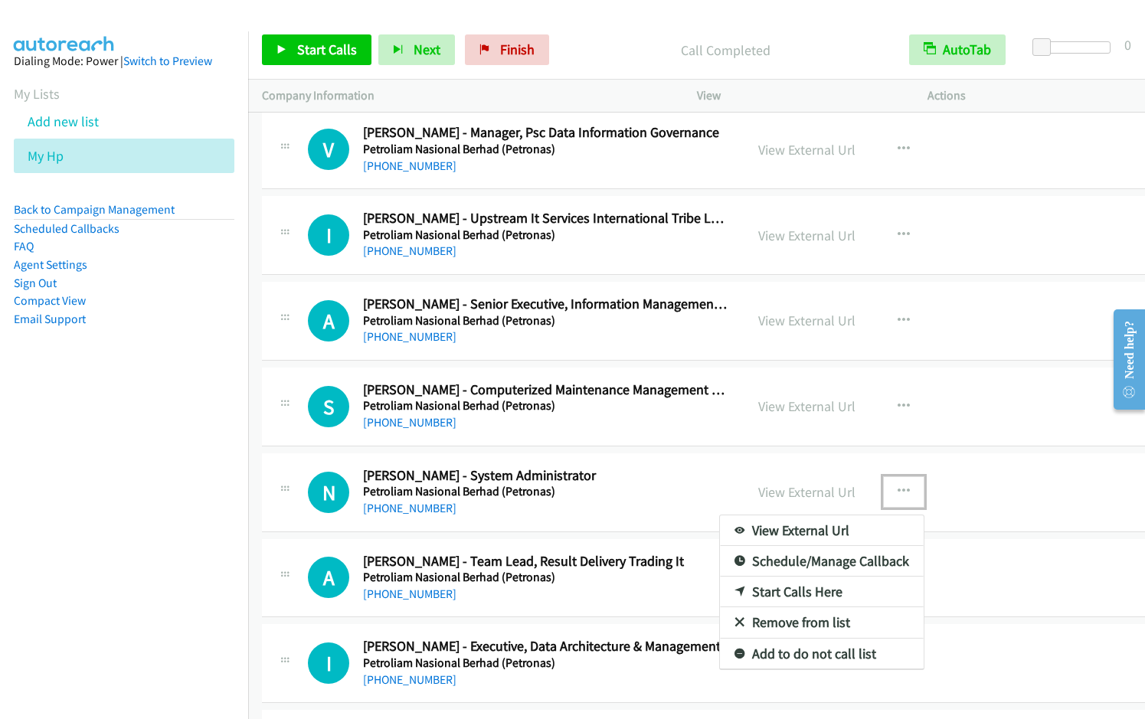
click at [797, 591] on link "Start Calls Here" at bounding box center [822, 592] width 204 height 31
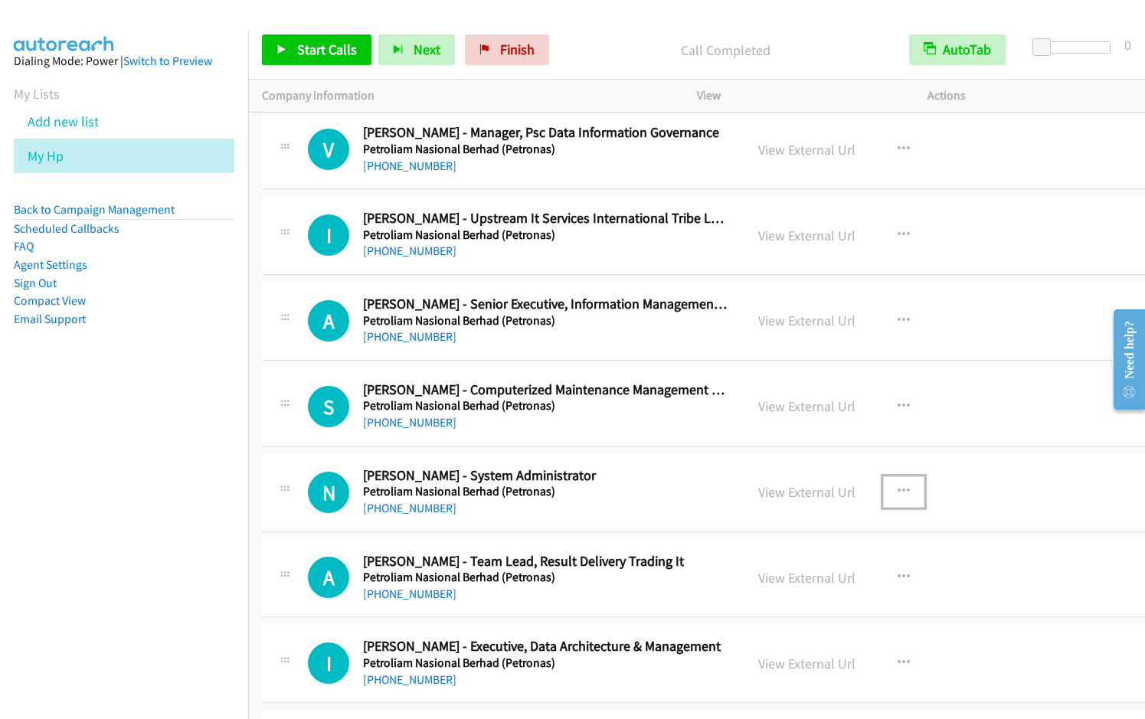
drag, startPoint x: 822, startPoint y: 489, endPoint x: 846, endPoint y: 419, distance: 74.6
click at [822, 489] on link "View External Url" at bounding box center [806, 492] width 97 height 18
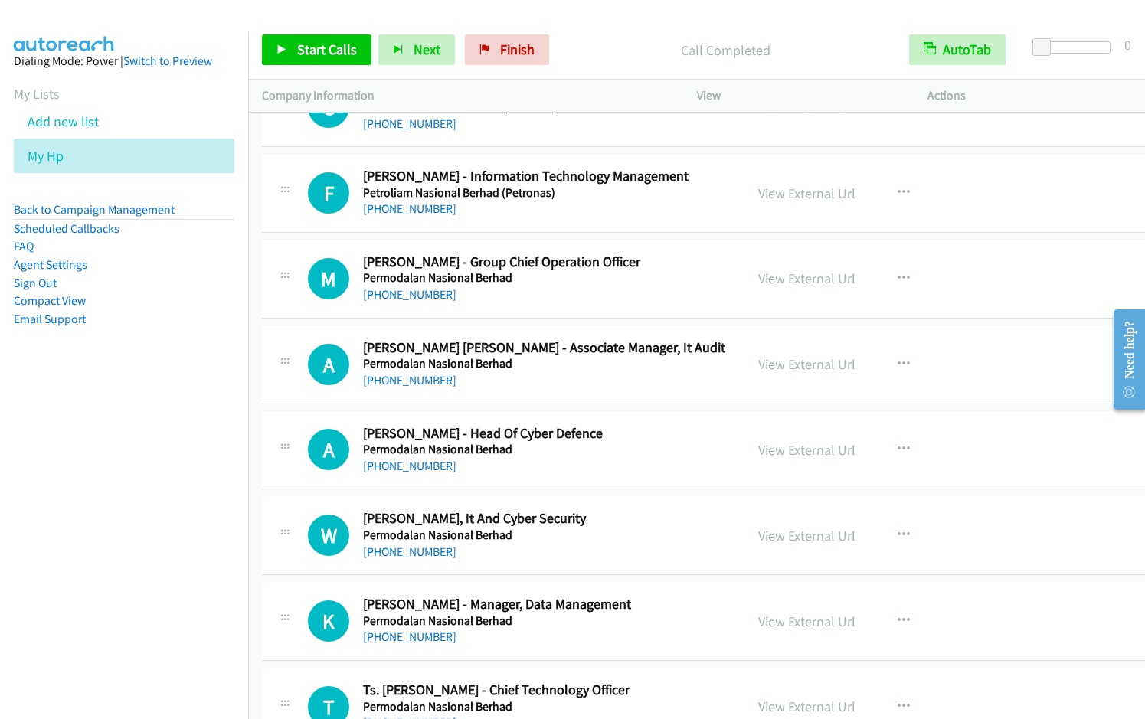
scroll to position [13284, 0]
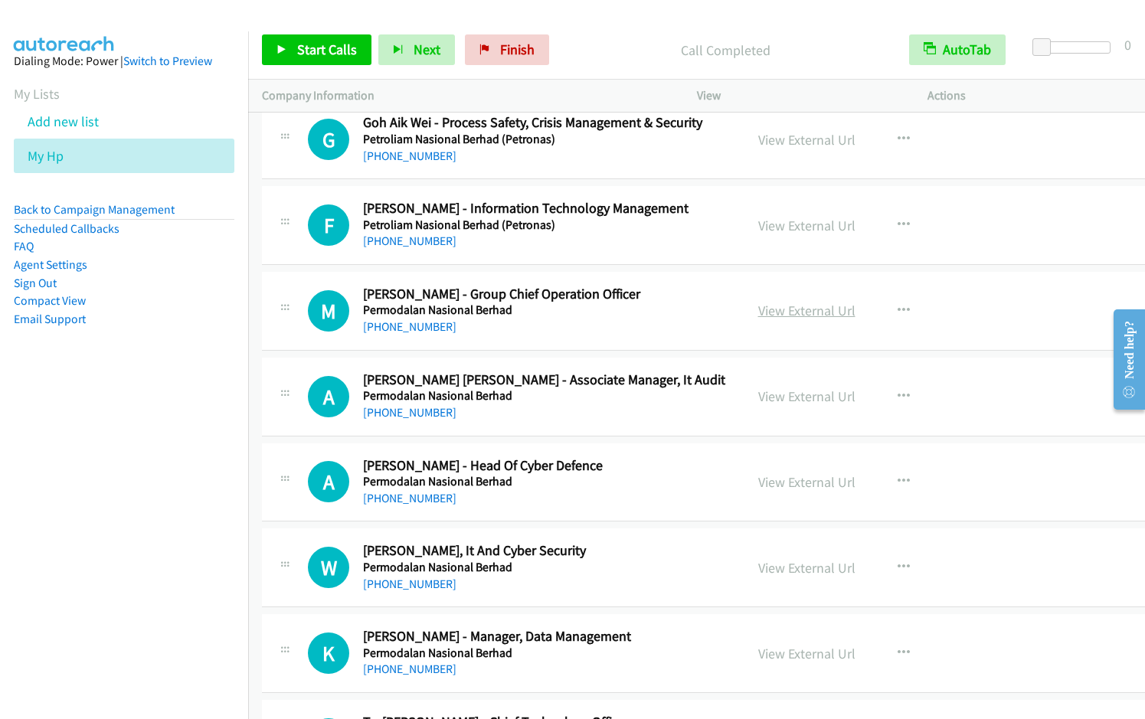
click at [802, 311] on link "View External Url" at bounding box center [806, 311] width 97 height 18
drag, startPoint x: 896, startPoint y: 308, endPoint x: 904, endPoint y: 317, distance: 12.5
click at [897, 308] on icon "button" at bounding box center [903, 311] width 12 height 12
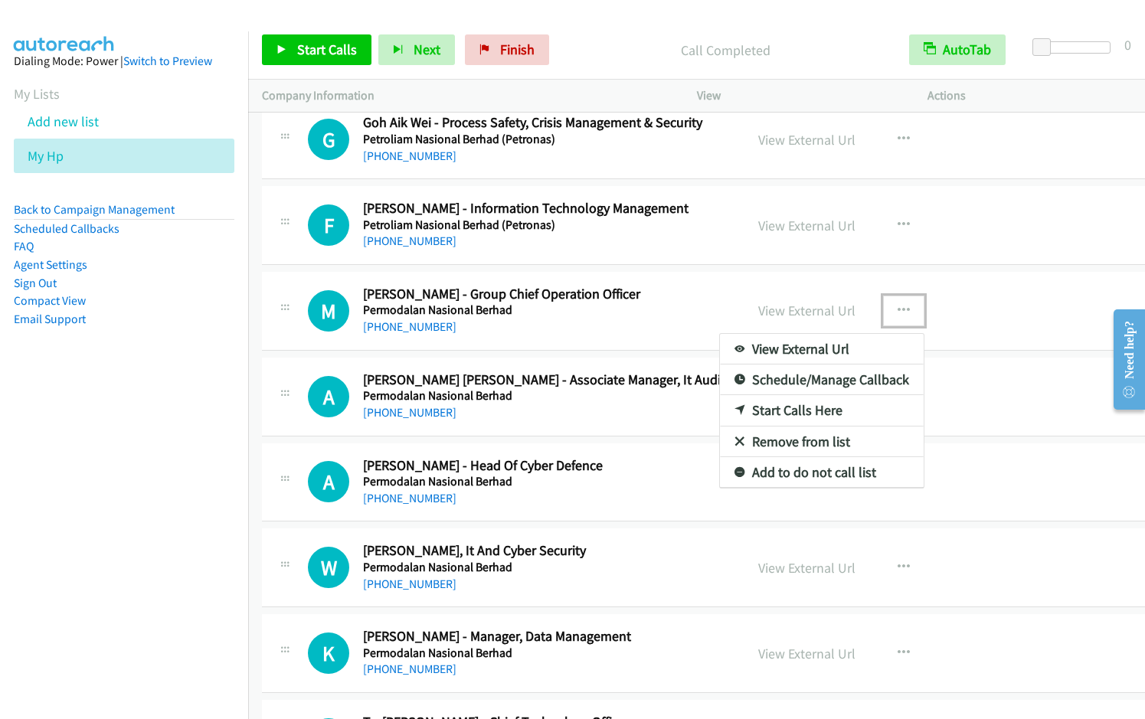
click at [793, 409] on link "Start Calls Here" at bounding box center [822, 410] width 204 height 31
